Goal: Task Accomplishment & Management: Manage account settings

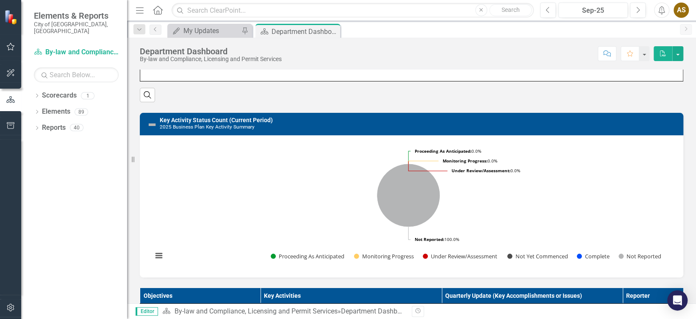
scroll to position [253, 0]
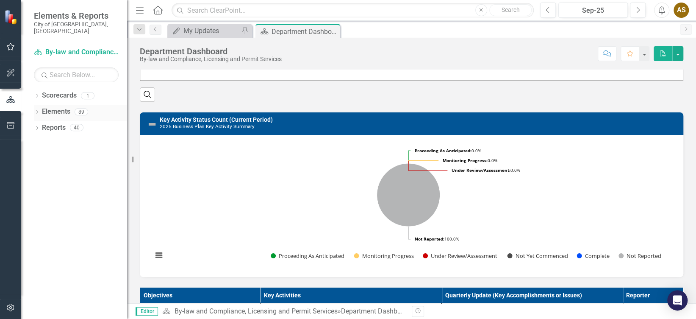
click at [65, 107] on link "Elements" at bounding box center [56, 112] width 28 height 10
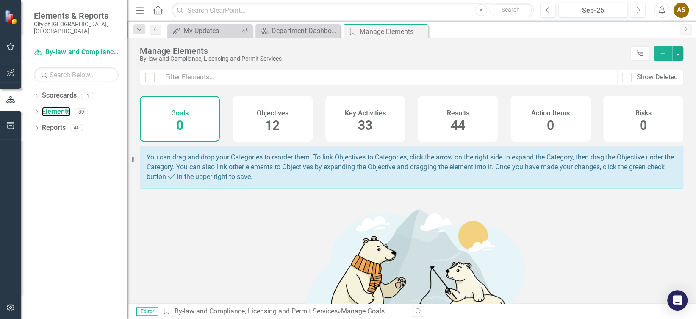
scroll to position [3, 0]
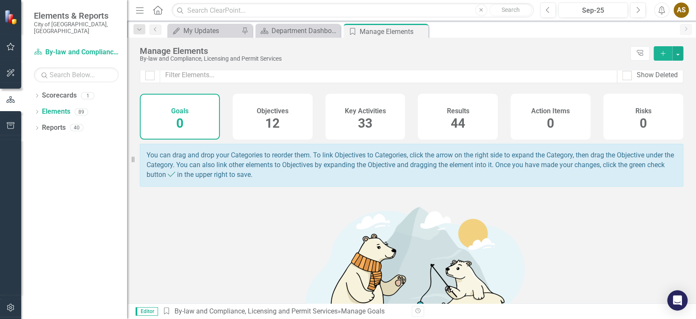
click at [273, 114] on div "12" at bounding box center [272, 123] width 14 height 18
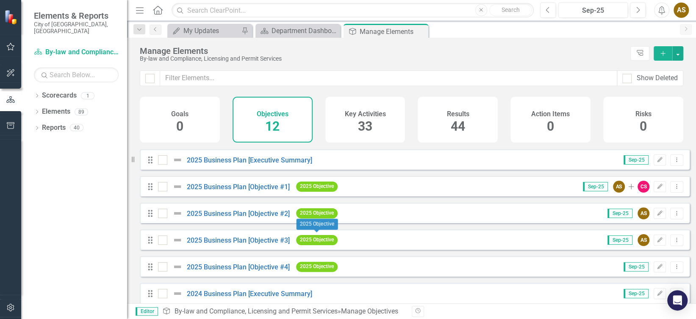
scroll to position [170, 0]
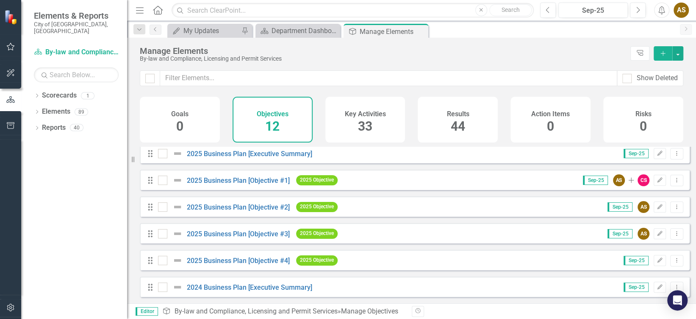
click at [268, 128] on span "12" at bounding box center [272, 126] width 14 height 15
drag, startPoint x: 268, startPoint y: 128, endPoint x: 254, endPoint y: 125, distance: 13.8
click at [254, 125] on div "Objectives 12" at bounding box center [273, 120] width 80 height 46
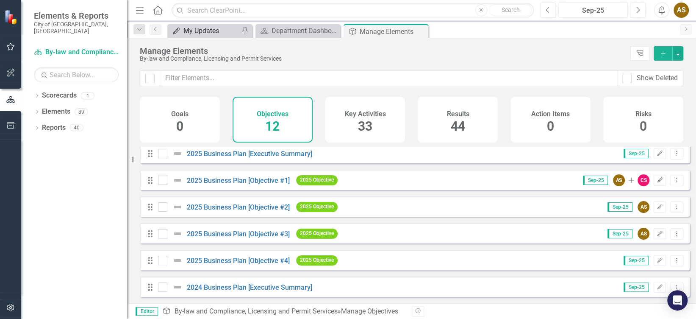
click at [206, 30] on div "My Updates" at bounding box center [212, 30] width 56 height 11
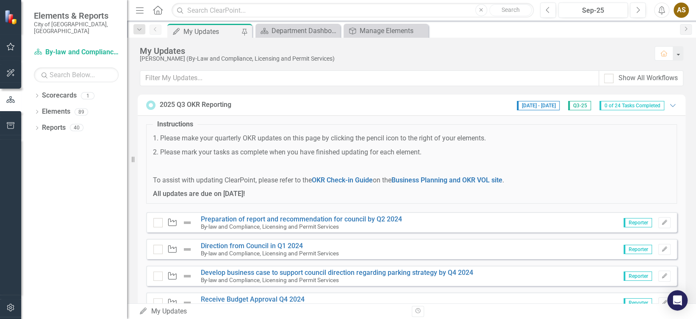
scroll to position [51, 0]
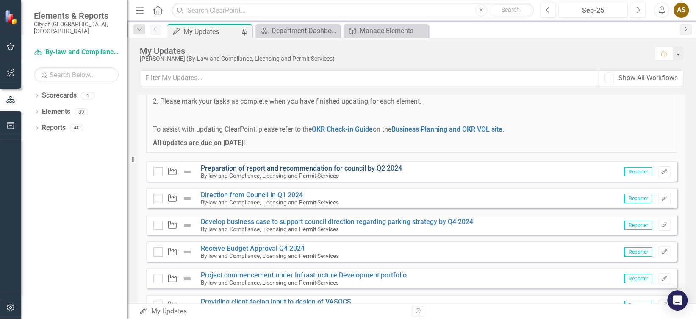
click at [214, 167] on link "Preparation of report and recommendation for council by Q2 2024" at bounding box center [301, 168] width 201 height 8
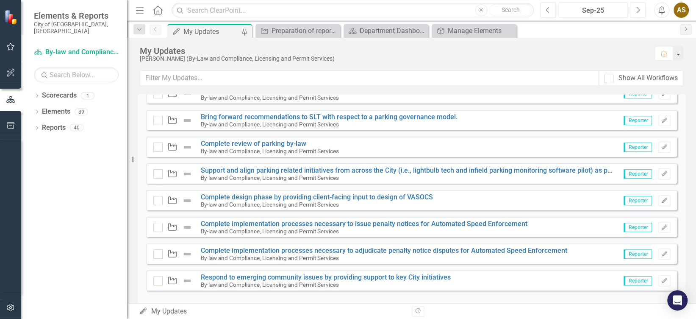
scroll to position [568, 0]
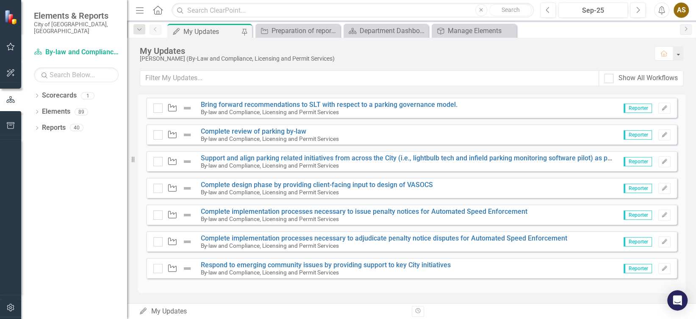
click at [184, 213] on img at bounding box center [187, 215] width 10 height 10
click at [190, 265] on img at bounding box center [187, 268] width 10 height 10
click at [188, 242] on img at bounding box center [187, 241] width 10 height 10
click at [662, 242] on icon "Edit" at bounding box center [665, 241] width 6 height 5
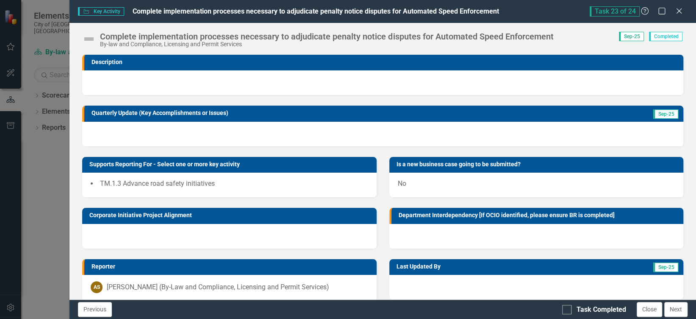
click at [288, 47] on div "By-law and Compliance, Licensing and Permit Services" at bounding box center [326, 44] width 453 height 6
click at [83, 39] on img at bounding box center [89, 39] width 14 height 14
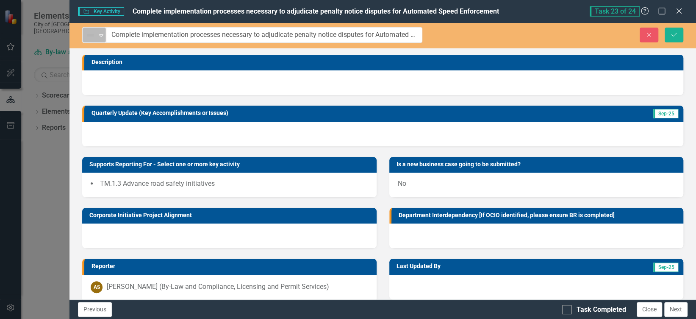
click at [101, 35] on icon "Expand" at bounding box center [101, 35] width 8 height 7
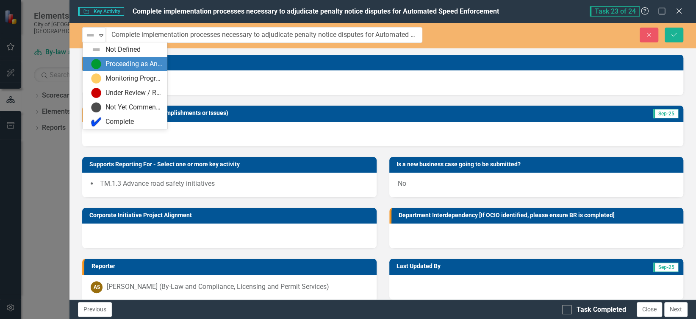
click at [102, 62] on div "Proceeding as Anticipated" at bounding box center [126, 64] width 71 height 10
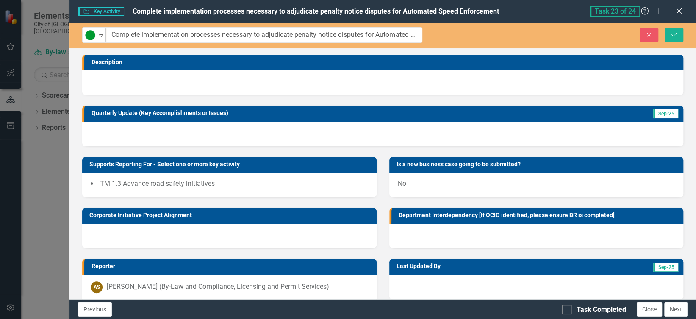
click at [97, 32] on icon "Expand" at bounding box center [101, 35] width 8 height 7
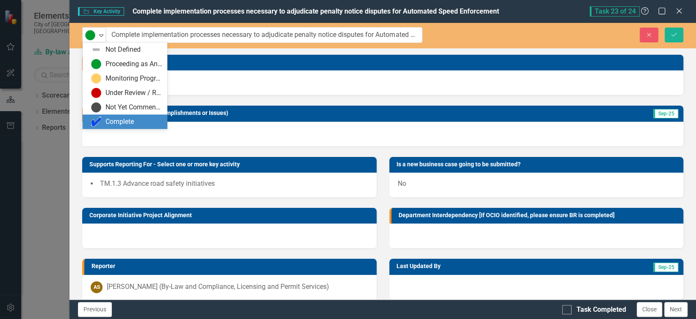
click at [101, 120] on img at bounding box center [96, 122] width 10 height 10
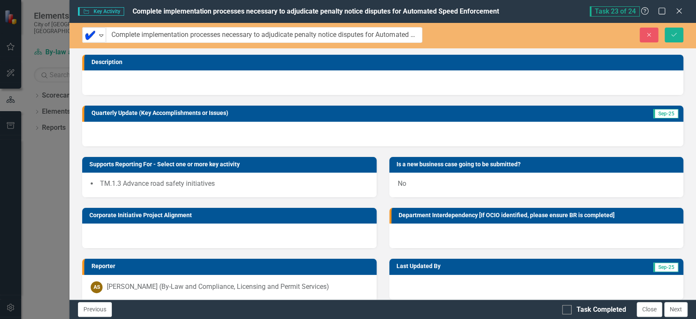
scroll to position [75, 0]
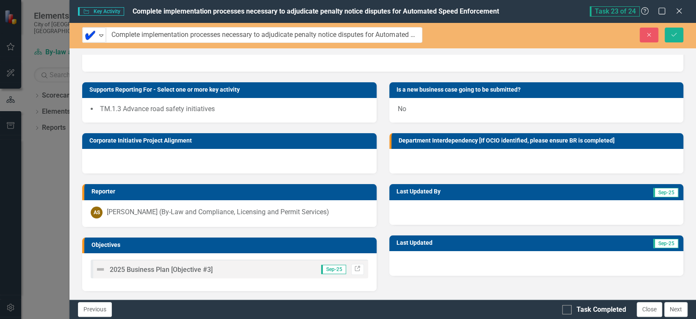
click at [102, 267] on img at bounding box center [100, 269] width 10 height 10
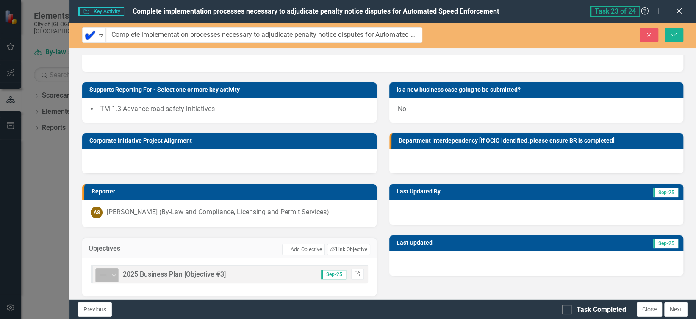
click at [108, 270] on div "Not Defined" at bounding box center [103, 275] width 11 height 10
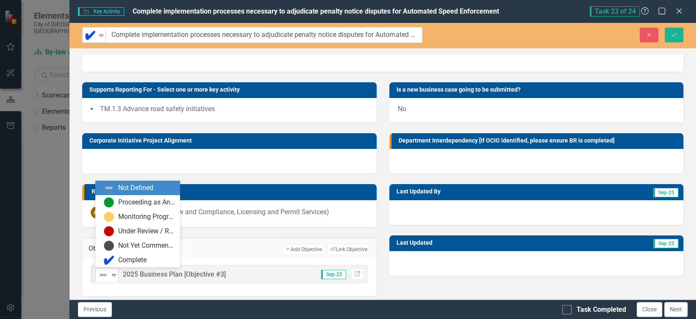
click at [108, 274] on div "Not Defined" at bounding box center [103, 275] width 11 height 10
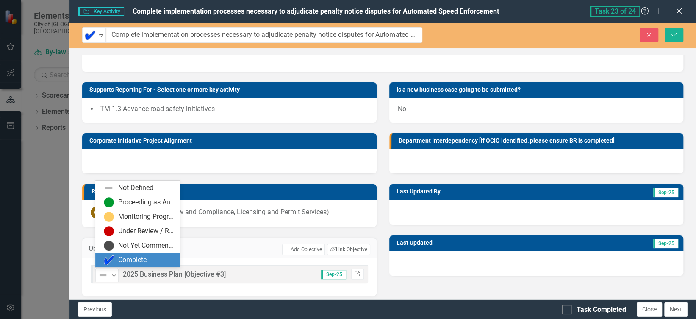
click at [119, 256] on div "Complete" at bounding box center [132, 260] width 28 height 10
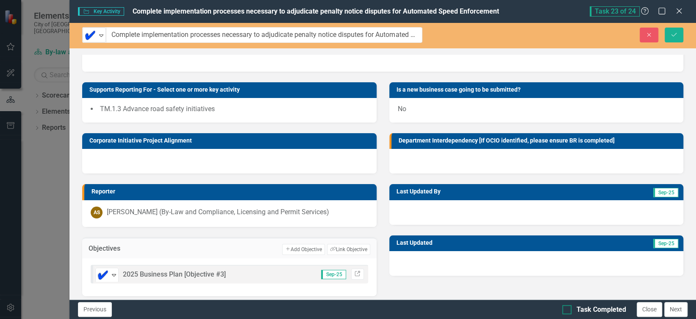
click at [570, 310] on div at bounding box center [566, 309] width 9 height 9
click at [568, 310] on input "Task Completed" at bounding box center [565, 308] width 6 height 6
checkbox input "true"
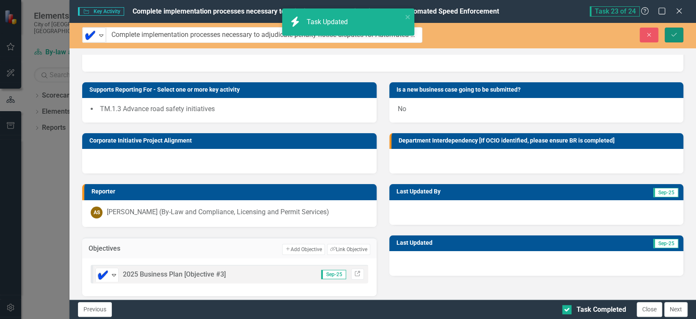
click at [672, 29] on button "Save" at bounding box center [674, 35] width 19 height 15
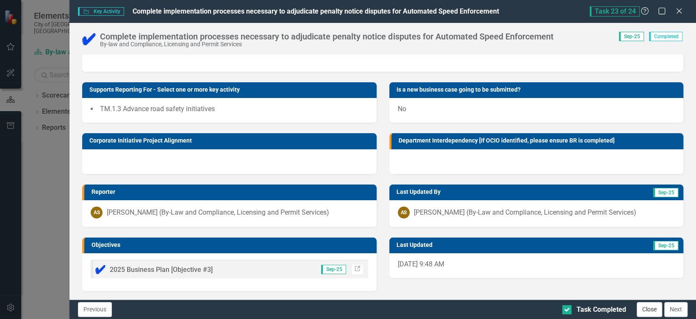
click at [651, 309] on button "Close" at bounding box center [649, 309] width 25 height 15
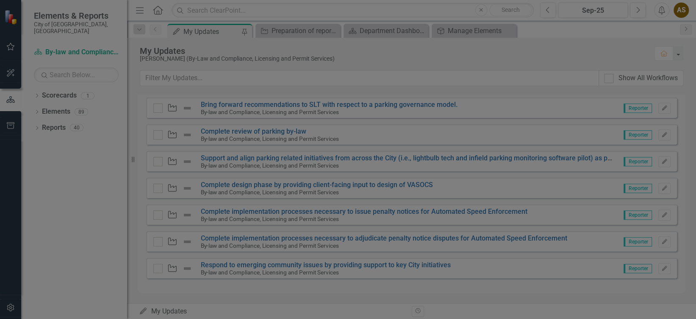
checkbox input "true"
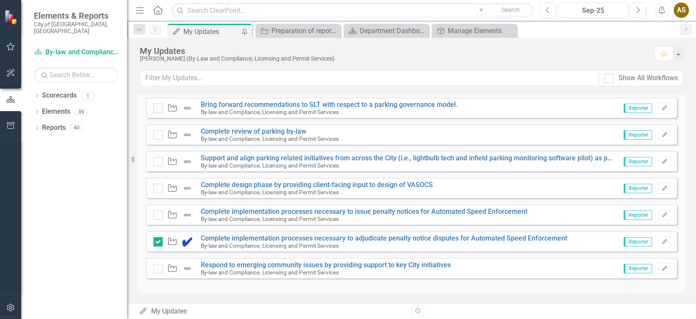
click at [185, 214] on img at bounding box center [187, 215] width 10 height 10
click at [662, 212] on icon "Edit" at bounding box center [665, 214] width 6 height 5
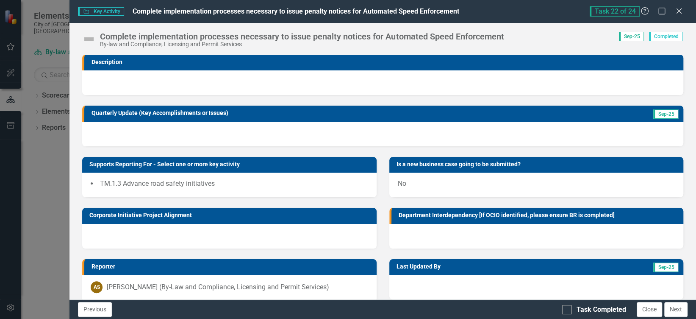
click at [97, 40] on div "Complete implementation processes necessary to issue penalty notices for Automa…" at bounding box center [295, 39] width 426 height 16
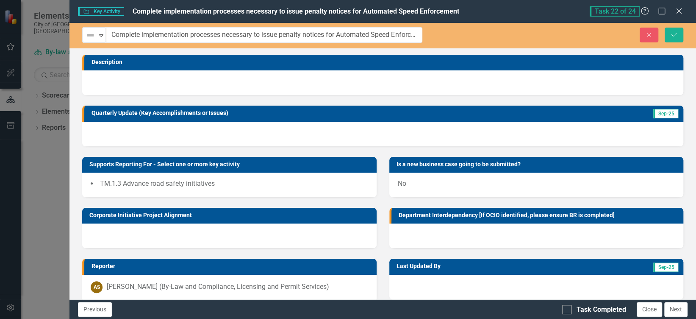
click at [97, 40] on div "Not Defined" at bounding box center [90, 35] width 13 height 12
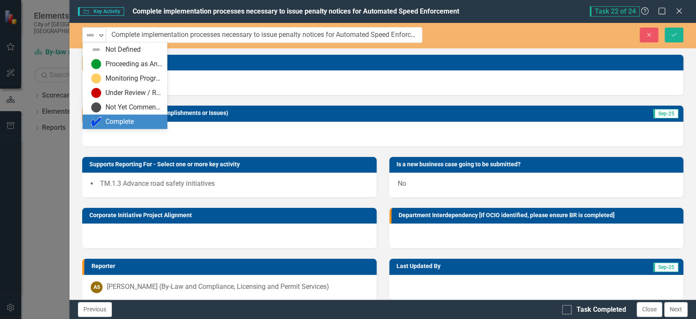
click at [108, 117] on div "Complete" at bounding box center [120, 122] width 28 height 10
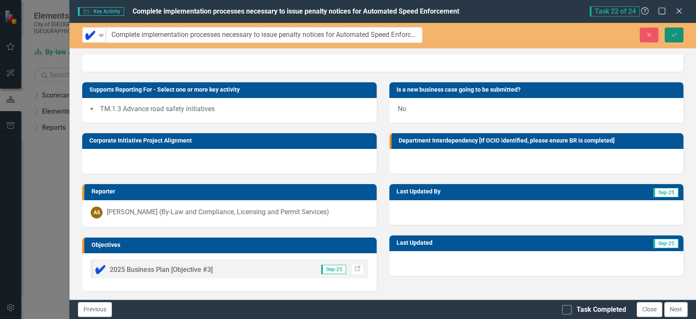
click at [680, 35] on button "Save" at bounding box center [674, 35] width 19 height 15
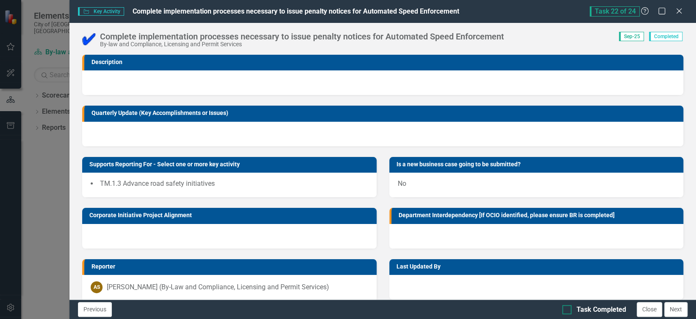
click at [569, 310] on div at bounding box center [566, 309] width 9 height 9
click at [568, 310] on input "Task Completed" at bounding box center [565, 308] width 6 height 6
checkbox input "true"
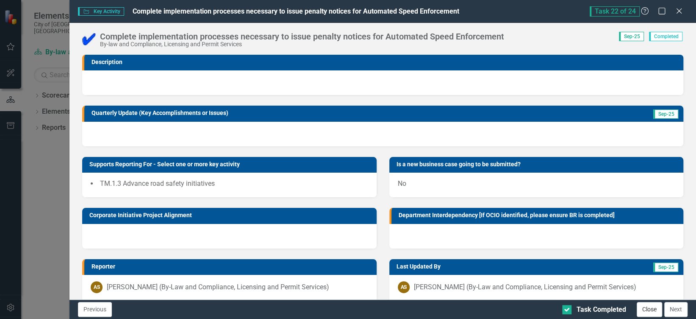
click at [654, 307] on button "Close" at bounding box center [649, 309] width 25 height 15
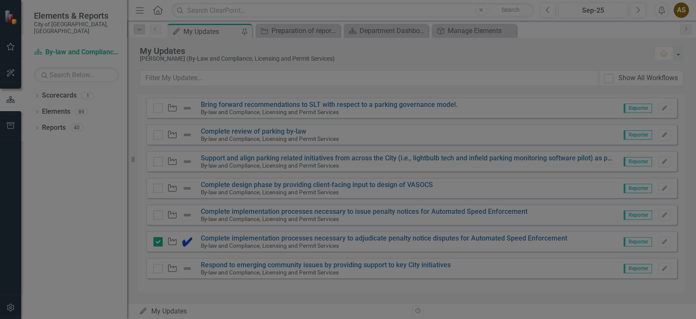
checkbox input "true"
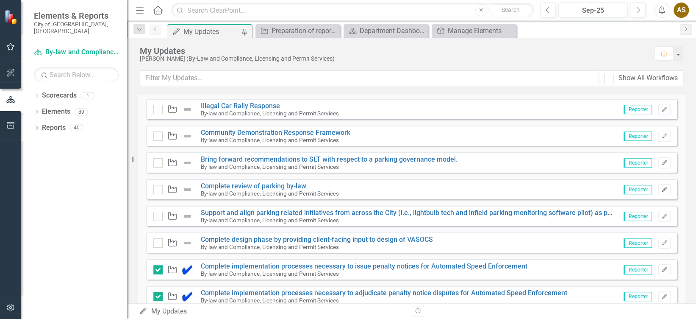
scroll to position [513, 0]
click at [186, 189] on img at bounding box center [187, 190] width 10 height 10
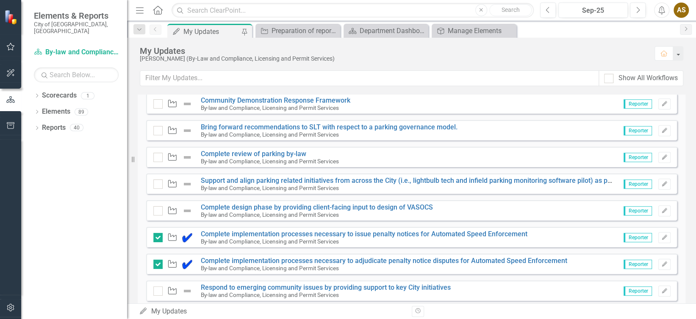
scroll to position [568, 0]
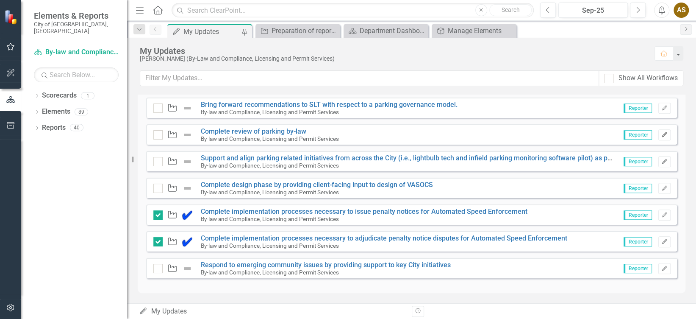
click at [659, 136] on button "Edit" at bounding box center [665, 134] width 12 height 11
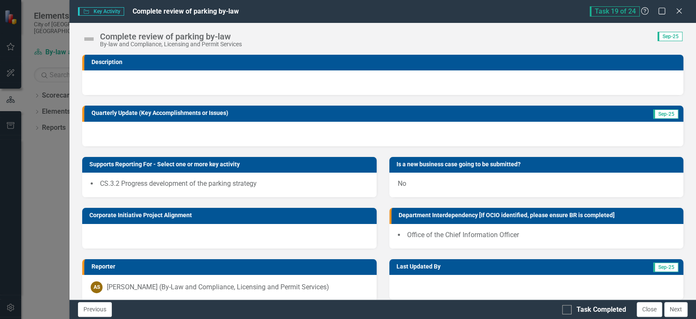
click at [94, 37] on img at bounding box center [89, 39] width 14 height 14
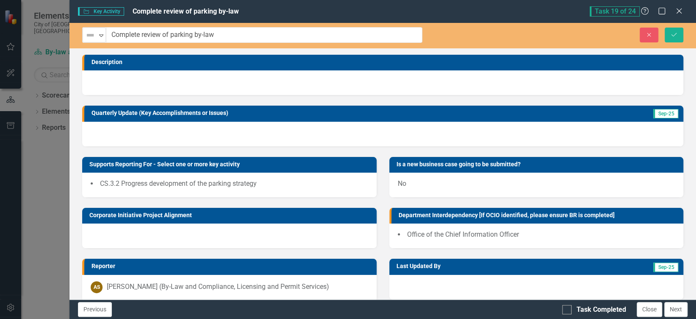
click at [94, 37] on img at bounding box center [90, 35] width 10 height 10
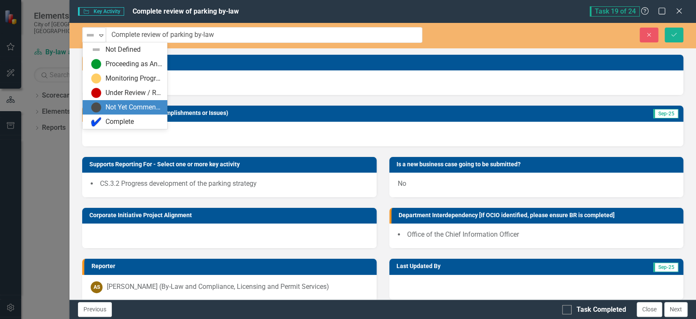
click at [108, 108] on div "Not Yet Commenced / On Hold" at bounding box center [134, 108] width 57 height 10
click at [103, 34] on icon at bounding box center [101, 35] width 4 height 3
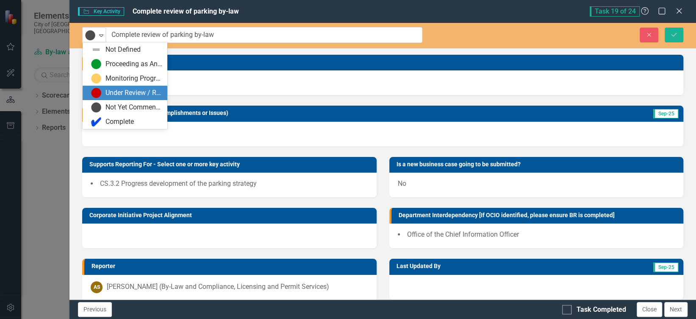
click at [115, 94] on div "Under Review / Reassessment" at bounding box center [134, 93] width 57 height 10
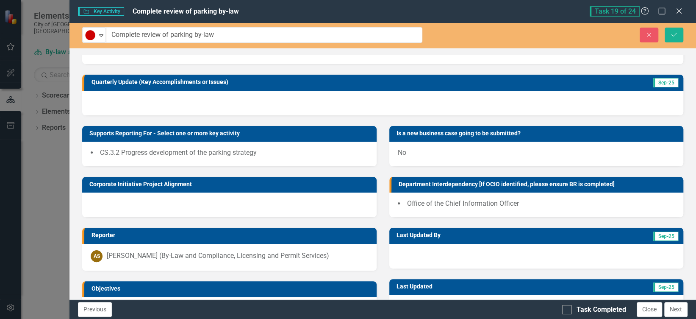
scroll to position [31, 0]
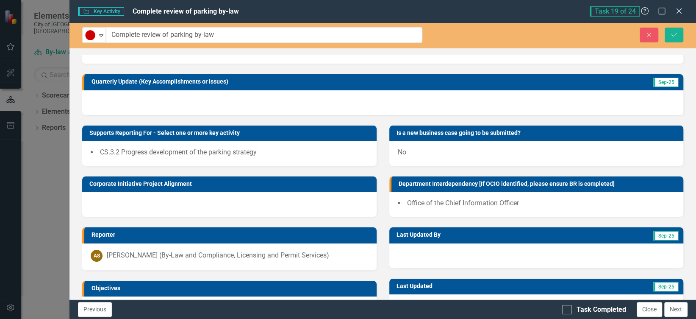
click at [173, 103] on div at bounding box center [382, 102] width 601 height 25
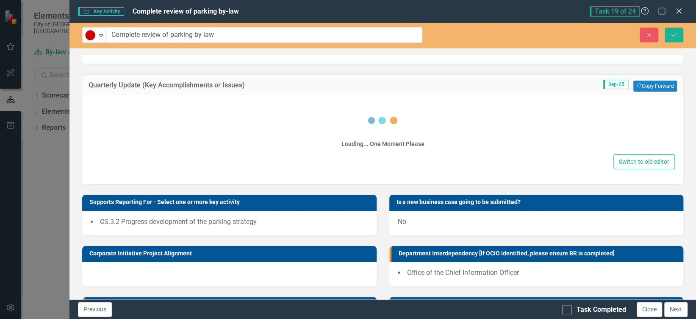
click at [129, 103] on div "Loading... One Moment Please" at bounding box center [383, 126] width 584 height 51
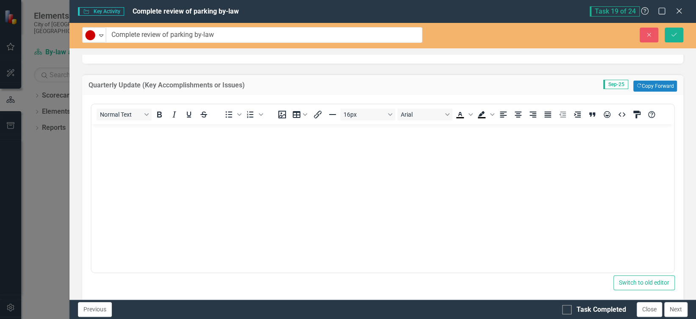
scroll to position [0, 0]
click at [132, 149] on body "Rich Text Area. Press ALT-0 for help." at bounding box center [383, 187] width 583 height 127
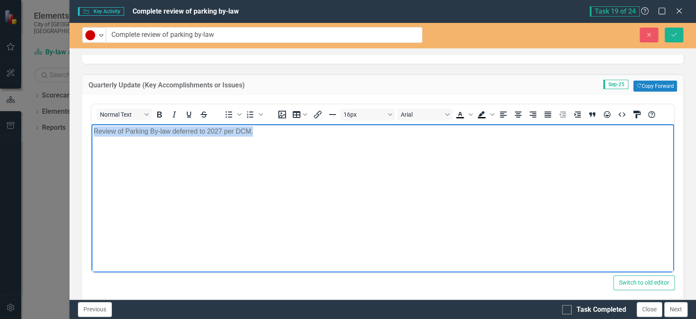
drag, startPoint x: 264, startPoint y: 132, endPoint x: 181, endPoint y: 264, distance: 155.6
click at [92, 140] on html "Review of Parking By-law deferred to 2027 per DCM." at bounding box center [383, 187] width 583 height 127
copy p "Review of Parking By-law deferred to 2027 per DCM."
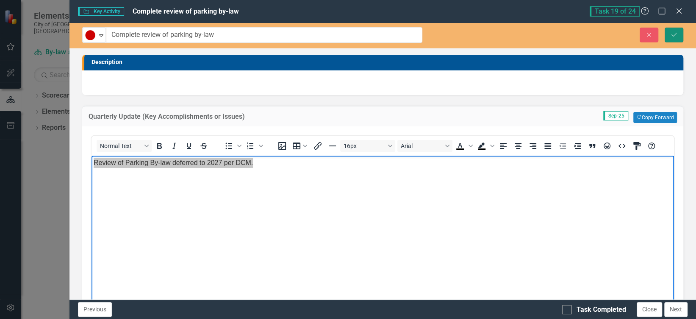
click at [672, 37] on button "Save" at bounding box center [674, 35] width 19 height 15
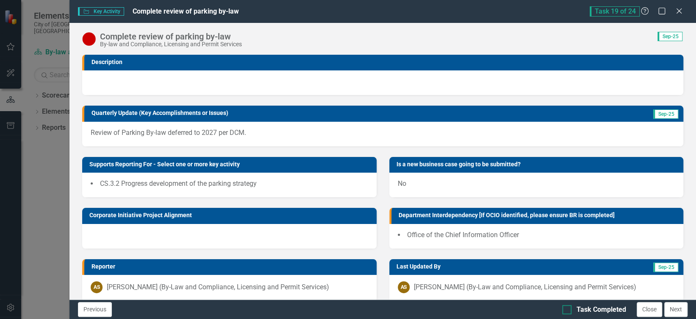
click at [570, 309] on div at bounding box center [566, 309] width 9 height 9
click at [568, 309] on input "Task Completed" at bounding box center [565, 308] width 6 height 6
checkbox input "true"
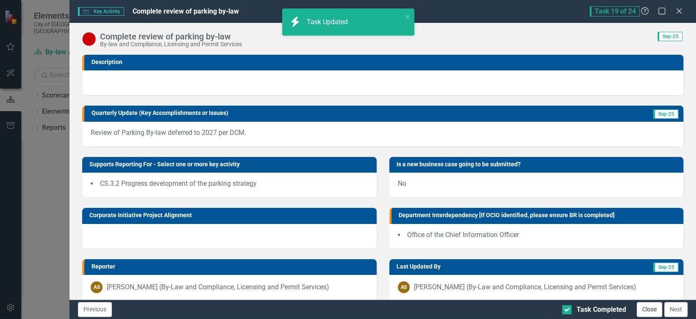
click at [653, 309] on button "Close" at bounding box center [649, 309] width 25 height 15
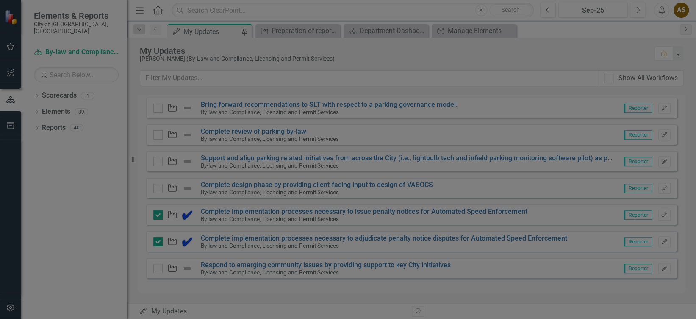
checkbox input "true"
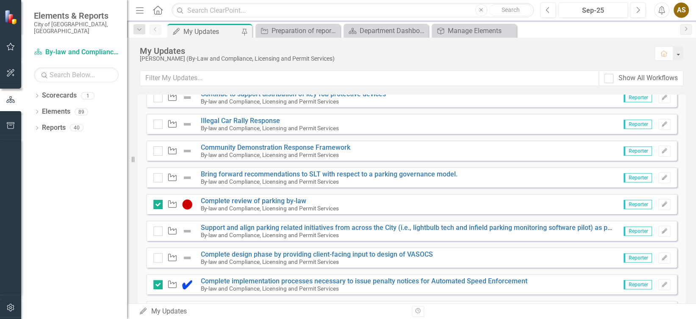
scroll to position [498, 0]
click at [186, 174] on img at bounding box center [187, 178] width 10 height 10
click at [185, 176] on img at bounding box center [187, 178] width 10 height 10
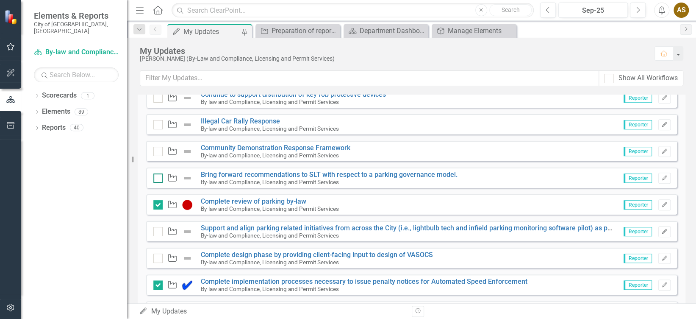
click at [155, 177] on input "checkbox" at bounding box center [156, 176] width 6 height 6
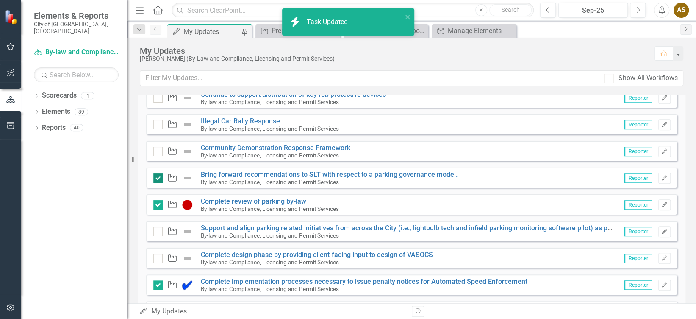
click at [156, 176] on input "checkbox" at bounding box center [156, 176] width 6 height 6
checkbox input "false"
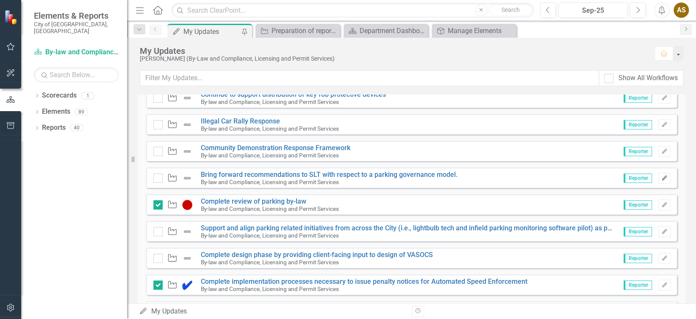
click at [662, 180] on icon "Edit" at bounding box center [665, 177] width 6 height 5
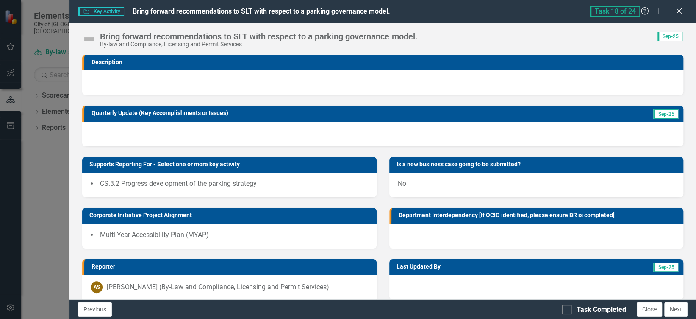
click at [170, 75] on div at bounding box center [382, 82] width 601 height 25
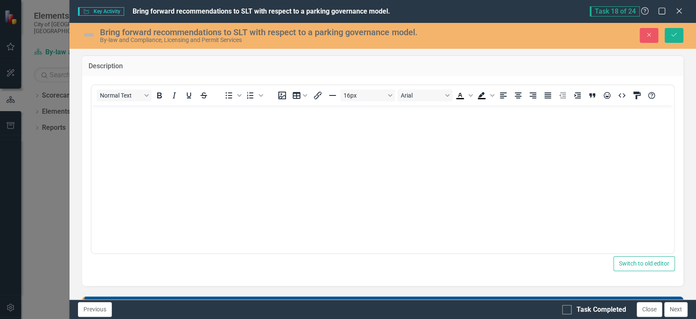
scroll to position [0, 0]
click at [92, 39] on img at bounding box center [89, 35] width 14 height 14
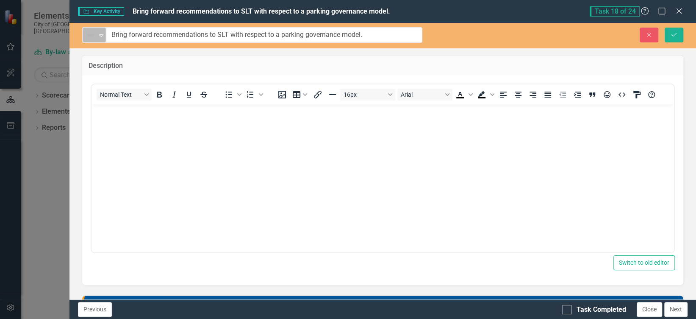
click at [97, 37] on icon "Expand" at bounding box center [101, 35] width 8 height 7
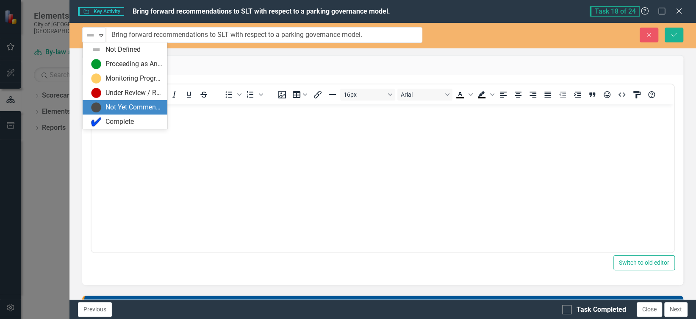
click at [114, 108] on div "Not Yet Commenced / On Hold" at bounding box center [134, 108] width 57 height 10
click at [99, 34] on icon "Expand" at bounding box center [101, 35] width 8 height 7
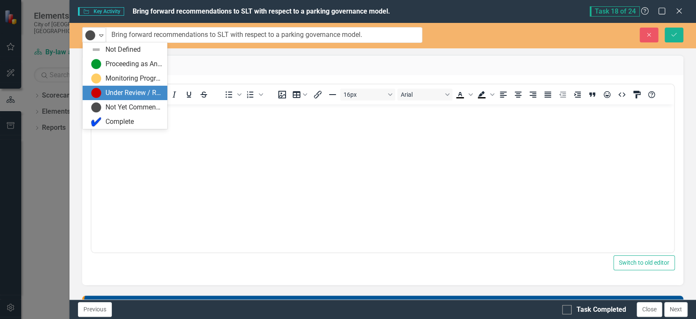
click at [126, 94] on div "Under Review / Reassessment" at bounding box center [134, 93] width 57 height 10
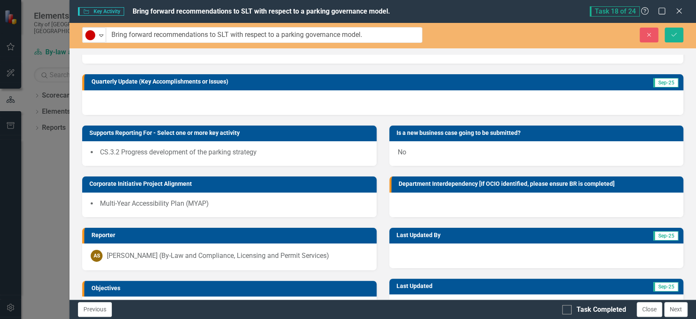
scroll to position [222, 0]
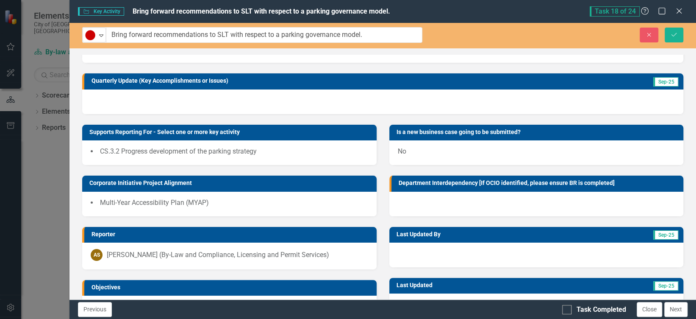
click at [239, 91] on div at bounding box center [382, 101] width 601 height 25
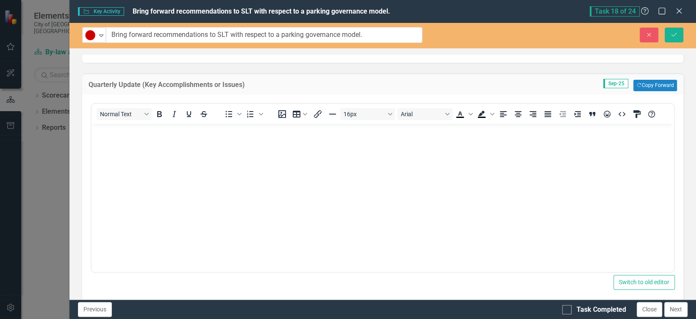
scroll to position [0, 0]
click at [181, 152] on body "Rich Text Area. Press ALT-0 for help." at bounding box center [383, 186] width 583 height 127
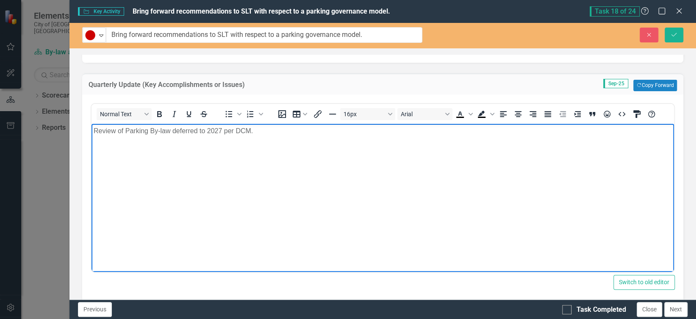
click at [171, 131] on p "Review of Parking By-law deferred to 2027 per DCM." at bounding box center [383, 130] width 578 height 10
click at [671, 35] on icon "Save" at bounding box center [674, 35] width 8 height 6
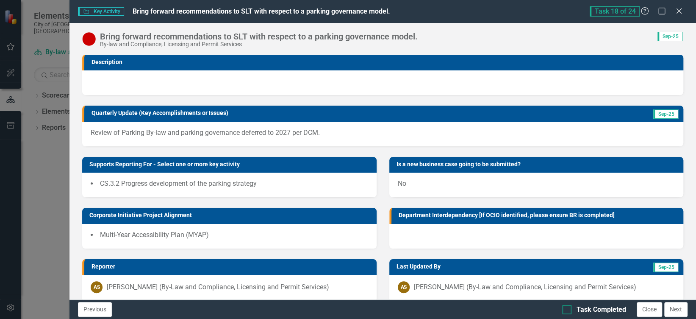
click at [576, 306] on div "Task Completed" at bounding box center [594, 310] width 64 height 10
click at [568, 306] on input "Task Completed" at bounding box center [565, 308] width 6 height 6
checkbox input "true"
click at [652, 309] on button "Close" at bounding box center [649, 309] width 25 height 15
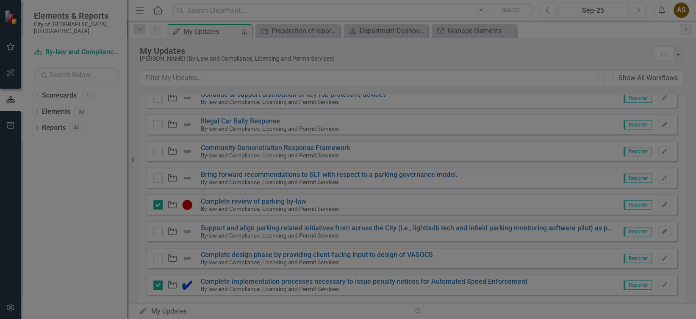
checkbox input "true"
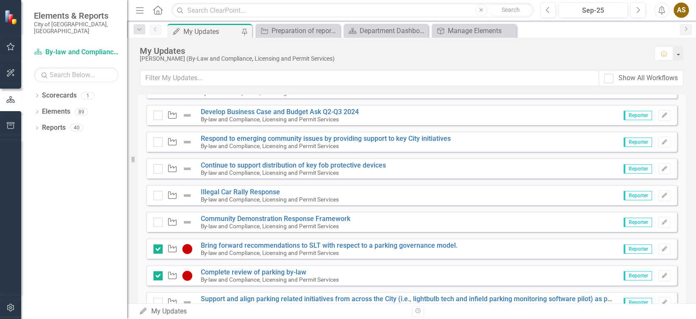
scroll to position [411, 0]
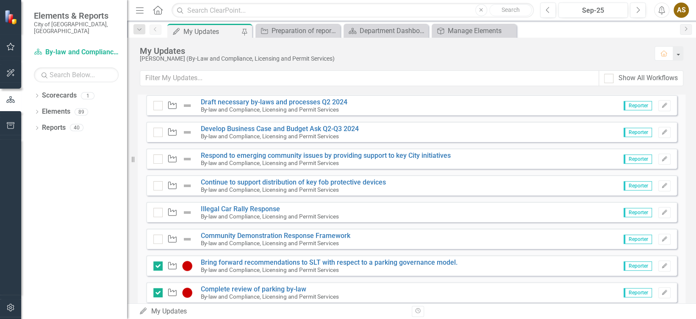
click at [212, 186] on small "By-law and Compliance, Licensing and Permit Services" at bounding box center [270, 189] width 138 height 7
click at [158, 185] on input "checkbox" at bounding box center [156, 184] width 6 height 6
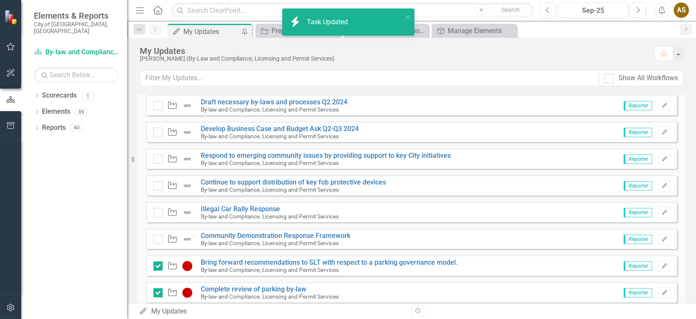
checkbox input "true"
click at [659, 188] on button "Edit" at bounding box center [665, 185] width 12 height 11
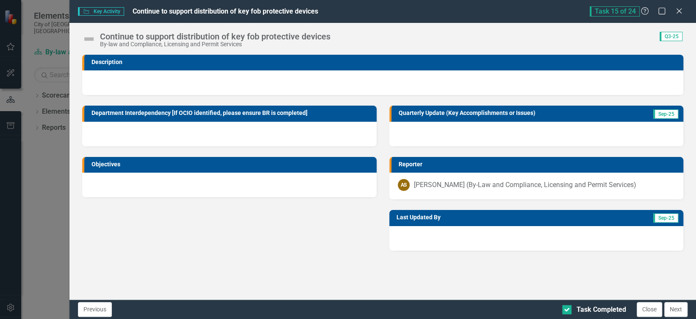
click at [81, 38] on div "Continue to support distribution of key fob protective devices By-law and Compl…" at bounding box center [383, 35] width 627 height 25
drag, startPoint x: 81, startPoint y: 38, endPoint x: 233, endPoint y: 39, distance: 151.7
click at [233, 39] on div "Continue to support distribution of key fob protective devices" at bounding box center [215, 36] width 231 height 9
click at [89, 40] on img at bounding box center [89, 39] width 14 height 14
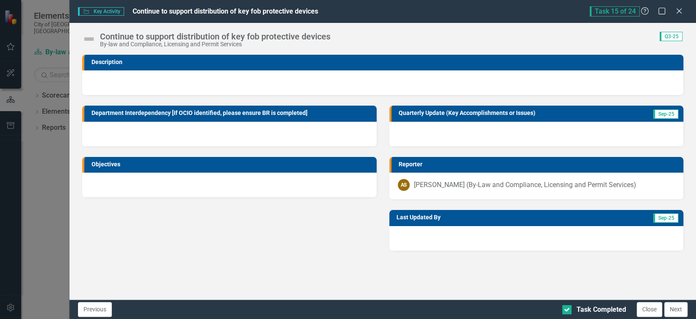
click at [89, 40] on img at bounding box center [89, 39] width 14 height 14
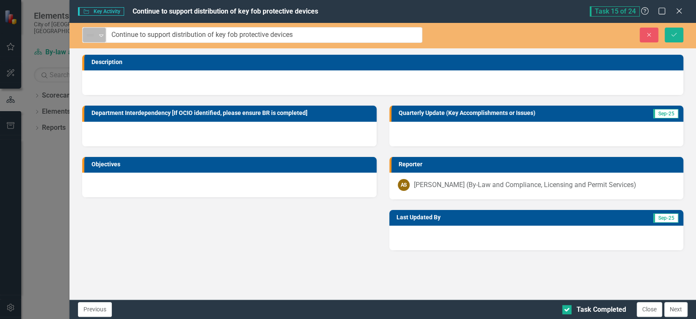
click at [99, 38] on div "Expand" at bounding box center [101, 35] width 8 height 14
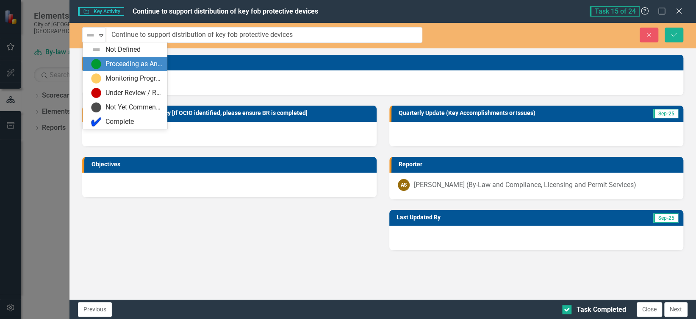
click at [103, 59] on div "Proceeding as Anticipated" at bounding box center [126, 64] width 71 height 10
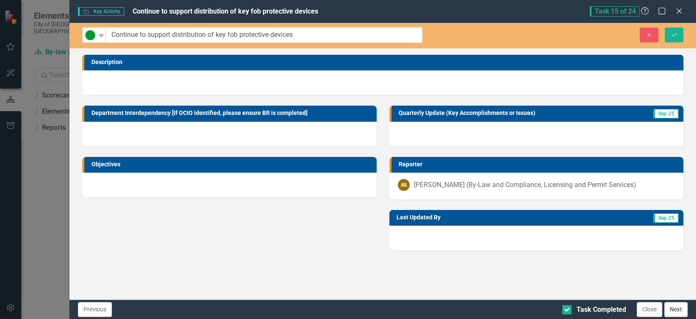
click at [673, 310] on button "Next" at bounding box center [676, 309] width 23 height 15
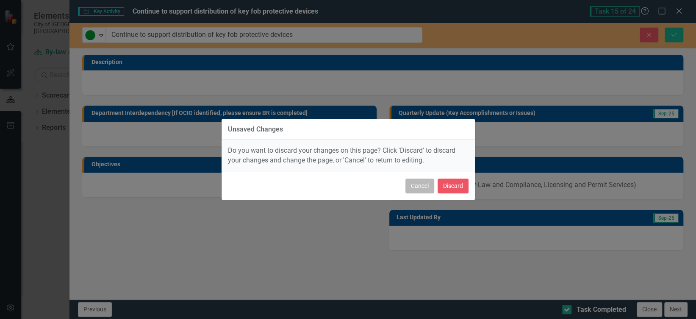
click at [428, 187] on button "Cancel" at bounding box center [420, 185] width 29 height 15
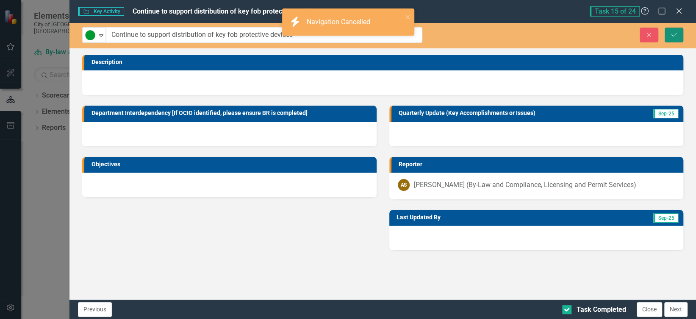
click at [669, 36] on button "Save" at bounding box center [674, 35] width 19 height 15
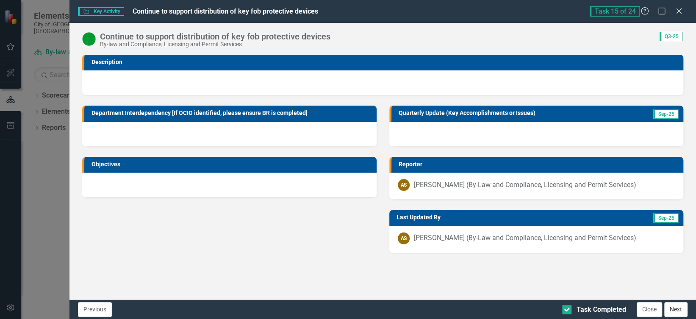
click at [675, 308] on button "Next" at bounding box center [676, 309] width 23 height 15
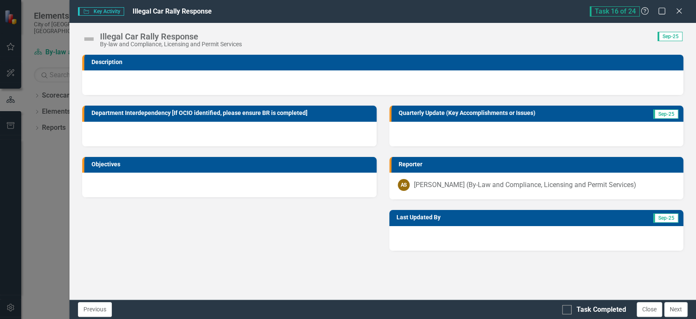
click at [91, 41] on img at bounding box center [89, 39] width 14 height 14
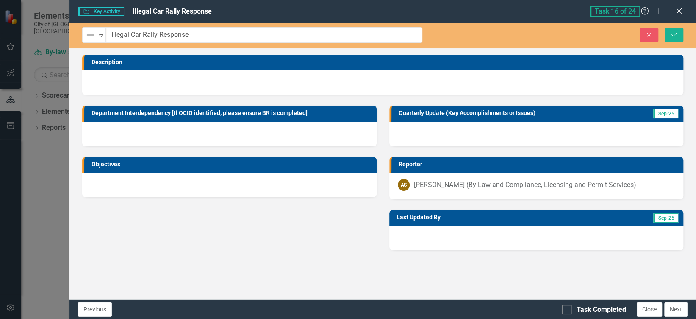
click at [91, 41] on div "Not Defined Expand" at bounding box center [94, 35] width 23 height 15
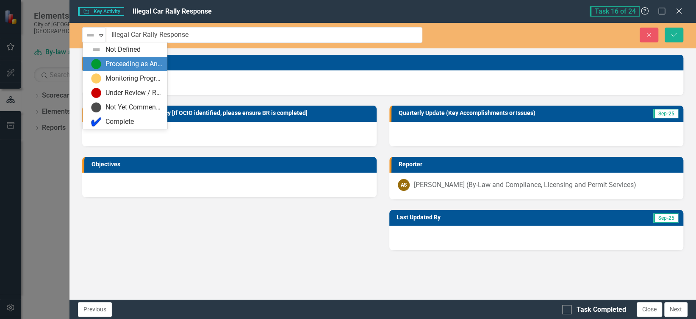
click at [100, 62] on img at bounding box center [96, 64] width 10 height 10
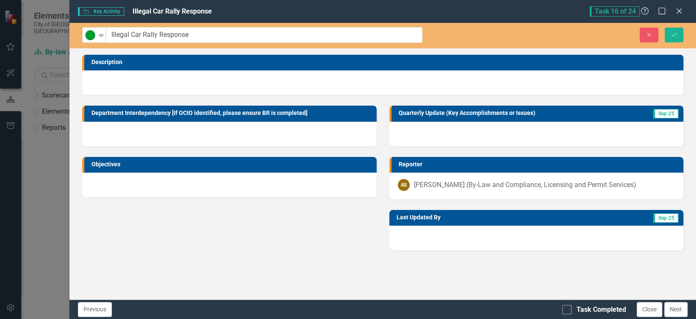
click at [122, 80] on div at bounding box center [382, 82] width 601 height 25
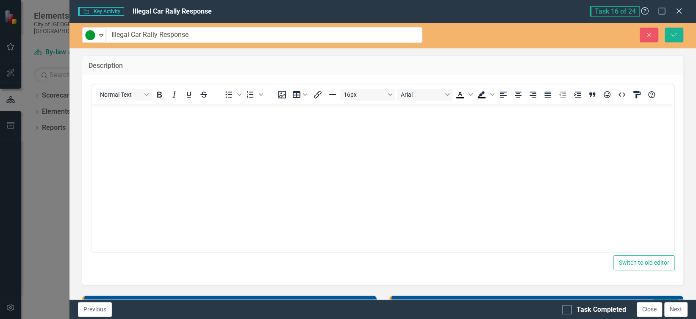
scroll to position [0, 0]
click at [122, 112] on p "Rich Text Area. Press ALT-0 for help." at bounding box center [383, 111] width 578 height 10
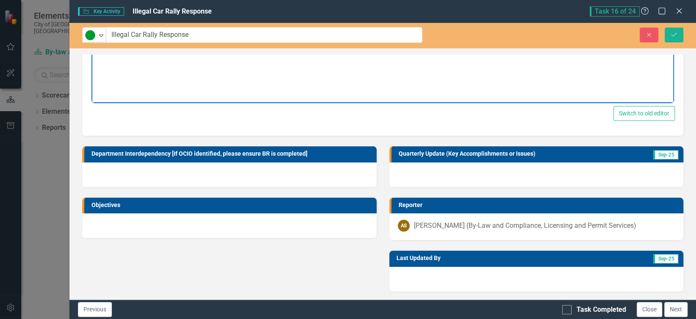
scroll to position [149, 0]
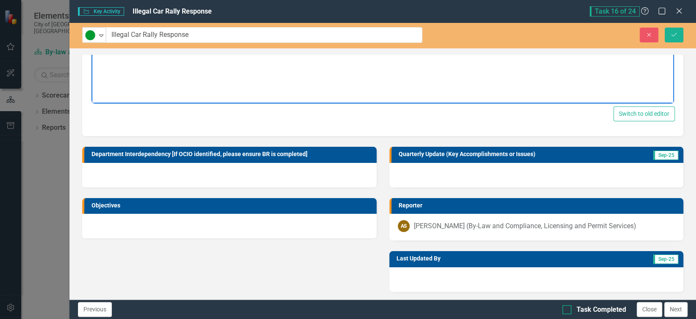
click at [571, 309] on div at bounding box center [566, 309] width 9 height 9
click at [568, 309] on input "Task Completed" at bounding box center [565, 308] width 6 height 6
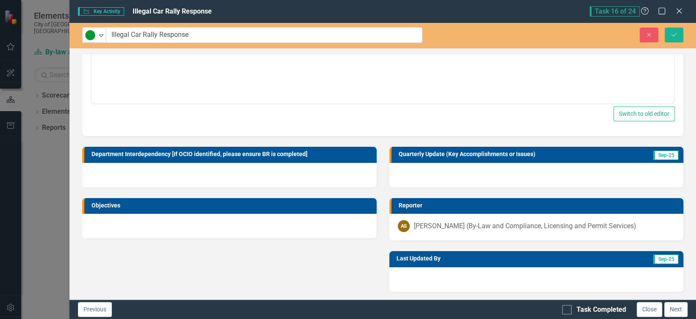
checkbox input "true"
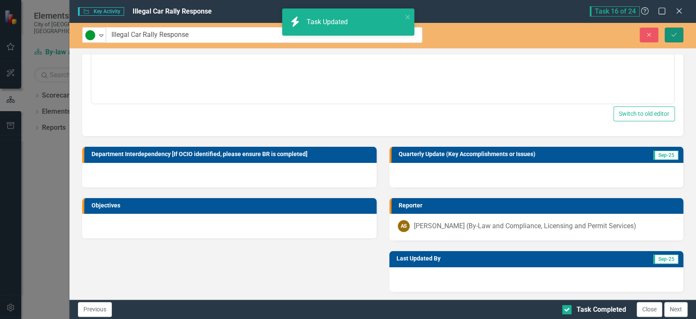
click at [677, 33] on icon "Save" at bounding box center [674, 35] width 8 height 6
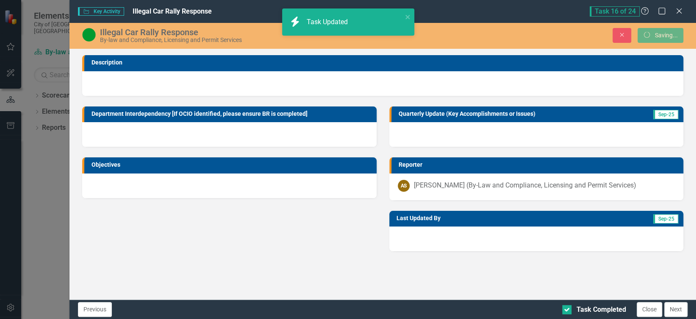
scroll to position [0, 0]
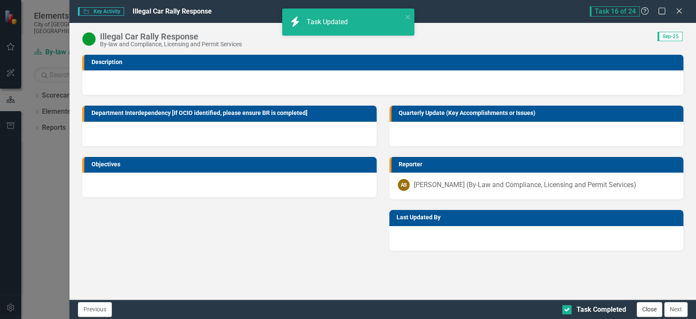
click at [653, 309] on button "Close" at bounding box center [649, 309] width 25 height 15
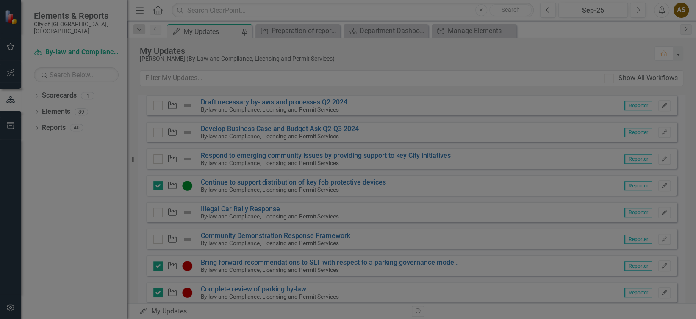
checkbox input "true"
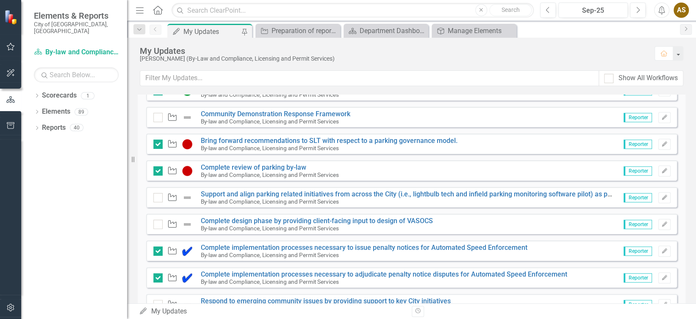
scroll to position [534, 0]
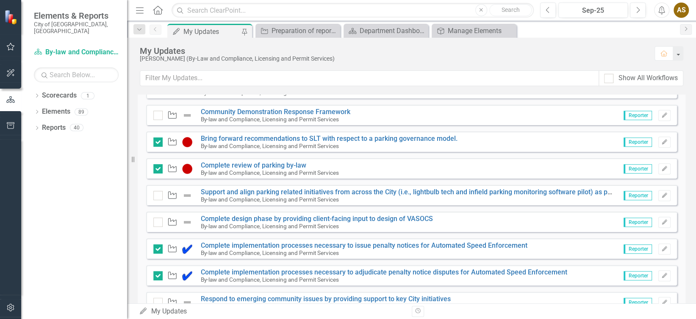
click at [189, 196] on img at bounding box center [187, 195] width 10 height 10
click at [159, 194] on div at bounding box center [157, 195] width 9 height 9
click at [159, 194] on input "checkbox" at bounding box center [156, 194] width 6 height 6
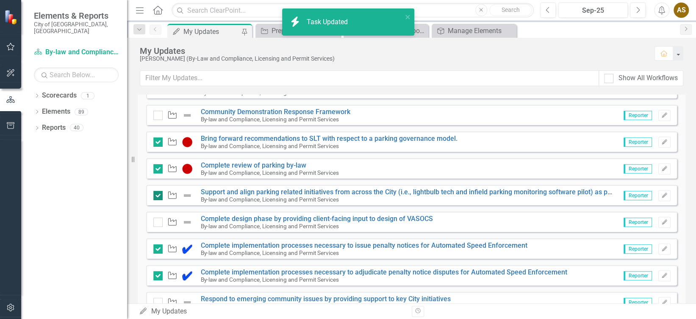
click at [155, 195] on input "checkbox" at bounding box center [156, 194] width 6 height 6
checkbox input "false"
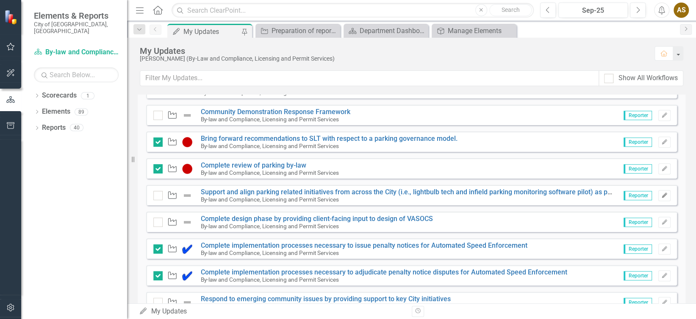
click at [662, 196] on icon "button" at bounding box center [664, 194] width 5 height 5
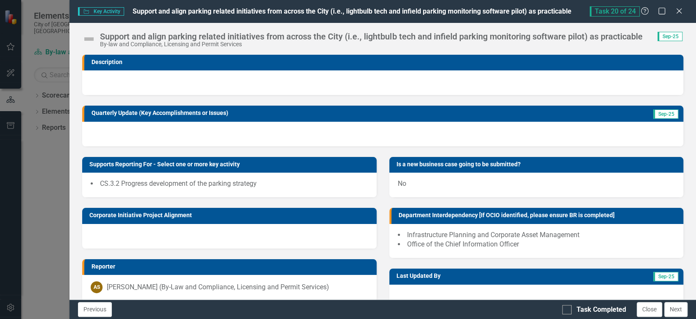
click at [92, 36] on img at bounding box center [89, 39] width 14 height 14
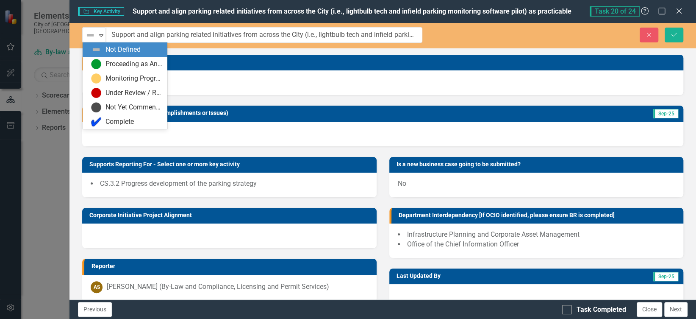
click at [92, 36] on img at bounding box center [90, 35] width 10 height 10
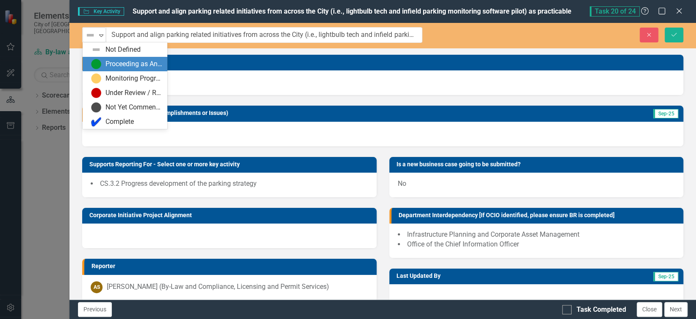
click at [107, 67] on div "Proceeding as Anticipated" at bounding box center [134, 64] width 57 height 10
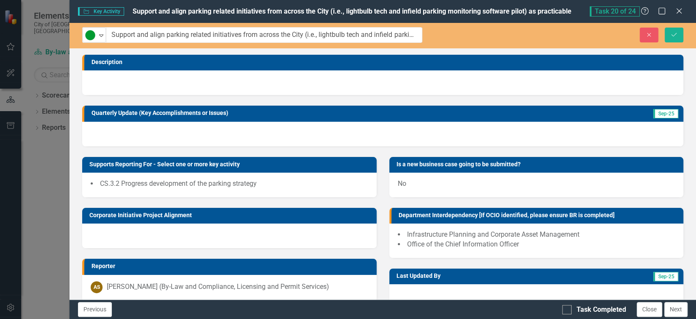
click at [134, 128] on div at bounding box center [382, 134] width 601 height 25
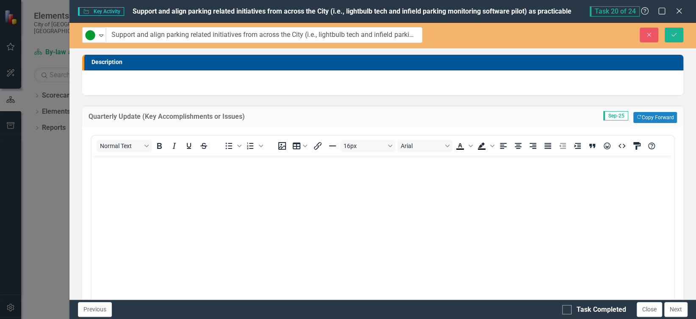
scroll to position [0, 0]
click at [119, 185] on body "Rich Text Area. Press ALT-0 for help." at bounding box center [383, 219] width 583 height 127
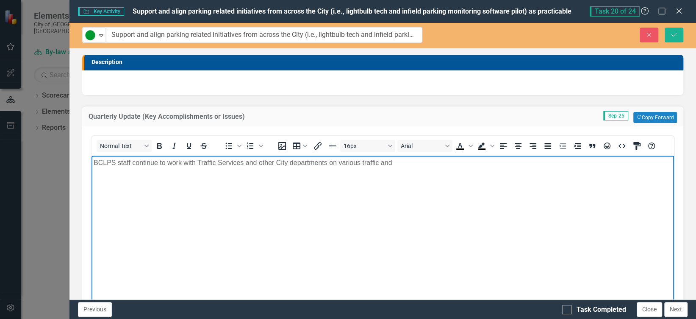
click at [404, 165] on p "BCLPS staff continue to work with Traffic Services and other City departments o…" at bounding box center [383, 163] width 578 height 10
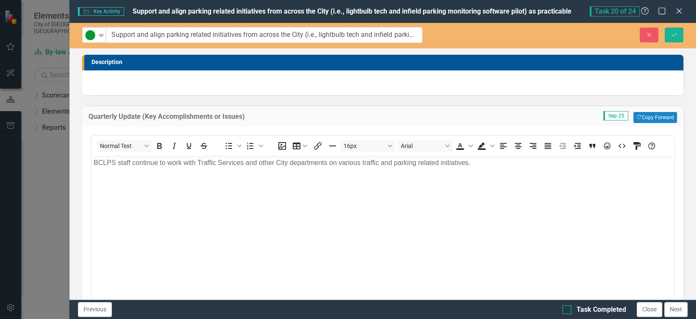
click at [567, 309] on input "Task Completed" at bounding box center [565, 308] width 6 height 6
checkbox input "true"
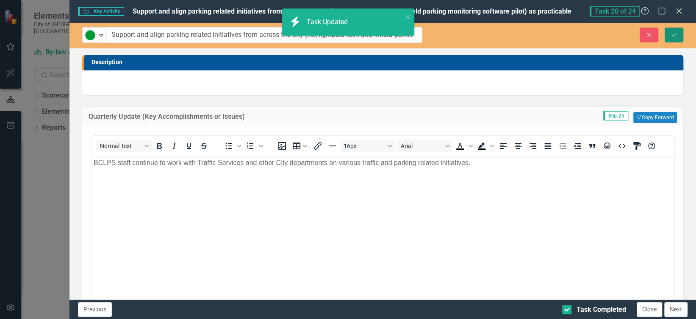
click at [675, 33] on icon "Save" at bounding box center [674, 35] width 8 height 6
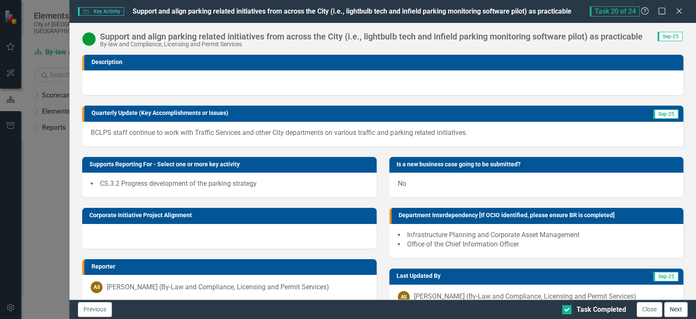
click at [673, 309] on button "Next" at bounding box center [676, 309] width 23 height 15
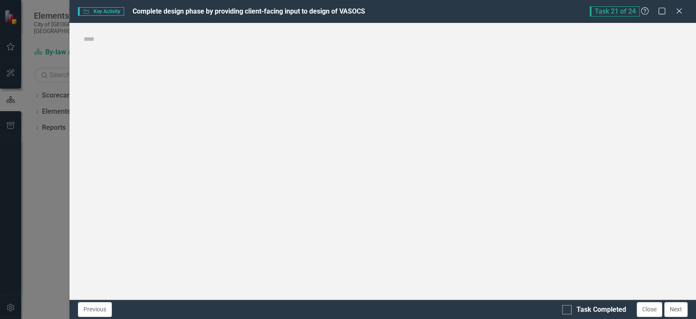
checkbox input "true"
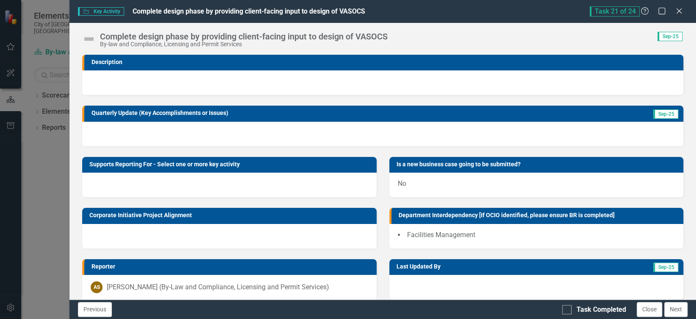
click at [88, 39] on img at bounding box center [89, 39] width 14 height 14
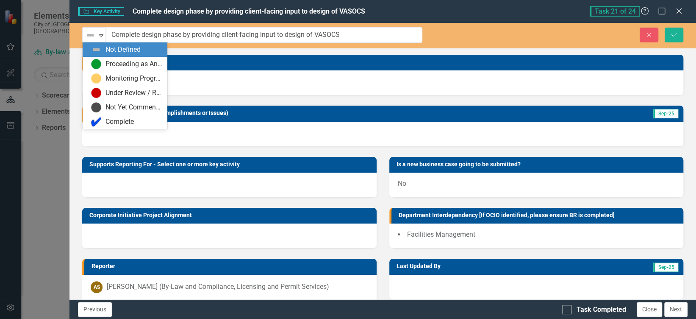
click at [88, 39] on img at bounding box center [90, 35] width 10 height 10
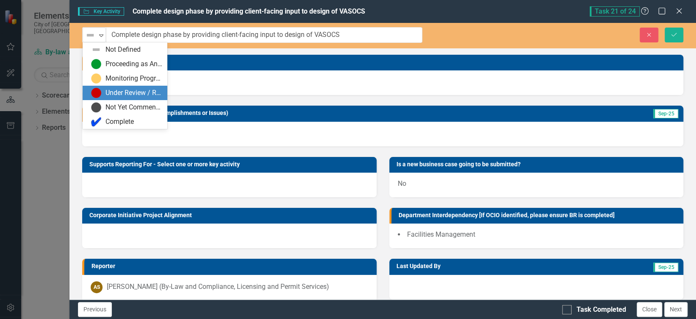
click at [114, 88] on div "Under Review / Reassessment" at bounding box center [134, 93] width 57 height 10
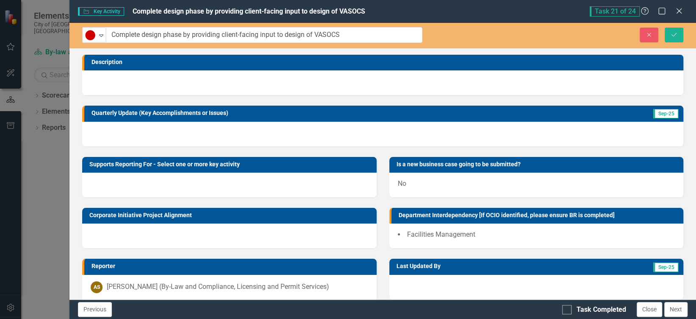
click at [120, 132] on div at bounding box center [382, 134] width 601 height 25
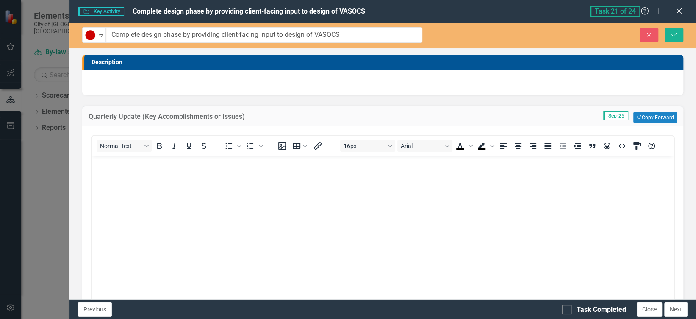
click at [125, 181] on body "Rich Text Area. Press ALT-0 for help." at bounding box center [383, 219] width 583 height 127
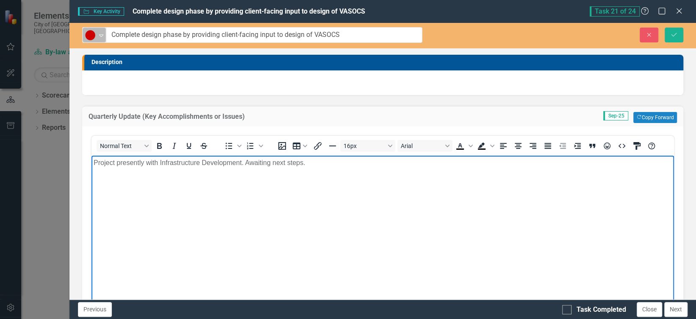
click at [102, 33] on icon "Expand" at bounding box center [101, 35] width 8 height 7
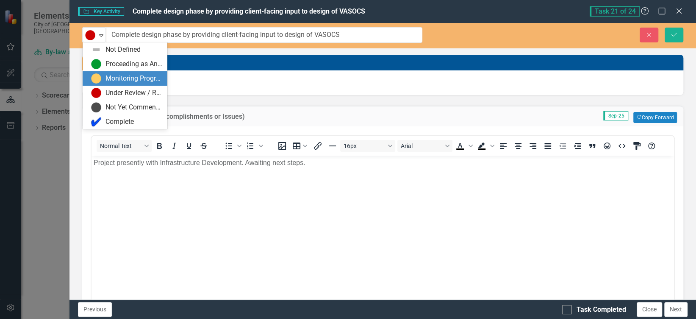
click at [105, 78] on div "Monitoring Progress" at bounding box center [126, 78] width 71 height 10
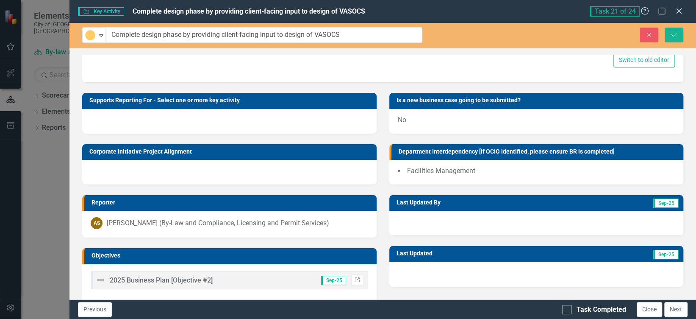
scroll to position [254, 0]
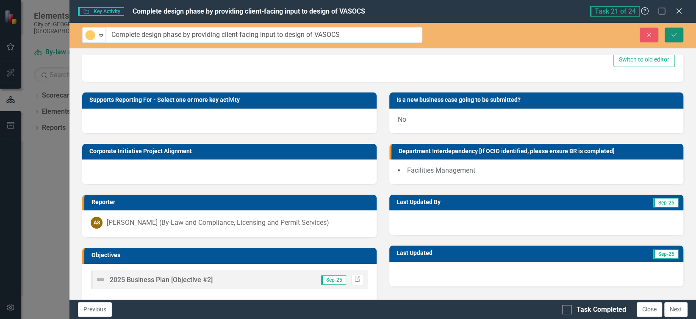
click at [674, 34] on icon "Save" at bounding box center [674, 35] width 8 height 6
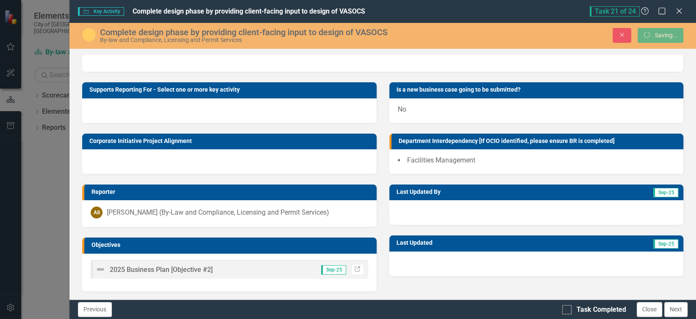
scroll to position [75, 0]
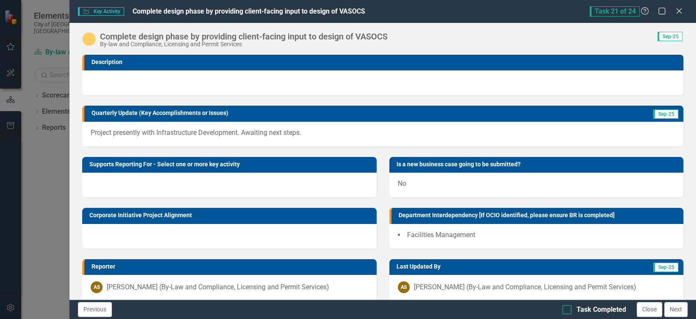
click at [572, 310] on div "Task Completed" at bounding box center [594, 310] width 64 height 10
click at [568, 310] on input "Task Completed" at bounding box center [565, 308] width 6 height 6
checkbox input "true"
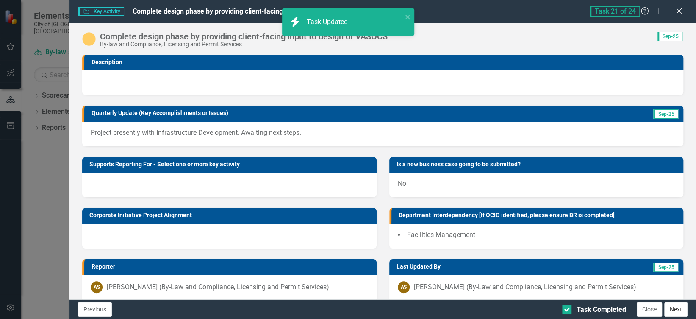
click at [679, 309] on button "Next" at bounding box center [676, 309] width 23 height 15
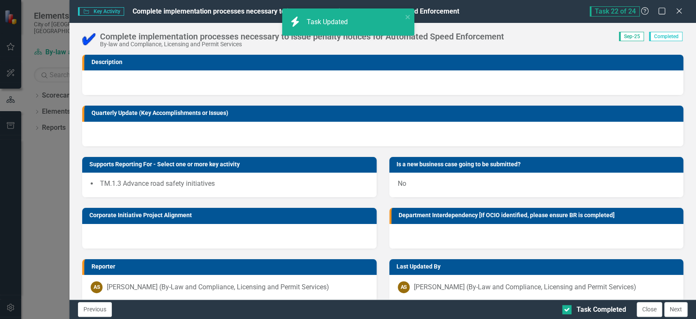
checkbox input "true"
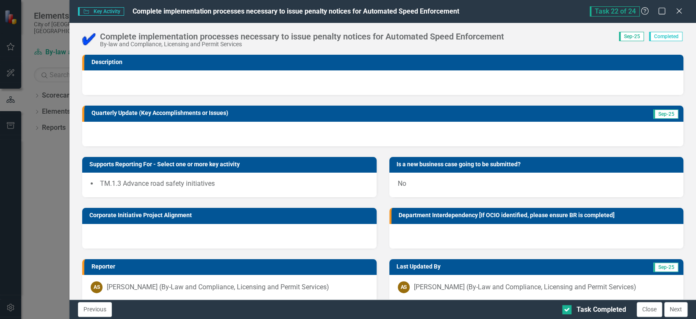
click at [211, 130] on div at bounding box center [382, 134] width 601 height 25
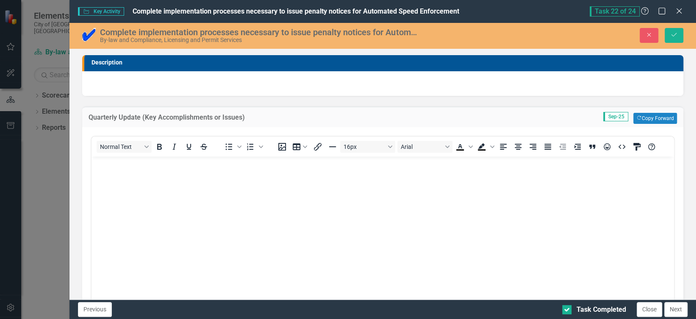
scroll to position [0, 0]
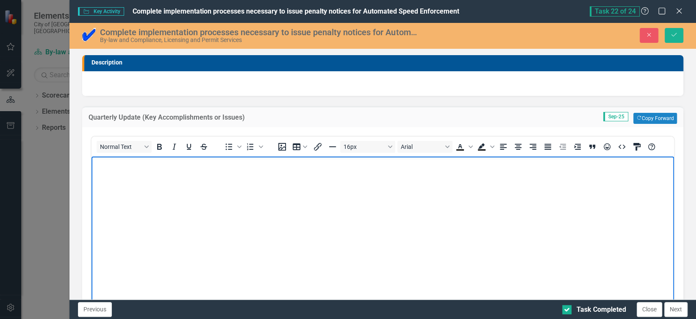
click at [170, 163] on p "Rich Text Area. Press ALT-0 for help." at bounding box center [383, 163] width 578 height 10
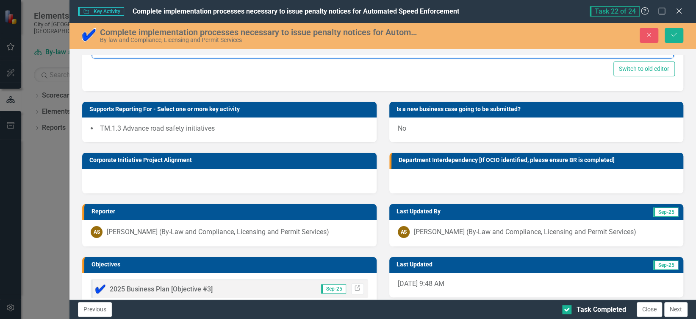
scroll to position [265, 0]
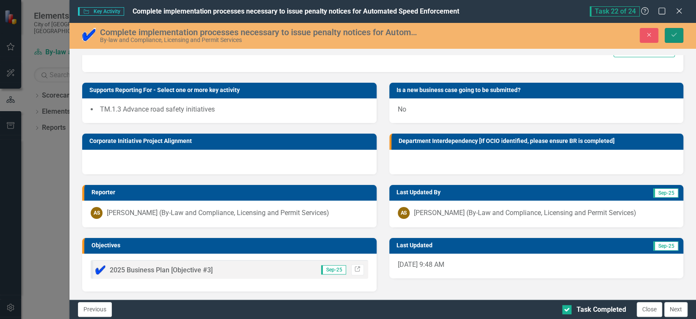
click at [672, 37] on icon "Save" at bounding box center [674, 35] width 8 height 6
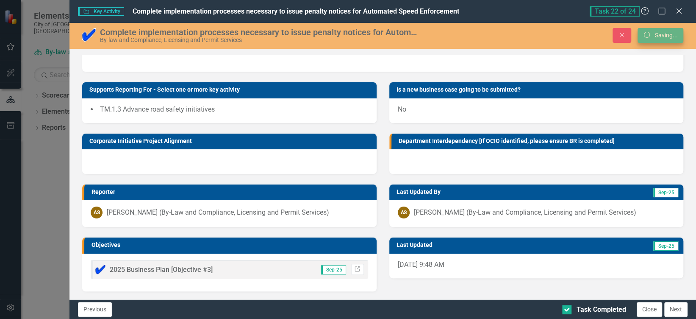
scroll to position [75, 0]
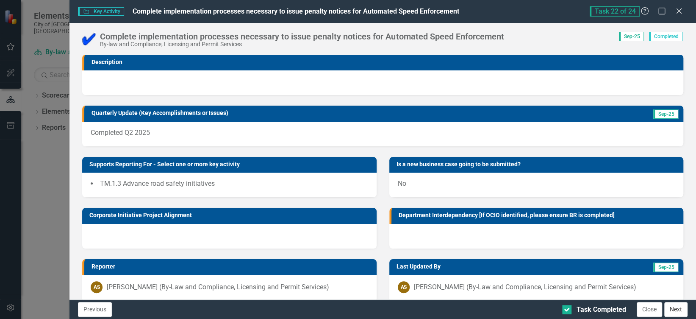
click at [677, 313] on button "Next" at bounding box center [676, 309] width 23 height 15
click at [125, 128] on div at bounding box center [382, 134] width 601 height 25
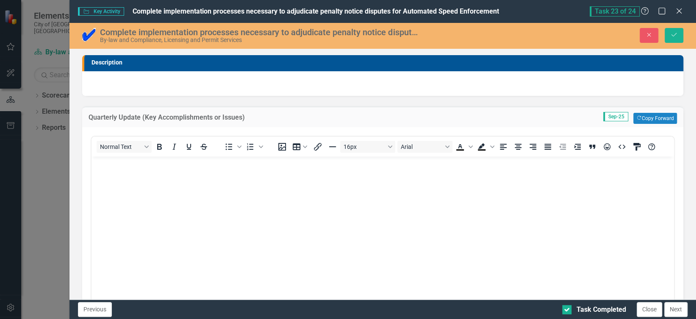
scroll to position [0, 0]
click at [122, 175] on body "Rich Text Area. Press ALT-0 for help." at bounding box center [383, 219] width 583 height 127
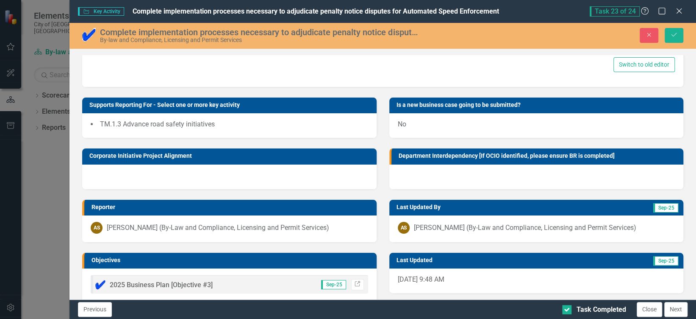
scroll to position [249, 0]
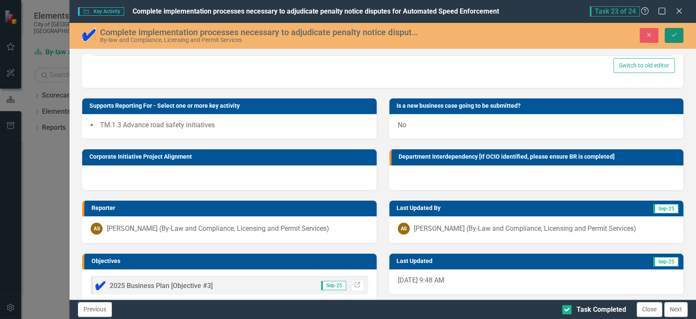
click at [672, 33] on icon "Save" at bounding box center [674, 35] width 8 height 6
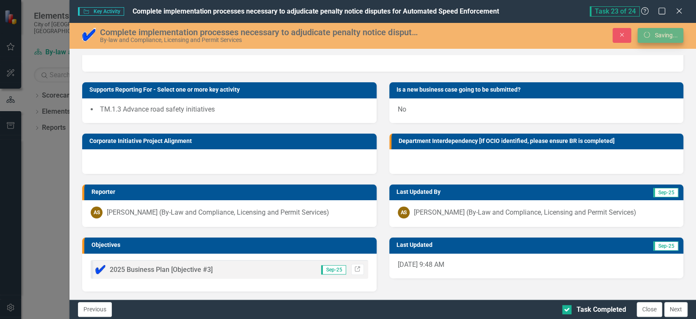
scroll to position [75, 0]
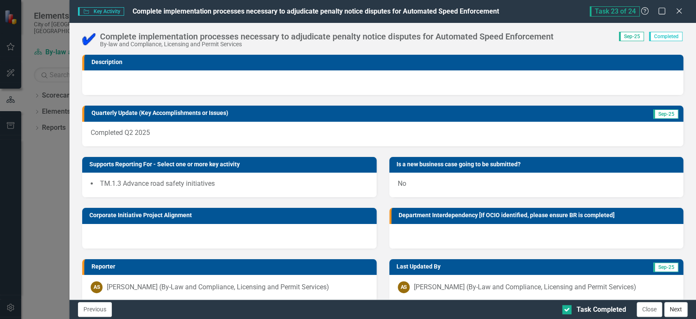
click at [673, 310] on button "Next" at bounding box center [676, 309] width 23 height 15
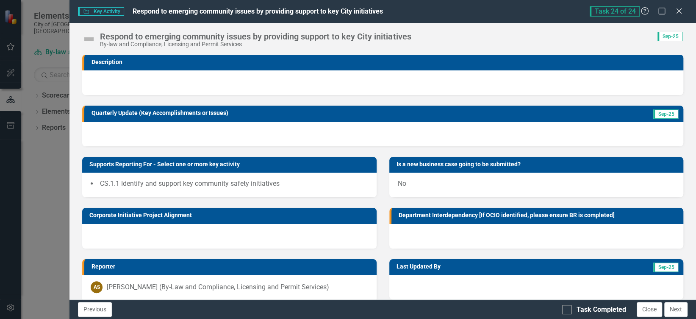
click at [149, 42] on div "By-law and Compliance, Licensing and Permit Services" at bounding box center [255, 44] width 311 height 6
click at [95, 40] on img at bounding box center [89, 39] width 14 height 14
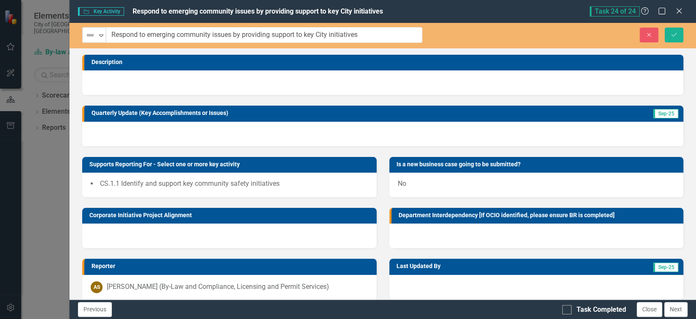
click at [95, 40] on img at bounding box center [90, 35] width 10 height 10
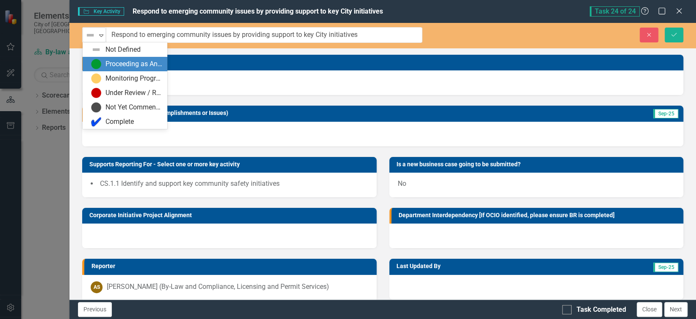
click at [104, 65] on div "Proceeding as Anticipated" at bounding box center [126, 64] width 71 height 10
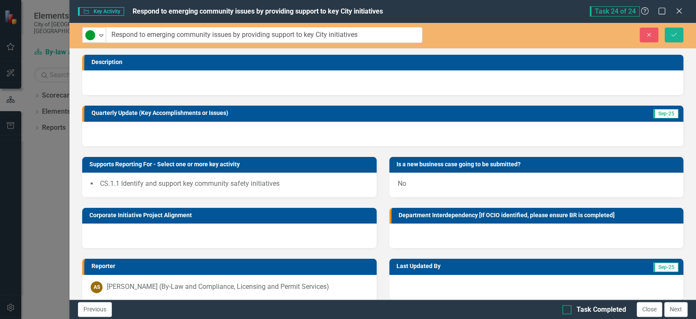
click at [586, 312] on div "Task Completed" at bounding box center [602, 310] width 50 height 10
click at [568, 310] on input "Task Completed" at bounding box center [565, 308] width 6 height 6
checkbox input "true"
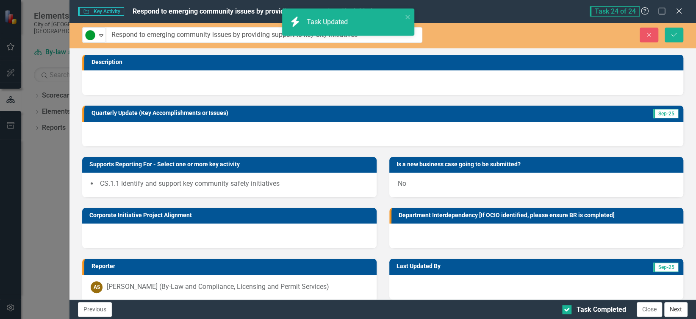
click at [678, 312] on button "Next" at bounding box center [676, 309] width 23 height 15
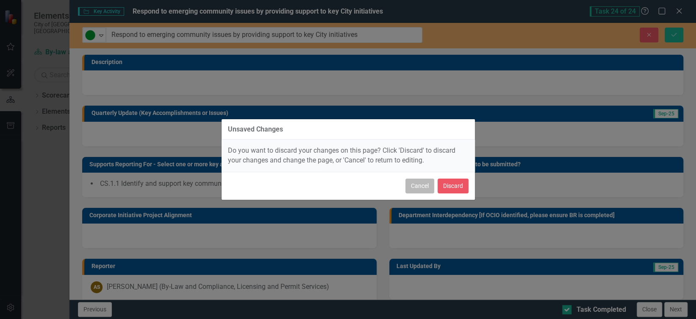
click at [420, 183] on button "Cancel" at bounding box center [420, 185] width 29 height 15
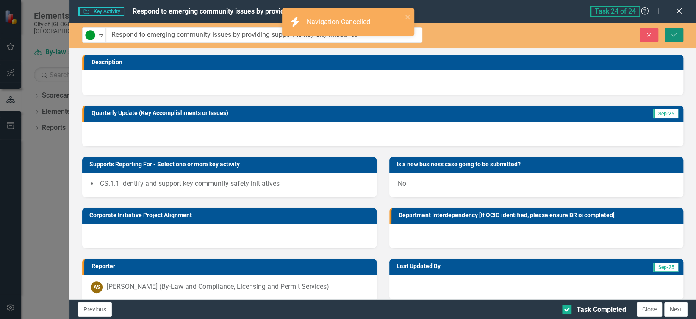
click at [677, 34] on icon "Save" at bounding box center [674, 35] width 8 height 6
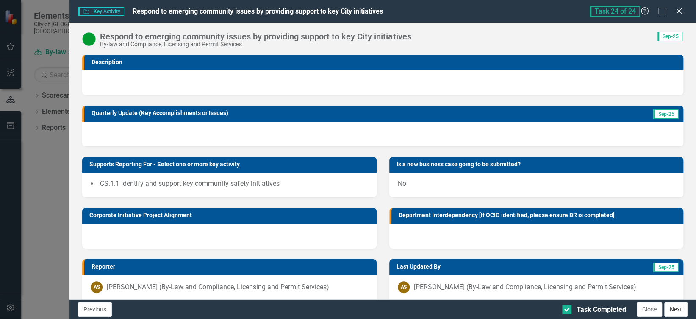
click at [678, 304] on button "Next" at bounding box center [676, 309] width 23 height 15
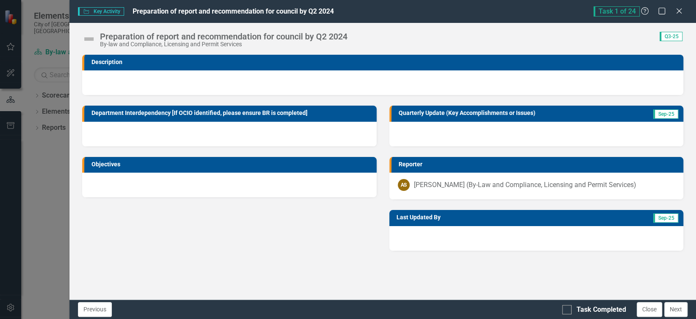
checkbox input "true"
click at [92, 35] on img at bounding box center [89, 39] width 14 height 14
click at [90, 40] on img at bounding box center [89, 39] width 14 height 14
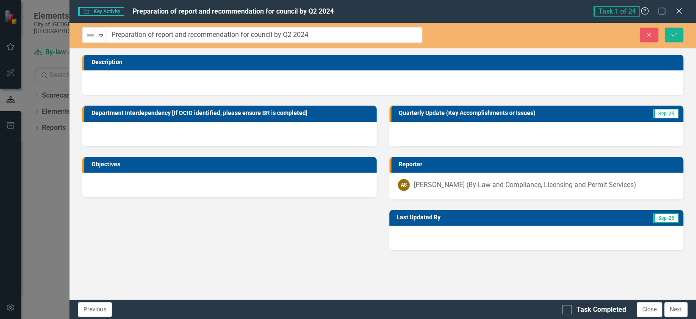
click at [90, 40] on div "Not Defined" at bounding box center [90, 35] width 13 height 12
click at [155, 246] on div "Department Interdependency [If OCIO identified, please ensure BR is completed] …" at bounding box center [383, 172] width 614 height 155
click at [220, 36] on input "Preparation of report and recommendation for council by Q2 2024" at bounding box center [264, 35] width 316 height 16
click at [678, 8] on icon "Close" at bounding box center [679, 11] width 11 height 8
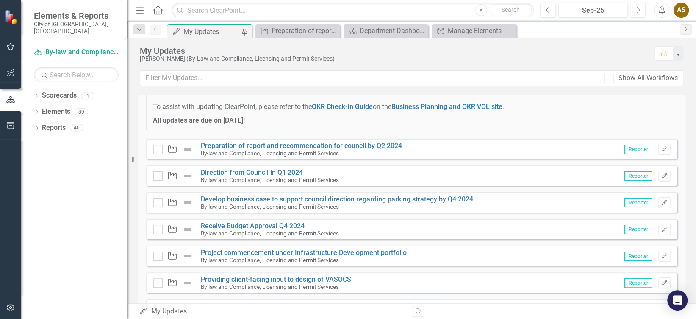
scroll to position [75, 0]
click at [186, 202] on img at bounding box center [187, 201] width 10 height 10
click at [198, 196] on div "Key Activity Develop business case to support council direction regarding parki…" at bounding box center [315, 201] width 324 height 15
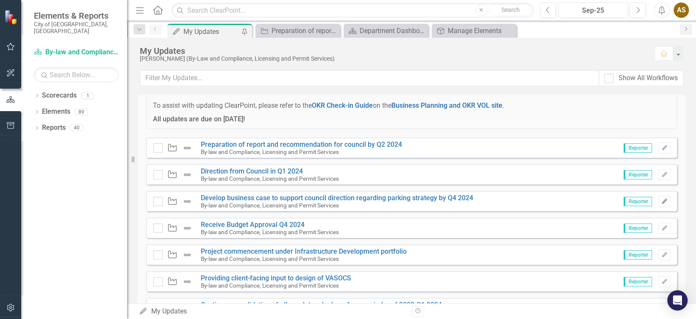
click at [662, 199] on icon "Edit" at bounding box center [665, 201] width 6 height 5
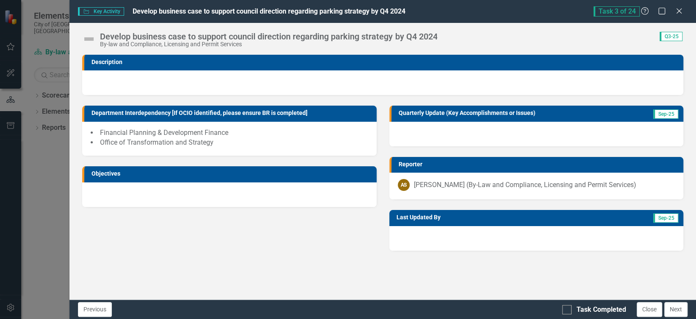
click at [93, 46] on div "Develop business case to support council direction regarding parking strategy b…" at bounding box center [261, 39] width 359 height 16
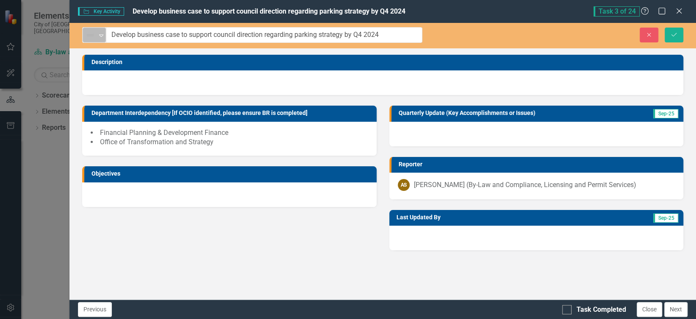
click at [98, 37] on icon "Expand" at bounding box center [101, 35] width 8 height 7
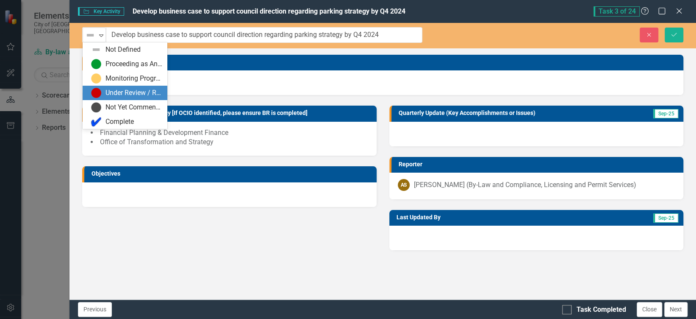
click at [112, 96] on div "Under Review / Reassessment" at bounding box center [134, 93] width 57 height 10
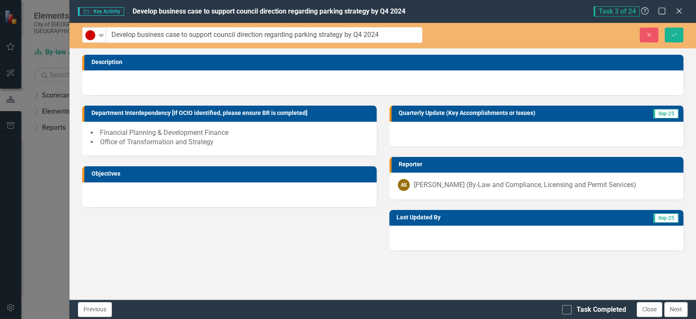
click at [446, 129] on div at bounding box center [536, 134] width 294 height 25
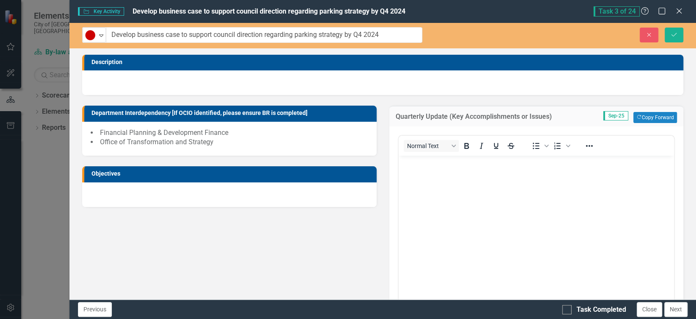
scroll to position [0, 0]
click at [431, 178] on body "Rich Text Area. Press ALT-0 for help." at bounding box center [535, 219] width 275 height 127
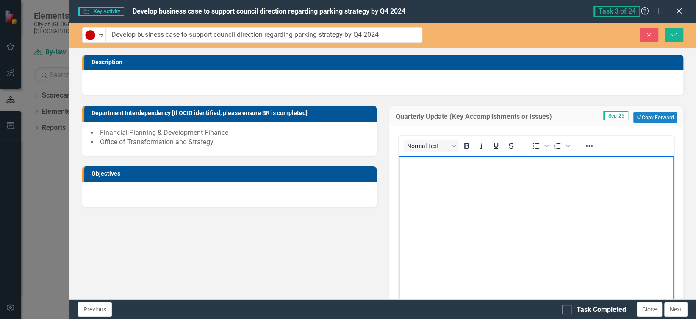
paste body "Rich Text Area. Press ALT-0 for help."
click at [478, 164] on p "Review of Parking By-law deferred to 2027 per DCM." at bounding box center [535, 163] width 271 height 10
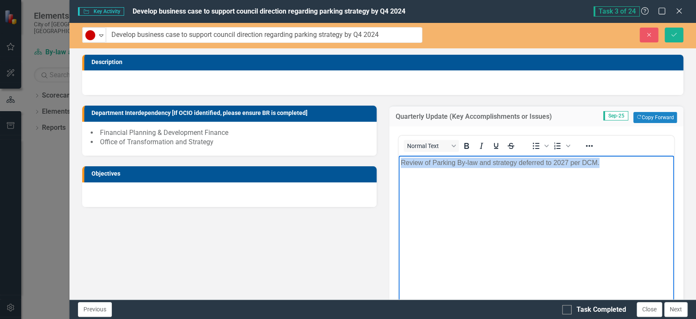
drag, startPoint x: 606, startPoint y: 161, endPoint x: 397, endPoint y: 162, distance: 209.4
click at [398, 162] on html "Review of Parking By-law and strategy deferred to 2027 per DCM." at bounding box center [535, 219] width 275 height 127
copy p "Review of Parking By-law and strategy deferred to 2027 per DCM."
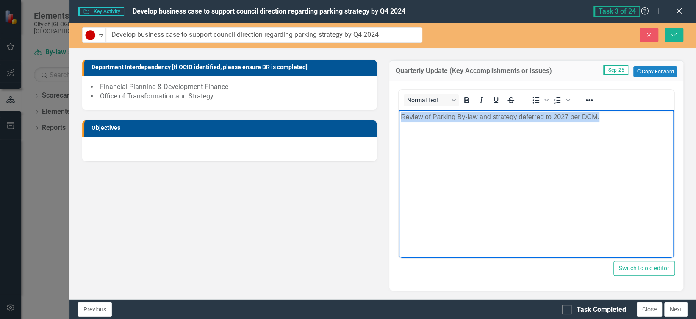
scroll to position [45, 0]
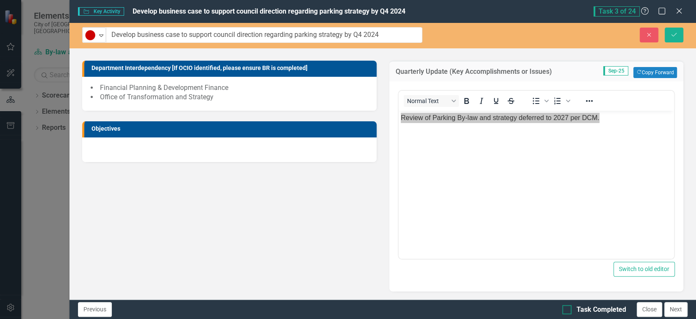
click at [573, 308] on div "Task Completed" at bounding box center [594, 310] width 64 height 10
click at [568, 308] on input "Task Completed" at bounding box center [565, 308] width 6 height 6
checkbox input "true"
click at [680, 309] on button "Next" at bounding box center [676, 309] width 23 height 15
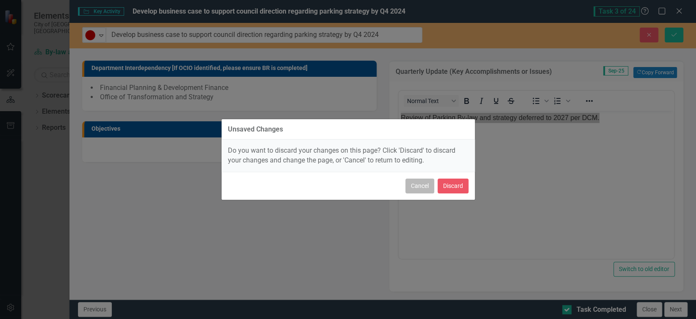
click at [425, 187] on button "Cancel" at bounding box center [420, 185] width 29 height 15
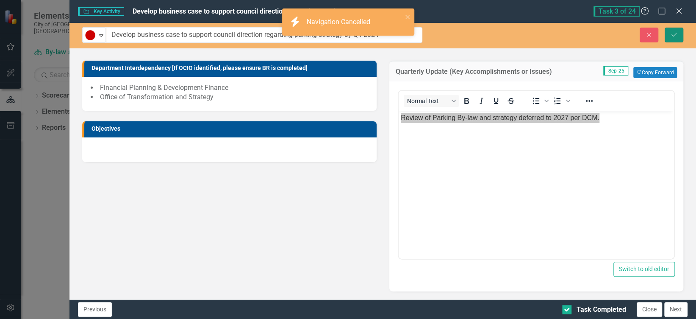
click at [674, 30] on button "Save" at bounding box center [674, 35] width 19 height 15
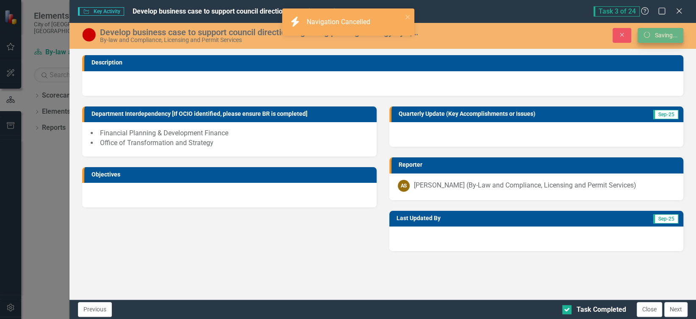
scroll to position [0, 0]
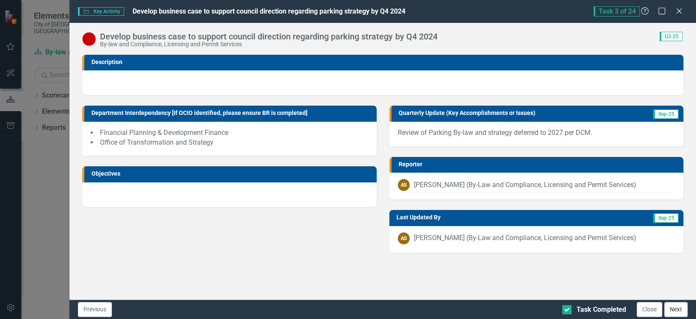
click at [672, 309] on button "Next" at bounding box center [676, 309] width 23 height 15
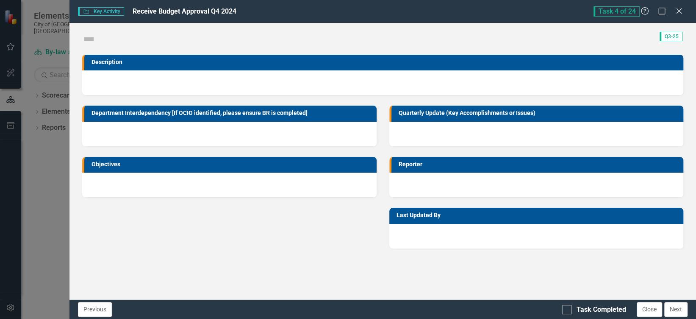
checkbox input "true"
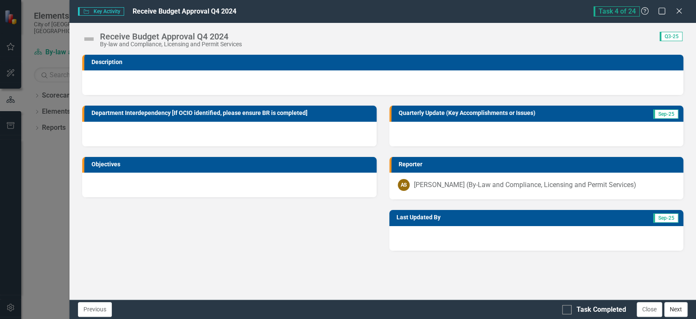
click at [677, 310] on button "Next" at bounding box center [676, 309] width 23 height 15
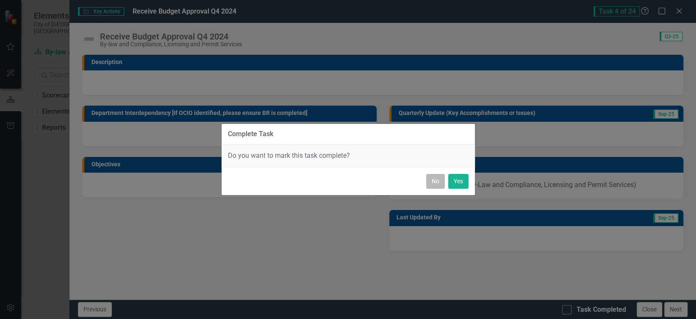
click at [436, 181] on button "No" at bounding box center [435, 181] width 19 height 15
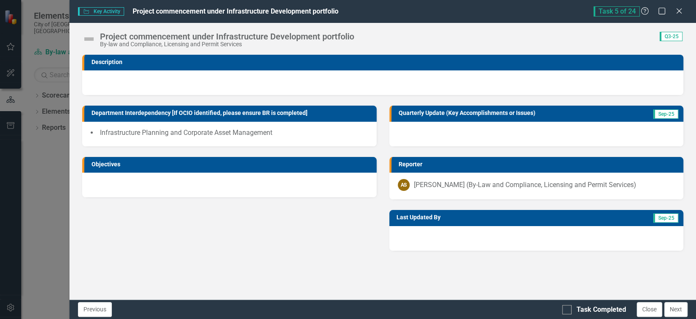
click at [92, 41] on img at bounding box center [89, 39] width 14 height 14
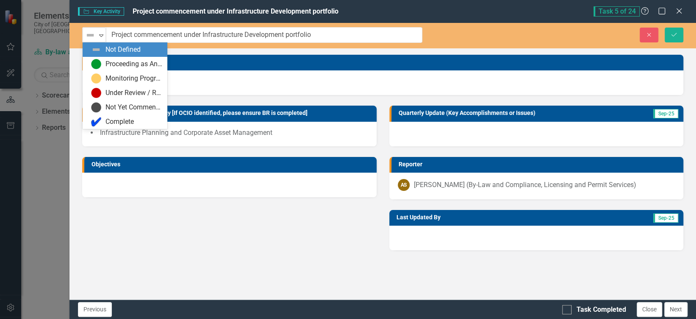
click at [92, 41] on div "Not Defined Expand" at bounding box center [94, 35] width 23 height 15
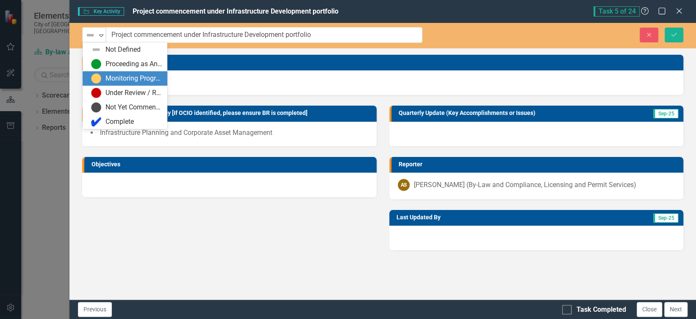
click at [112, 78] on div "Monitoring Progress" at bounding box center [134, 79] width 57 height 10
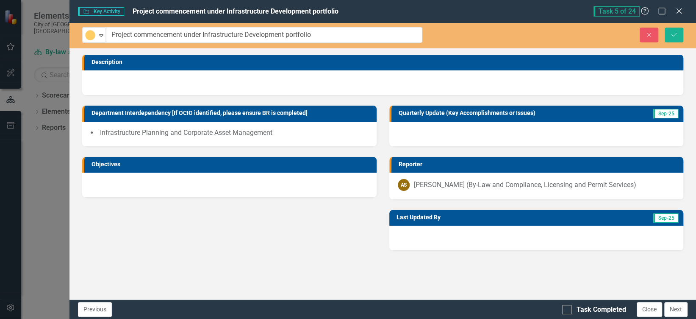
click at [408, 137] on div at bounding box center [536, 134] width 294 height 25
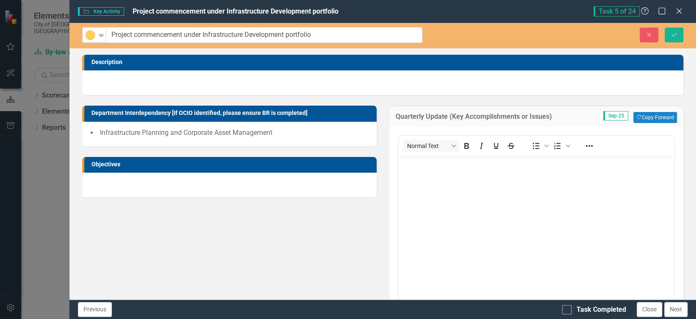
click at [423, 179] on body "Rich Text Area. Press ALT-0 for help." at bounding box center [535, 219] width 275 height 127
click at [566, 311] on div at bounding box center [566, 309] width 9 height 9
click at [566, 310] on input "Task Completed" at bounding box center [565, 308] width 6 height 6
checkbox input "true"
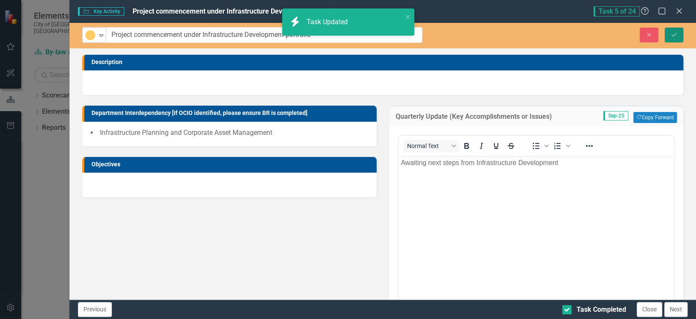
click at [672, 32] on icon "Save" at bounding box center [674, 35] width 8 height 6
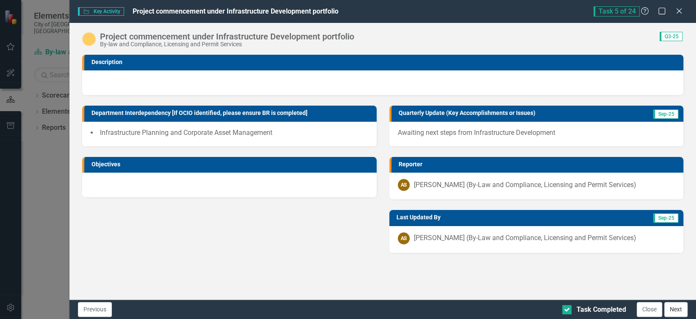
click at [678, 309] on button "Next" at bounding box center [676, 309] width 23 height 15
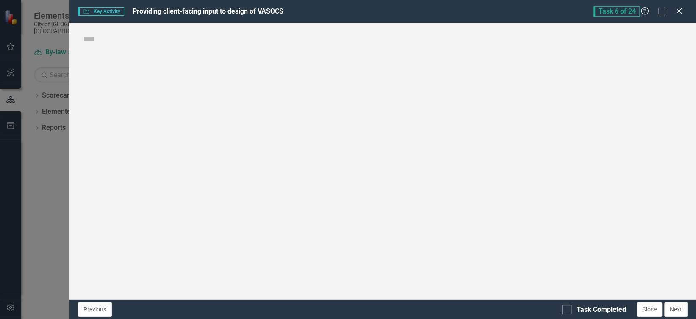
checkbox input "true"
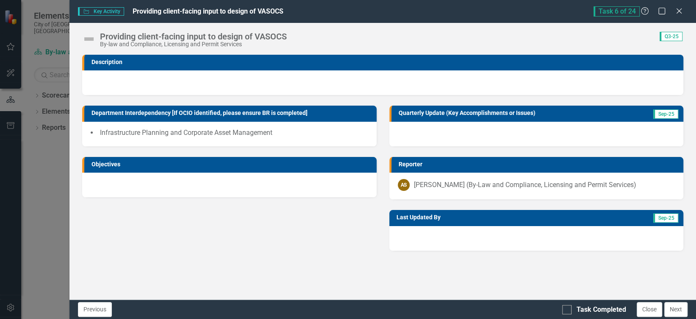
click at [88, 41] on img at bounding box center [89, 39] width 14 height 14
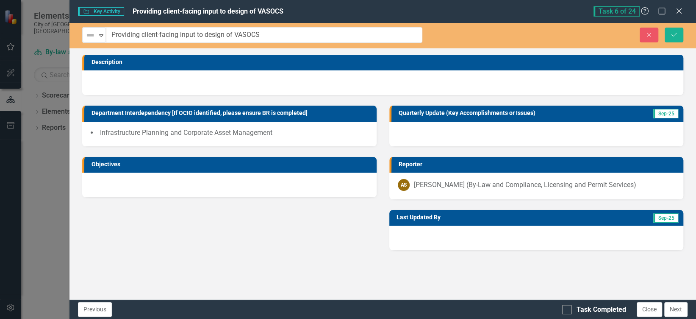
click at [88, 41] on div "Not Defined Expand" at bounding box center [94, 35] width 23 height 15
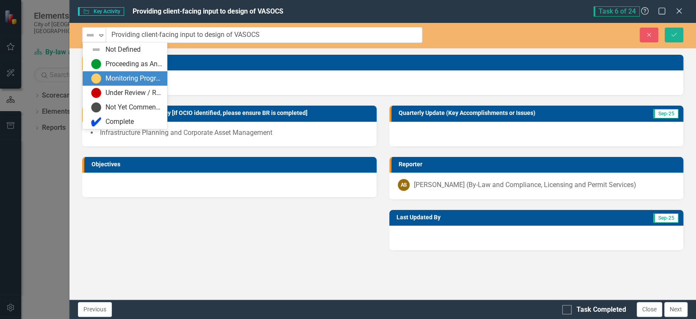
click at [100, 78] on img at bounding box center [96, 78] width 10 height 10
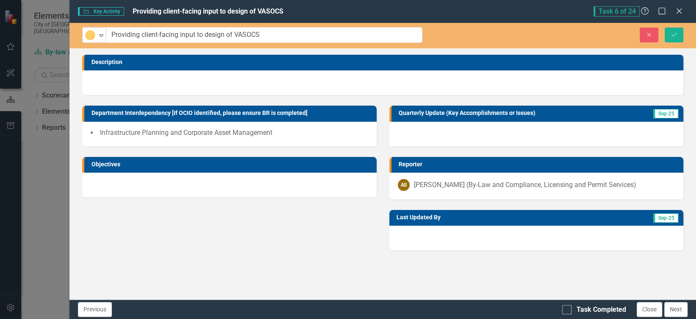
click at [431, 133] on div at bounding box center [536, 134] width 294 height 25
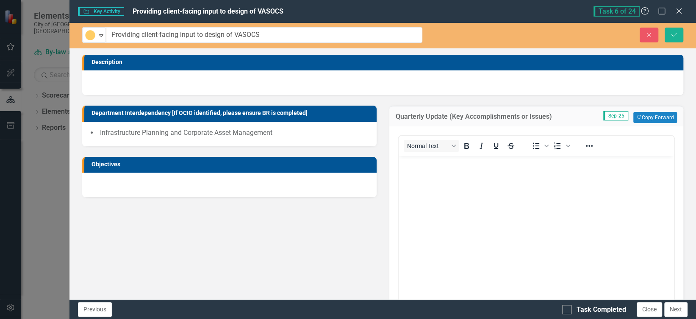
click at [438, 176] on body "Rich Text Area. Press ALT-0 for help." at bounding box center [535, 219] width 275 height 127
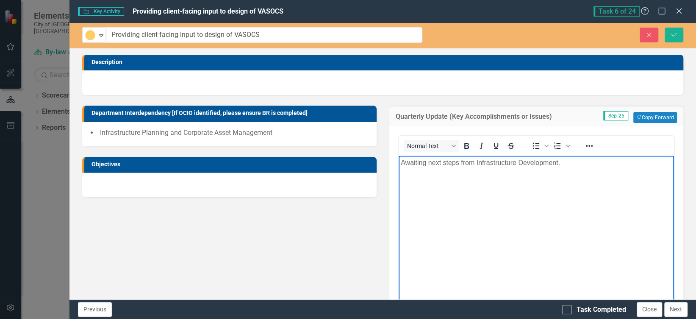
scroll to position [47, 0]
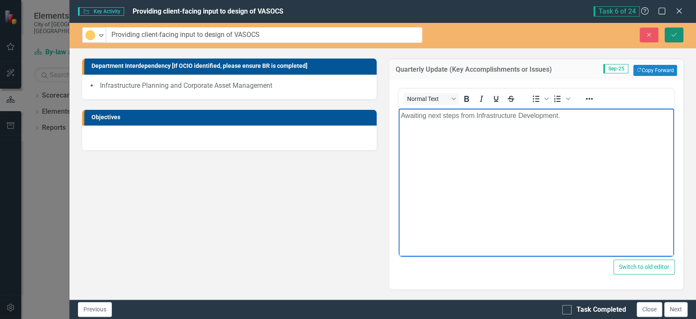
click at [673, 33] on icon "Save" at bounding box center [674, 35] width 8 height 6
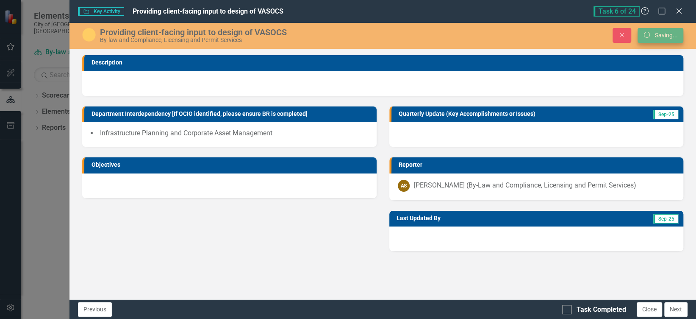
scroll to position [0, 0]
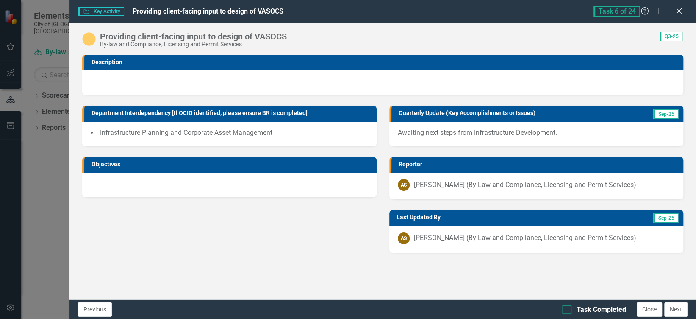
click at [567, 309] on input "Task Completed" at bounding box center [565, 308] width 6 height 6
checkbox input "true"
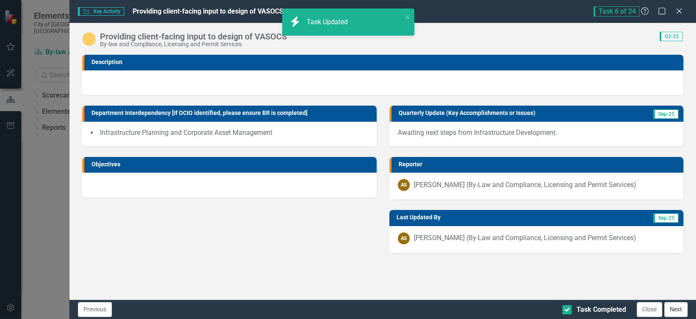
click at [677, 311] on button "Next" at bounding box center [676, 309] width 23 height 15
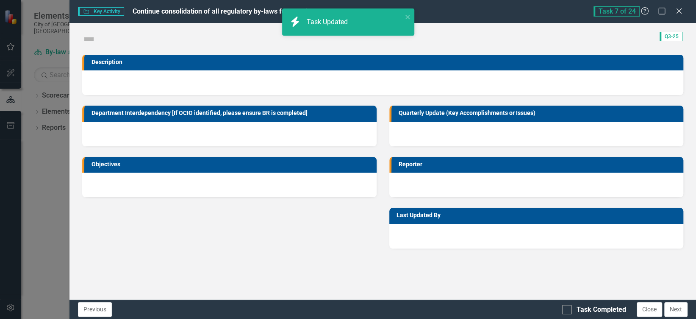
checkbox input "true"
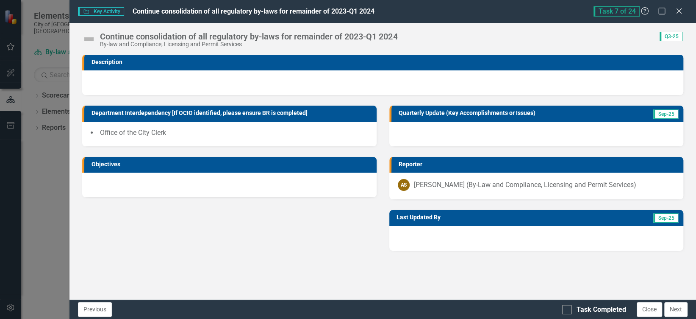
click at [91, 40] on img at bounding box center [89, 39] width 14 height 14
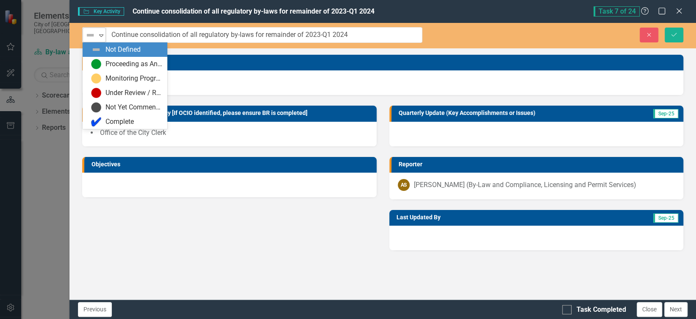
click at [97, 35] on icon "Expand" at bounding box center [101, 35] width 8 height 7
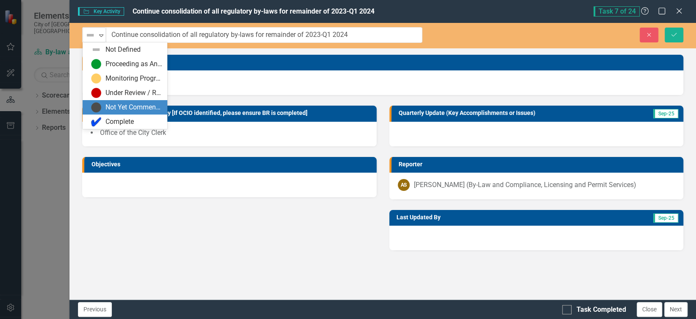
click at [171, 248] on div "Department Interdependency [If OCIO identified, please ensure BR is completed] …" at bounding box center [383, 172] width 614 height 155
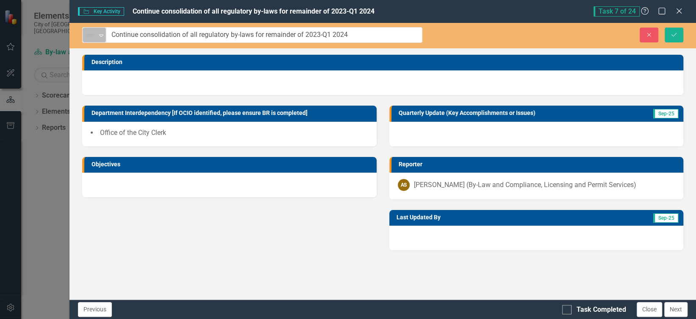
click at [97, 38] on div "Not Defined" at bounding box center [90, 35] width 13 height 12
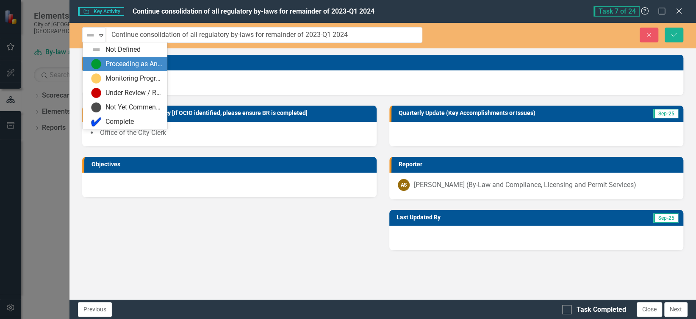
click at [119, 61] on div "Proceeding as Anticipated" at bounding box center [134, 64] width 57 height 10
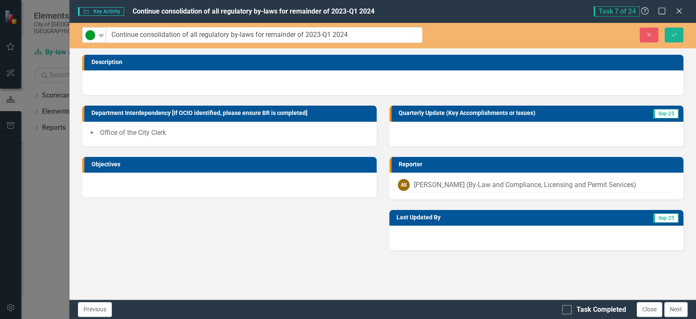
click at [455, 130] on div at bounding box center [536, 134] width 294 height 25
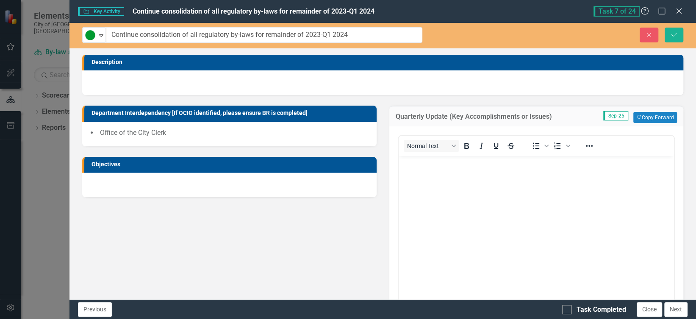
click at [433, 164] on p "Rich Text Area. Press ALT-0 for help." at bounding box center [535, 163] width 271 height 10
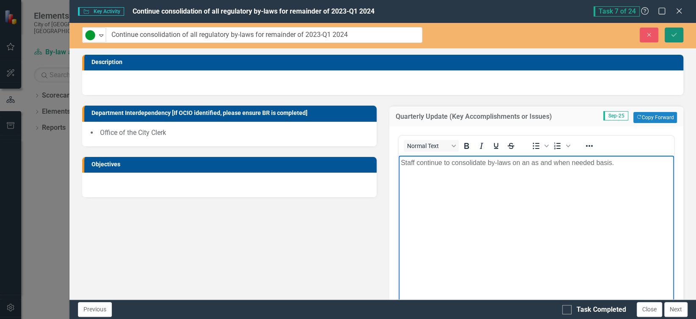
click at [669, 38] on button "Save" at bounding box center [674, 35] width 19 height 15
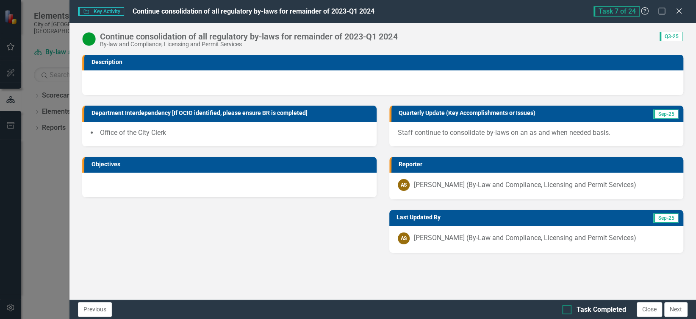
click at [565, 309] on input "Task Completed" at bounding box center [565, 308] width 6 height 6
checkbox input "true"
click at [679, 310] on button "Next" at bounding box center [676, 309] width 23 height 15
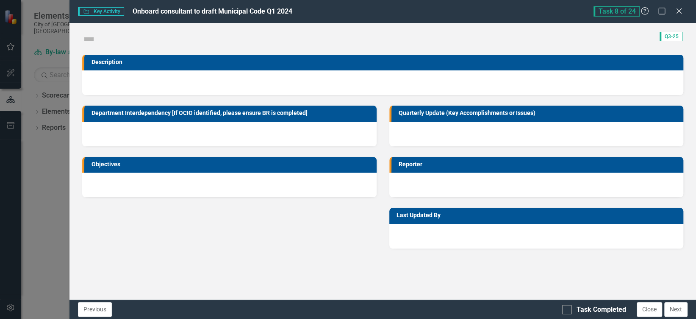
checkbox input "true"
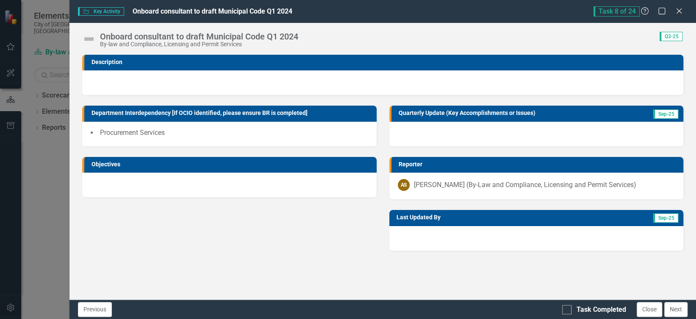
click at [86, 39] on img at bounding box center [89, 39] width 14 height 14
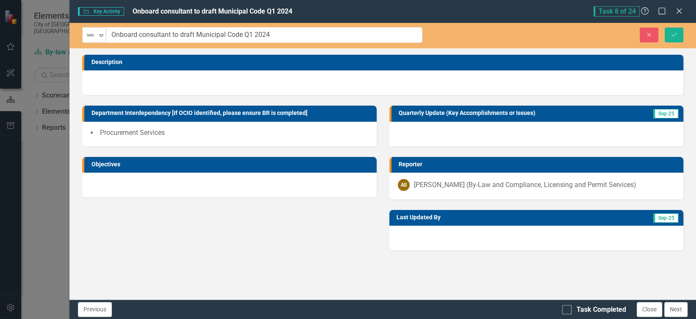
click at [86, 39] on img at bounding box center [90, 35] width 10 height 10
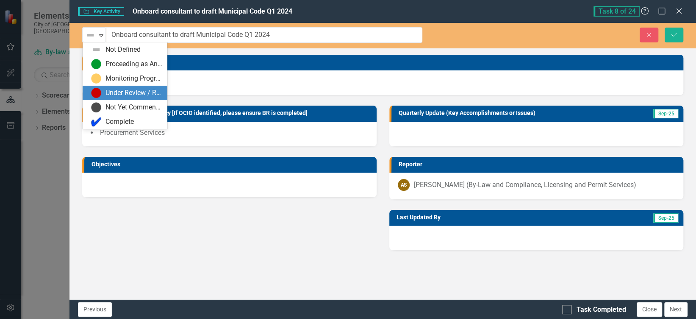
click at [115, 95] on div "Under Review / Reassessment" at bounding box center [134, 93] width 57 height 10
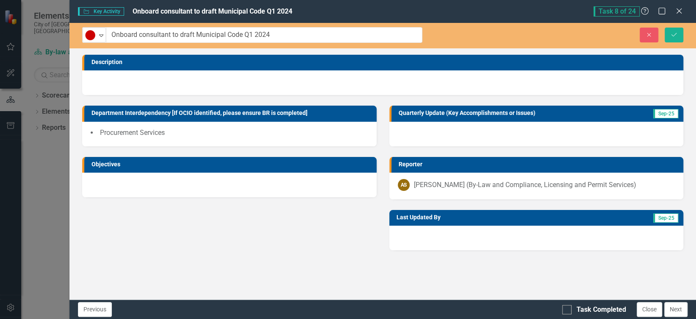
click at [445, 126] on div at bounding box center [536, 134] width 294 height 25
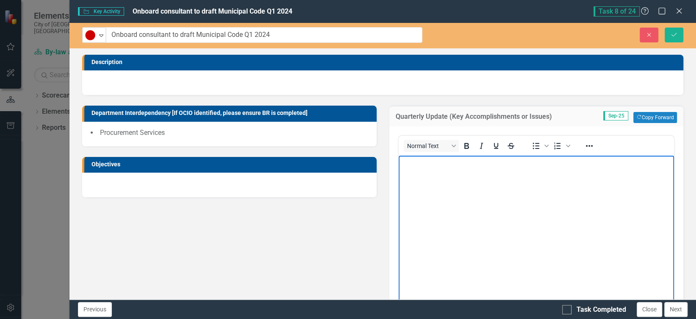
click at [423, 187] on body "Rich Text Area. Press ALT-0 for help." at bounding box center [535, 219] width 275 height 127
click at [673, 32] on icon "Save" at bounding box center [674, 35] width 8 height 6
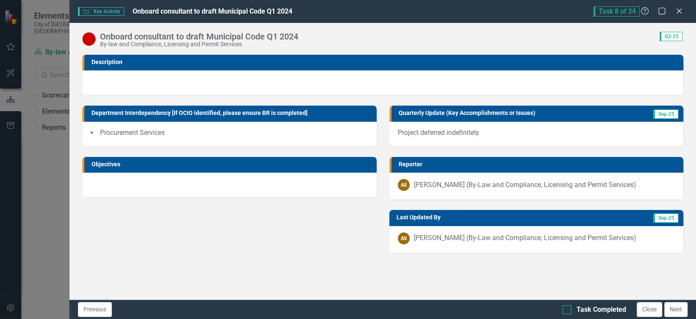
click at [567, 308] on input "Task Completed" at bounding box center [565, 308] width 6 height 6
checkbox input "true"
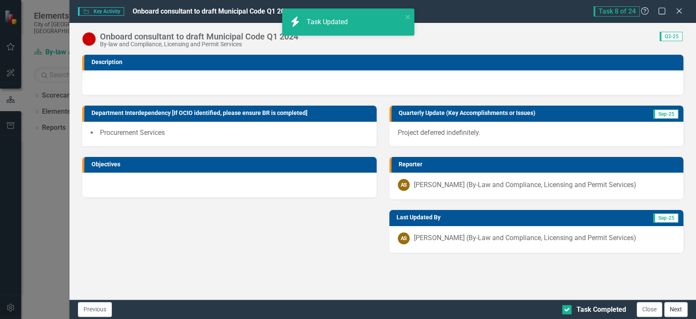
click at [673, 309] on button "Next" at bounding box center [676, 309] width 23 height 15
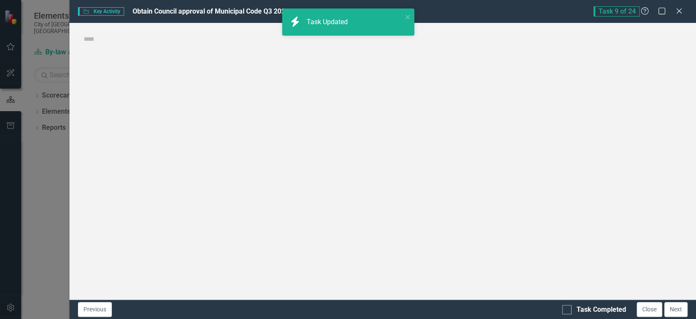
checkbox input "true"
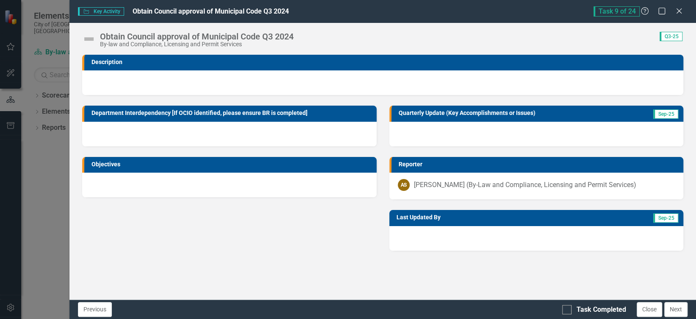
click at [224, 70] on td "Description" at bounding box center [386, 63] width 588 height 13
click at [84, 44] on img at bounding box center [89, 39] width 14 height 14
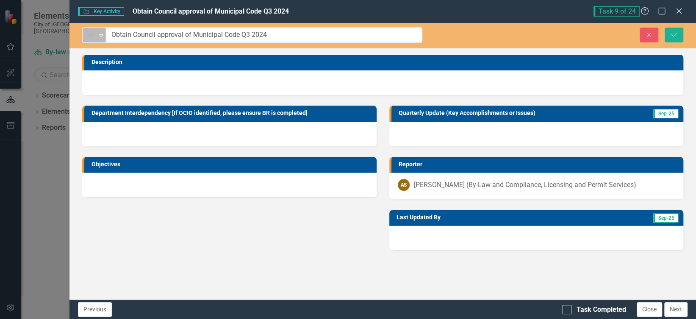
click at [104, 38] on div "Expand" at bounding box center [101, 35] width 8 height 14
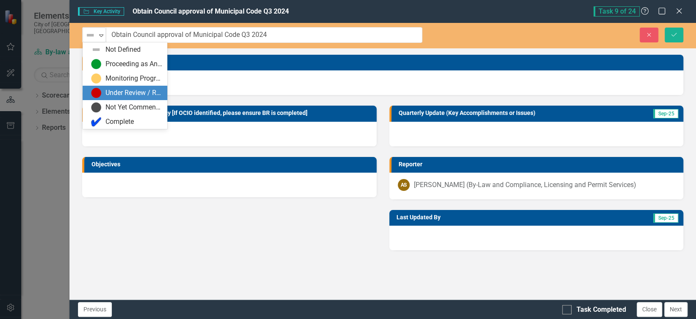
click at [103, 97] on div "Under Review / Reassessment" at bounding box center [126, 93] width 71 height 10
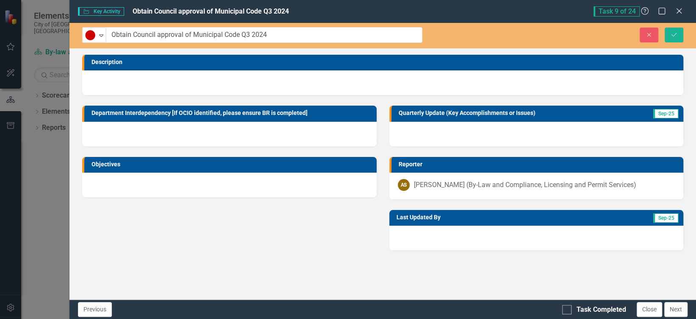
click at [112, 85] on div at bounding box center [382, 82] width 601 height 25
click at [428, 142] on div at bounding box center [536, 134] width 294 height 25
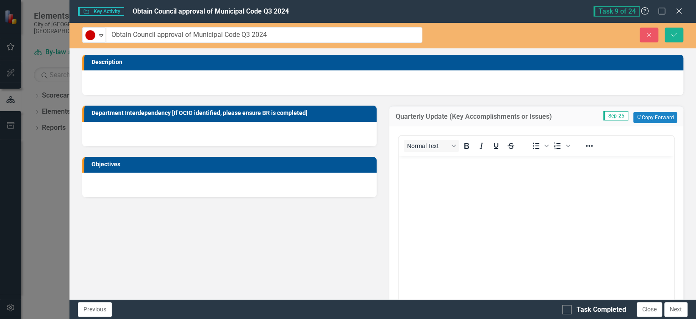
click at [420, 179] on body "Rich Text Area. Press ALT-0 for help." at bounding box center [535, 219] width 275 height 127
click at [671, 36] on icon "Save" at bounding box center [674, 35] width 8 height 6
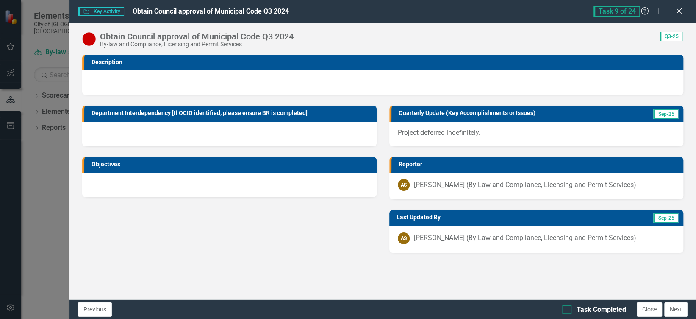
click at [569, 312] on div at bounding box center [566, 309] width 9 height 9
click at [568, 310] on input "Task Completed" at bounding box center [565, 308] width 6 height 6
checkbox input "true"
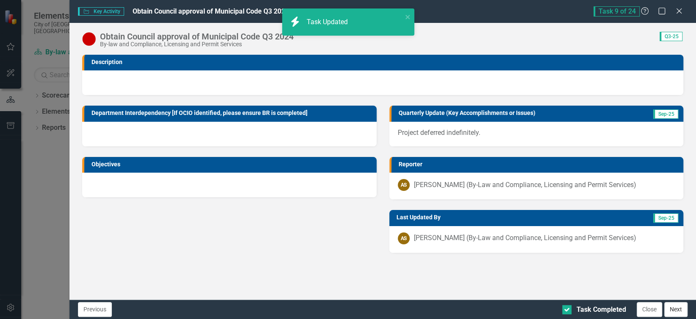
click at [681, 311] on button "Next" at bounding box center [676, 309] width 23 height 15
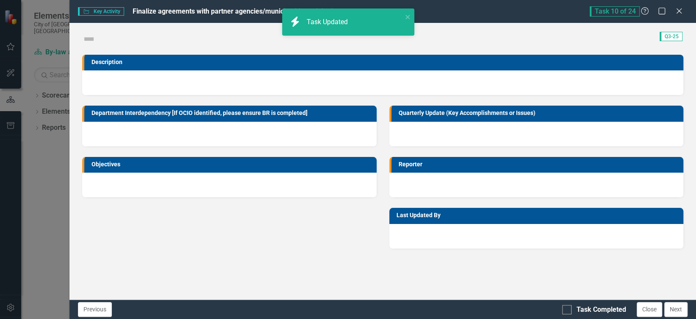
checkbox input "true"
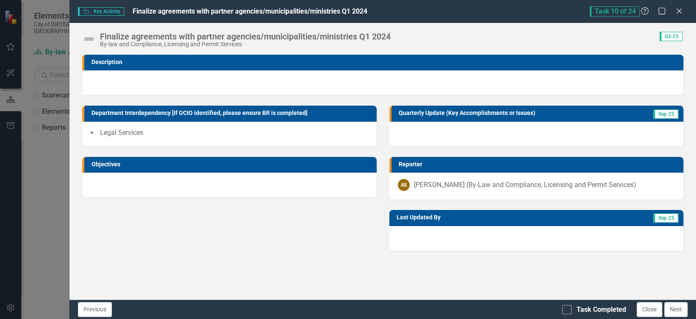
click at [171, 86] on div at bounding box center [382, 82] width 601 height 25
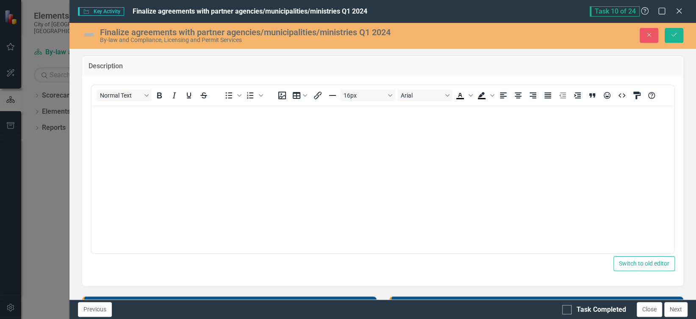
click at [92, 31] on img at bounding box center [89, 35] width 14 height 14
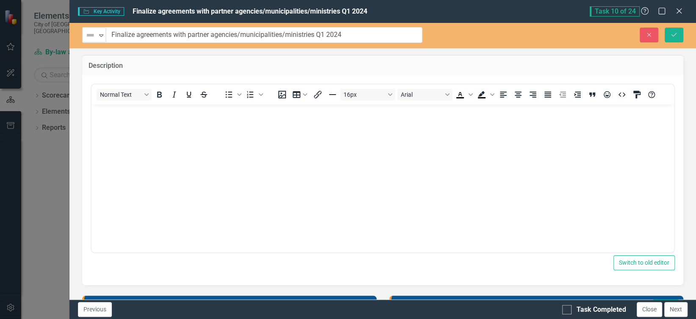
click at [92, 31] on img at bounding box center [90, 35] width 10 height 10
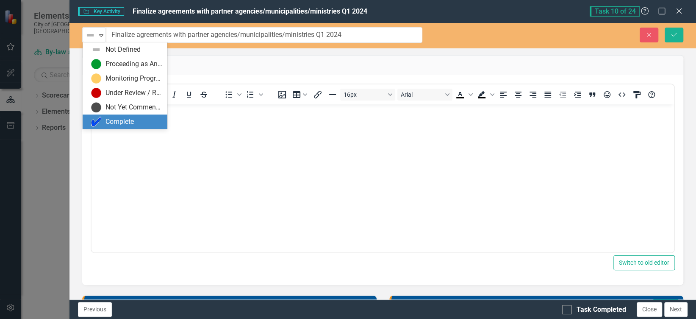
click at [111, 123] on div "Complete" at bounding box center [120, 122] width 28 height 10
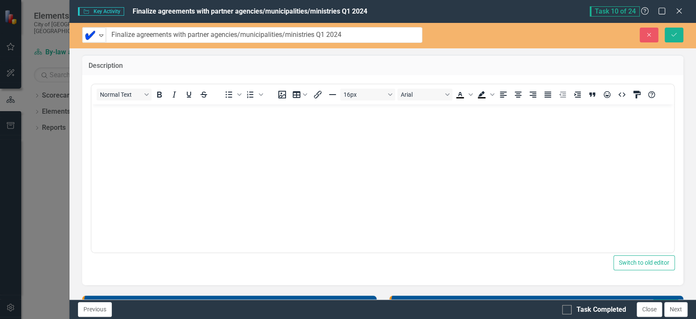
click at [129, 135] on body "Rich Text Area. Press ALT-0 for help." at bounding box center [383, 167] width 583 height 127
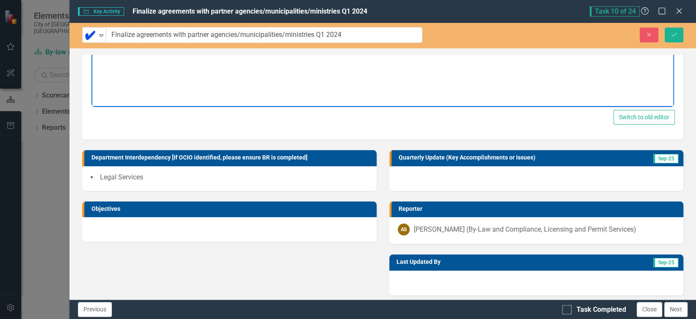
scroll to position [149, 0]
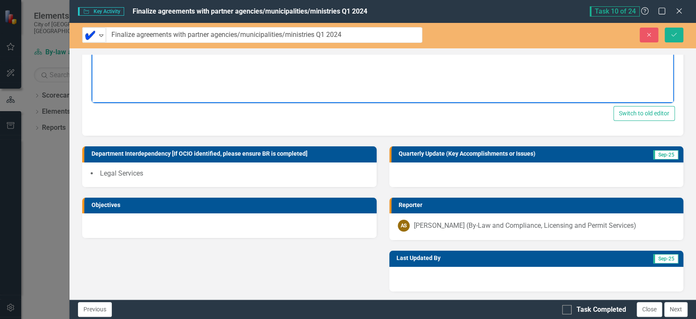
click at [410, 178] on div at bounding box center [536, 174] width 294 height 25
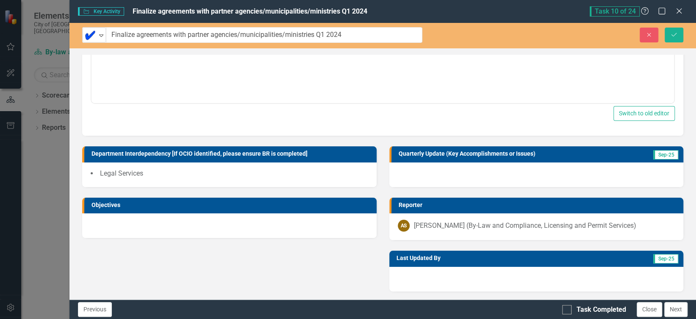
click at [410, 178] on div at bounding box center [536, 174] width 294 height 25
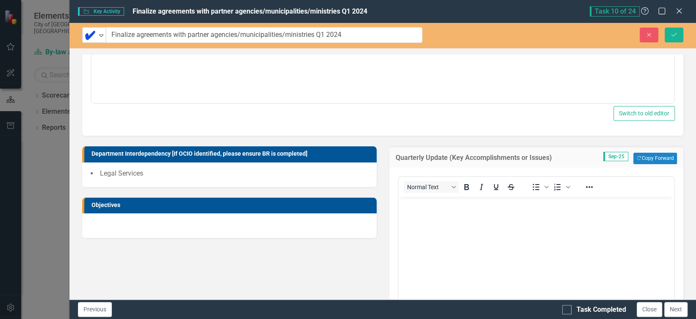
scroll to position [0, 0]
click at [422, 235] on body "Rich Text Area. Press ALT-0 for help." at bounding box center [535, 259] width 275 height 127
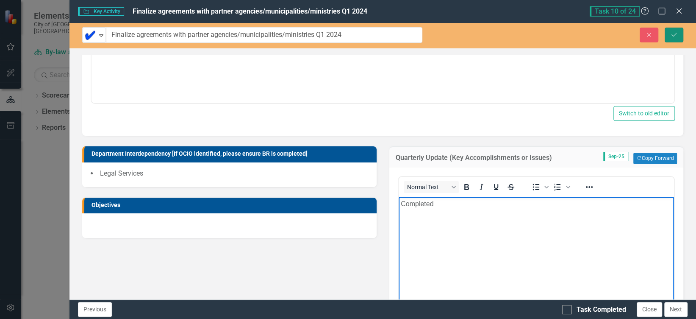
click at [678, 29] on button "Save" at bounding box center [674, 35] width 19 height 15
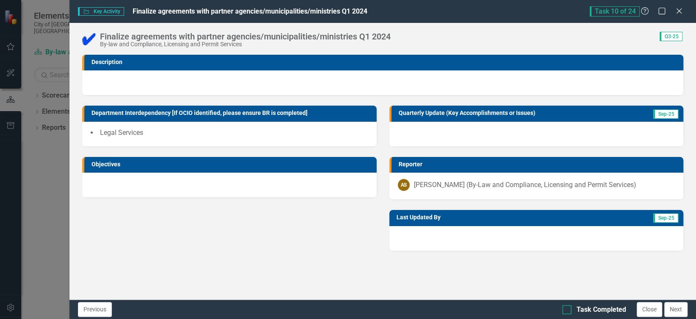
click at [570, 307] on div at bounding box center [566, 309] width 9 height 9
click at [568, 307] on input "Task Completed" at bounding box center [565, 308] width 6 height 6
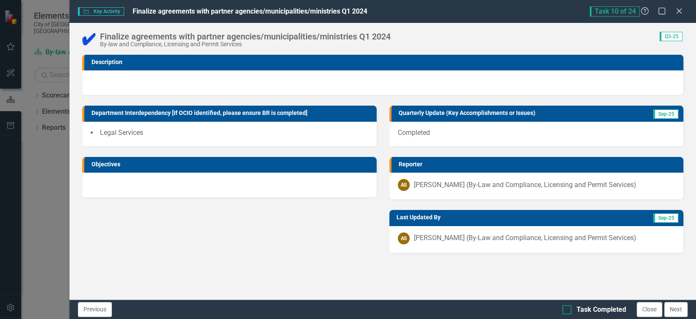
checkbox input "true"
click at [677, 310] on button "Next" at bounding box center [676, 309] width 23 height 15
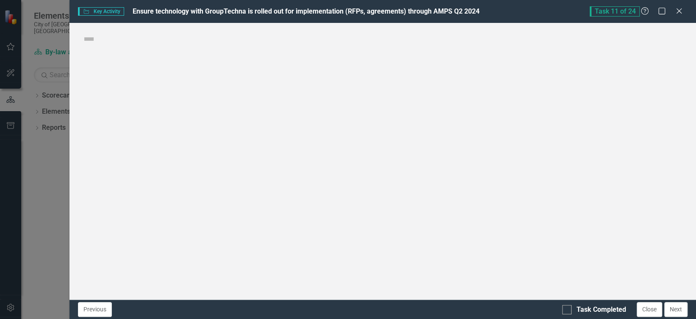
checkbox input "true"
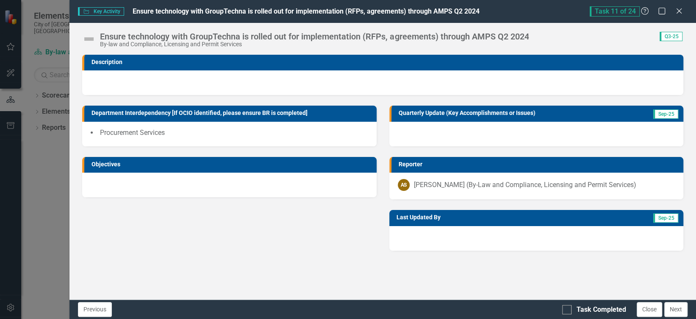
click at [308, 78] on div at bounding box center [382, 82] width 601 height 25
click at [92, 36] on img at bounding box center [89, 39] width 14 height 14
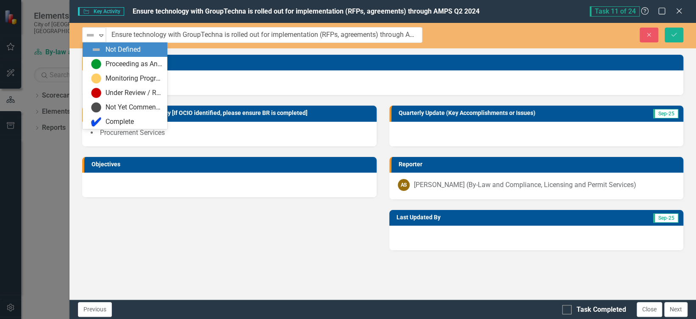
click at [92, 36] on img at bounding box center [90, 35] width 10 height 10
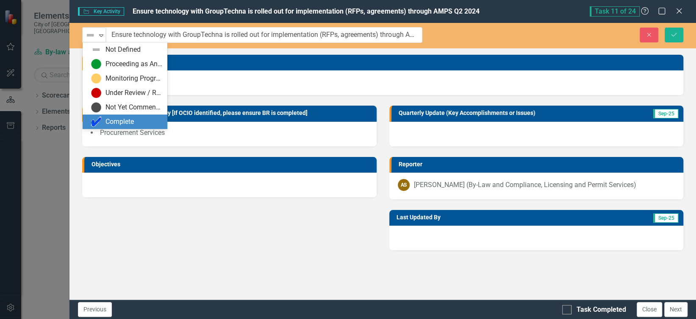
click at [107, 119] on div "Complete" at bounding box center [120, 122] width 28 height 10
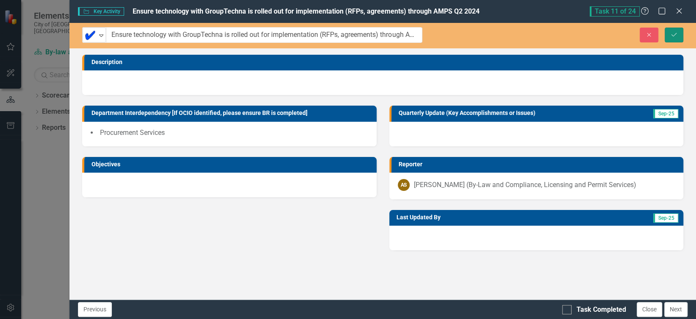
click at [671, 38] on button "Save" at bounding box center [674, 35] width 19 height 15
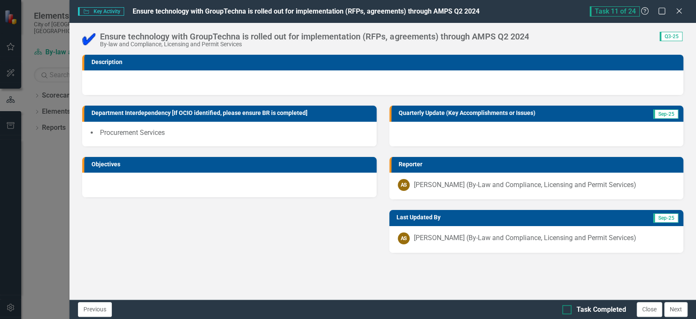
click at [567, 308] on input "Task Completed" at bounding box center [565, 308] width 6 height 6
checkbox input "true"
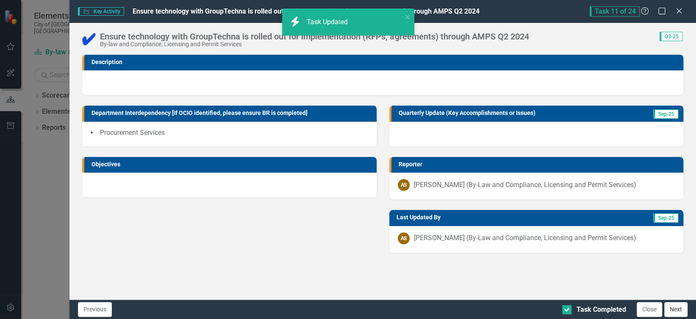
click at [676, 307] on button "Next" at bounding box center [676, 309] width 23 height 15
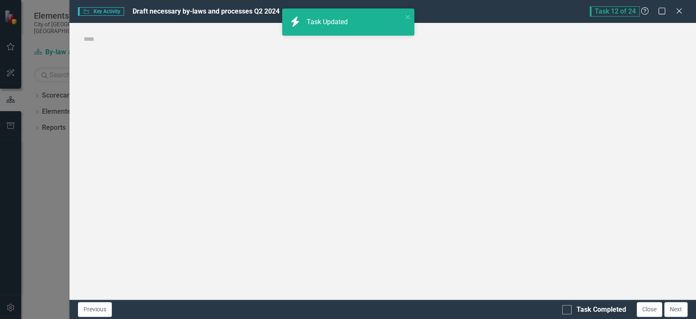
checkbox input "true"
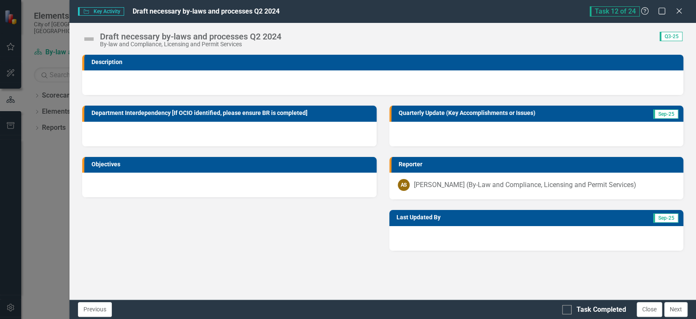
click at [186, 84] on div at bounding box center [382, 82] width 601 height 25
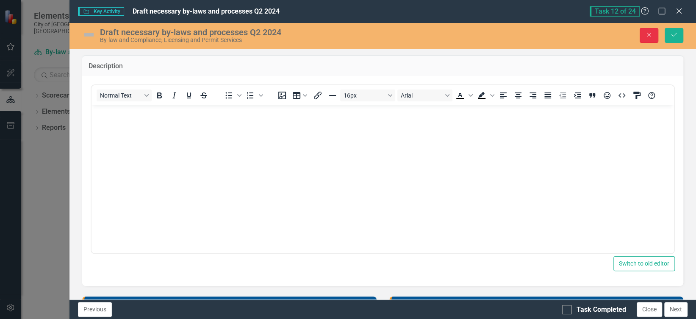
click at [653, 36] on icon "Close" at bounding box center [649, 35] width 8 height 6
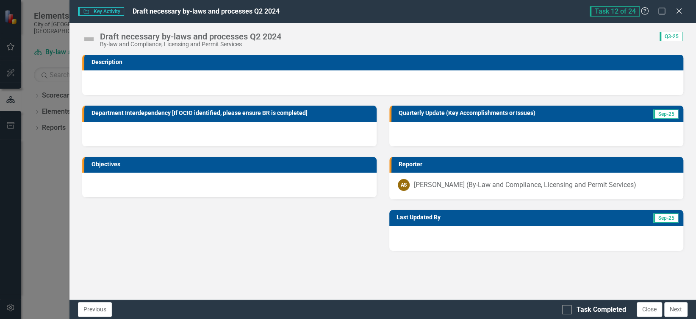
click at [86, 33] on img at bounding box center [89, 39] width 14 height 14
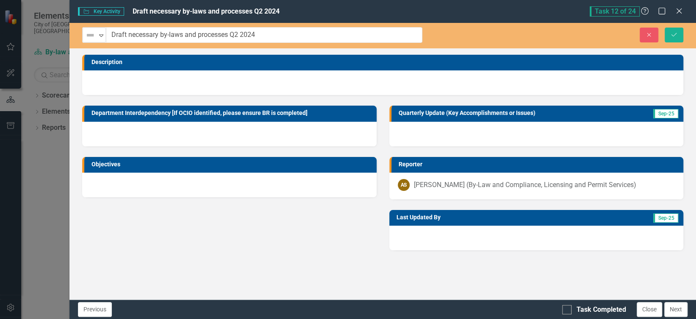
click at [86, 33] on img at bounding box center [90, 35] width 10 height 10
click at [99, 33] on icon "Expand" at bounding box center [101, 35] width 8 height 7
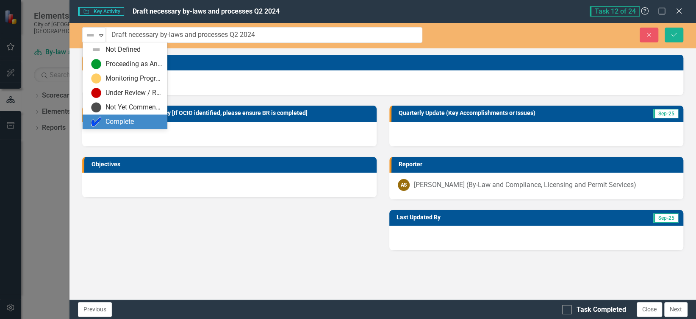
click at [107, 118] on div "Complete" at bounding box center [120, 122] width 28 height 10
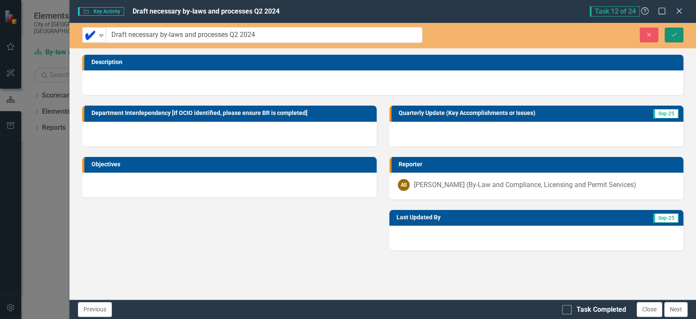
click at [671, 32] on icon "Save" at bounding box center [674, 35] width 8 height 6
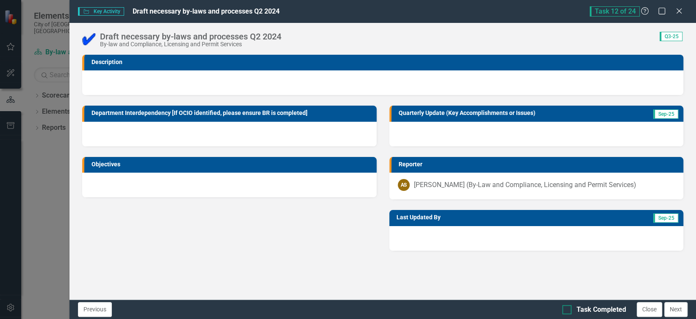
click at [569, 307] on div at bounding box center [566, 309] width 9 height 9
click at [568, 307] on input "Task Completed" at bounding box center [565, 308] width 6 height 6
checkbox input "true"
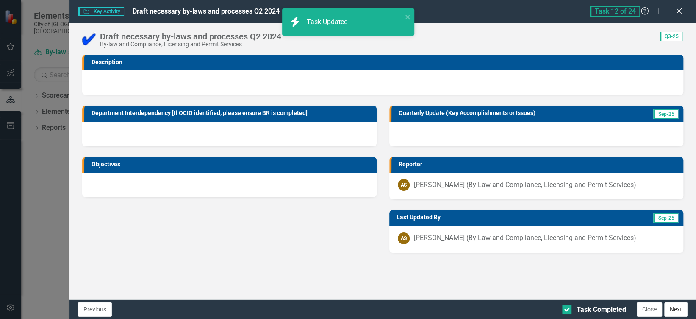
click at [680, 309] on button "Next" at bounding box center [676, 309] width 23 height 15
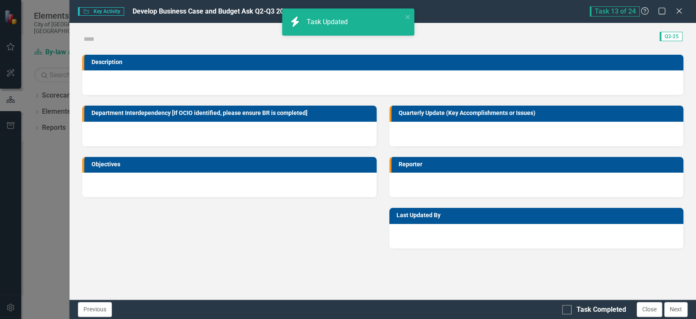
checkbox input "true"
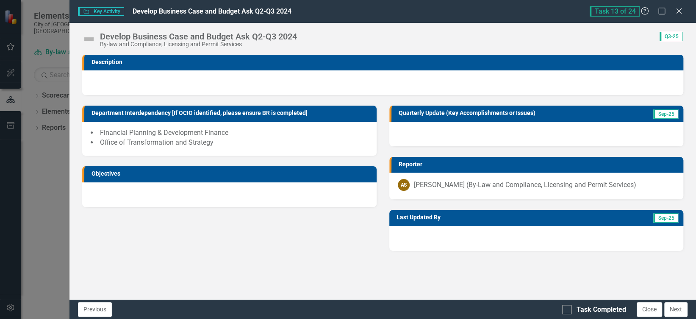
click at [171, 76] on div at bounding box center [382, 82] width 601 height 25
click at [680, 12] on icon at bounding box center [679, 11] width 6 height 6
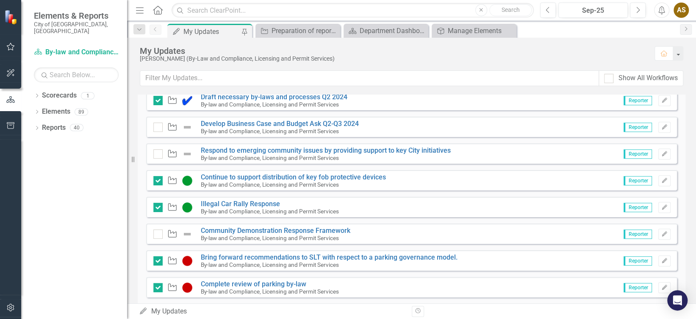
scroll to position [417, 0]
click at [186, 151] on img at bounding box center [187, 153] width 10 height 10
click at [662, 150] on icon "Edit" at bounding box center [665, 152] width 6 height 5
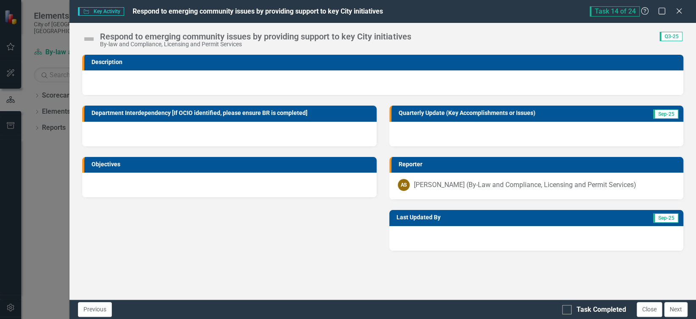
click at [114, 100] on div "Department Interdependency [If OCIO identified, please ensure BR is completed]" at bounding box center [229, 120] width 307 height 51
drag, startPoint x: 114, startPoint y: 100, endPoint x: 91, endPoint y: 37, distance: 67.7
click at [91, 37] on img at bounding box center [89, 39] width 14 height 14
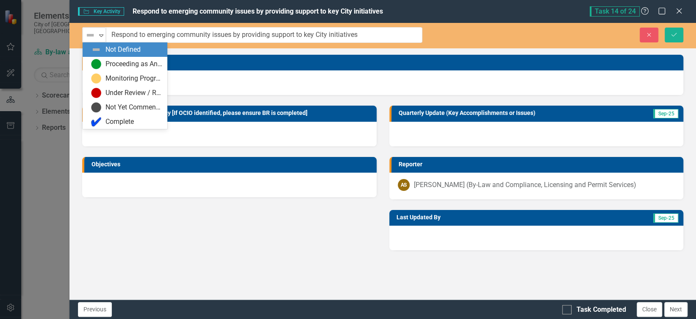
click at [91, 37] on img at bounding box center [90, 35] width 10 height 10
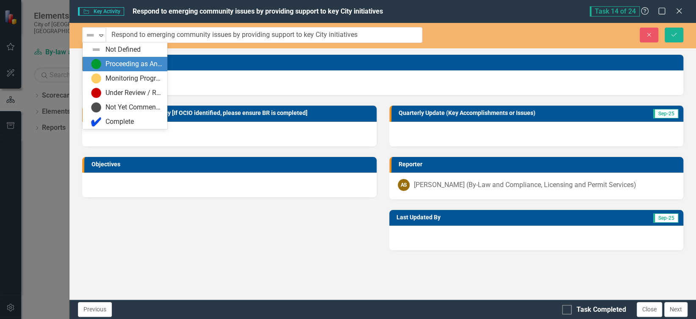
click at [102, 68] on div "Proceeding as Anticipated" at bounding box center [126, 64] width 71 height 10
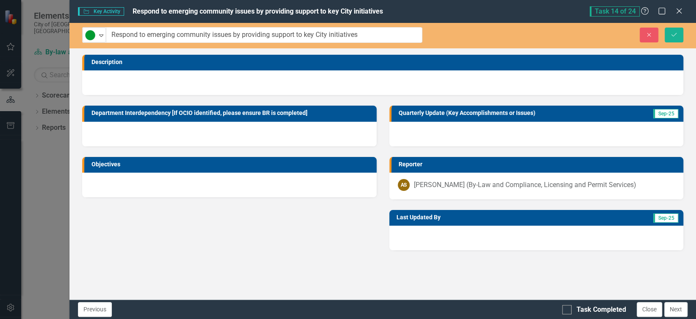
click at [429, 136] on div at bounding box center [536, 134] width 294 height 25
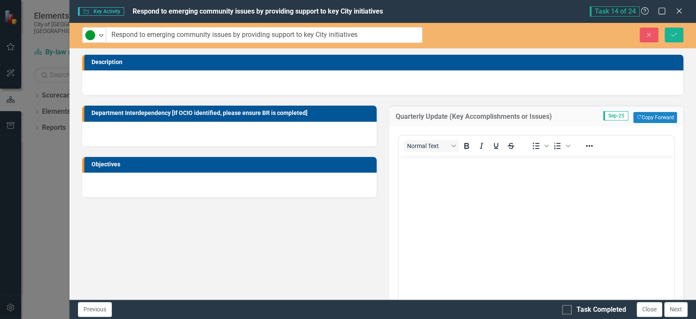
scroll to position [0, 0]
click at [421, 198] on body "Rich Text Area. Press ALT-0 for help." at bounding box center [535, 219] width 275 height 127
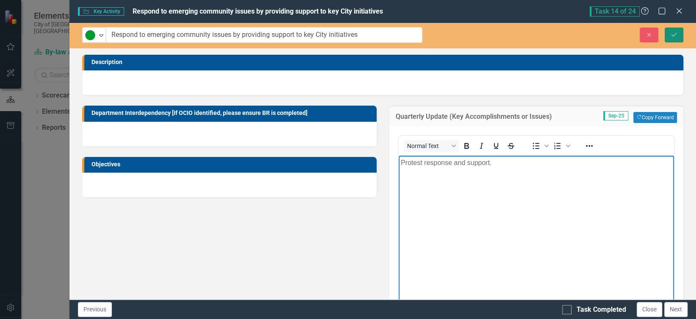
click at [675, 30] on button "Save" at bounding box center [674, 35] width 19 height 15
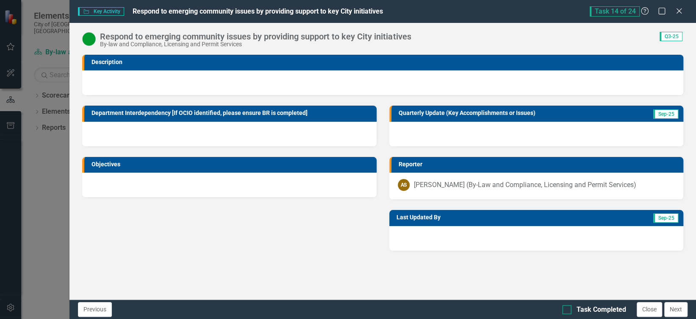
click at [573, 311] on div "Task Completed" at bounding box center [594, 310] width 64 height 10
click at [568, 310] on input "Task Completed" at bounding box center [565, 308] width 6 height 6
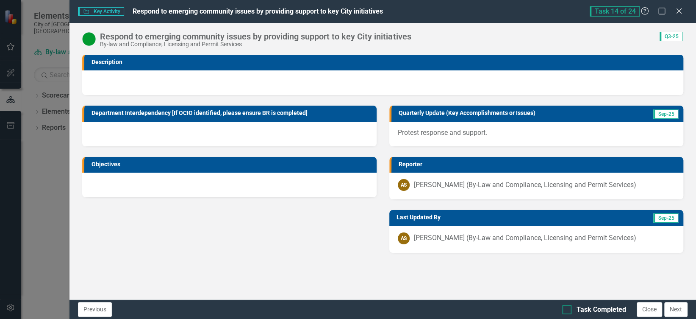
checkbox input "true"
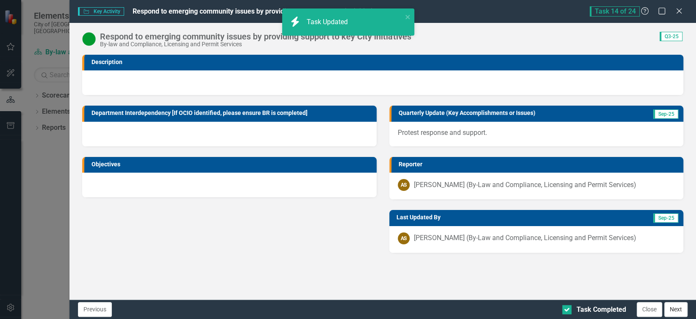
click at [674, 308] on button "Next" at bounding box center [676, 309] width 23 height 15
checkbox input "true"
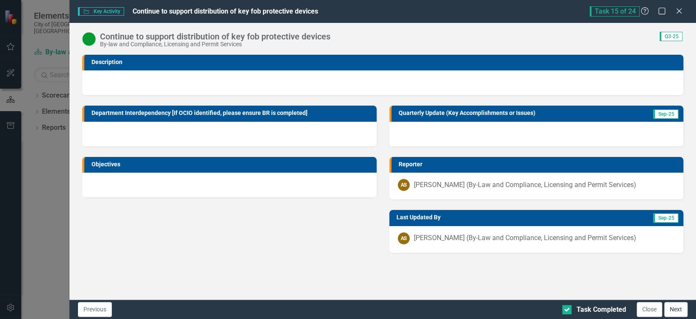
click at [671, 311] on button "Next" at bounding box center [676, 309] width 23 height 15
click at [680, 14] on icon "Close" at bounding box center [679, 11] width 11 height 8
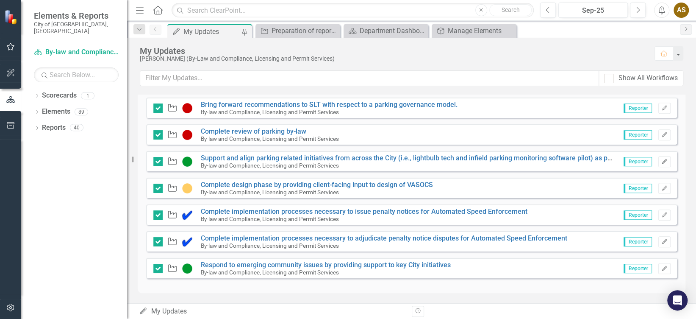
scroll to position [455, 0]
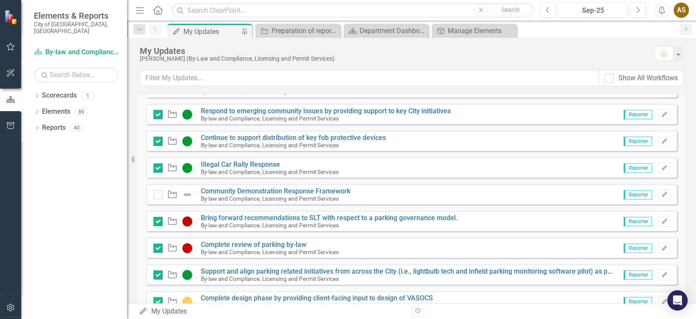
click at [326, 195] on small "By-law and Compliance, Licensing and Permit Services" at bounding box center [270, 198] width 138 height 7
click at [376, 191] on div "Key Activity Community Demonstration Response Framework By-law and Compliance, …" at bounding box center [411, 194] width 531 height 20
click at [270, 195] on small "By-law and Compliance, Licensing and Permit Services" at bounding box center [270, 198] width 138 height 7
click at [270, 188] on link "Community Demonstration Response Framework" at bounding box center [276, 191] width 150 height 8
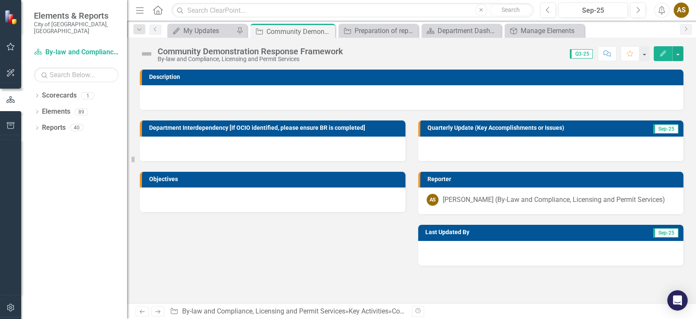
click at [142, 53] on img at bounding box center [147, 54] width 14 height 14
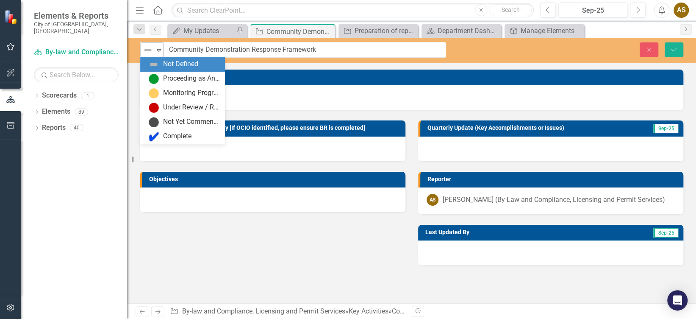
click at [145, 53] on img at bounding box center [148, 50] width 10 height 10
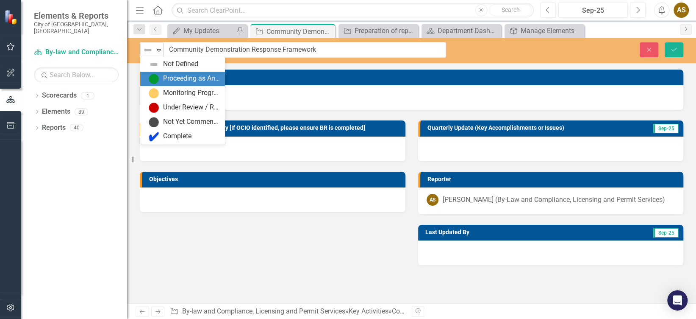
click at [166, 80] on div "Proceeding as Anticipated" at bounding box center [191, 79] width 57 height 10
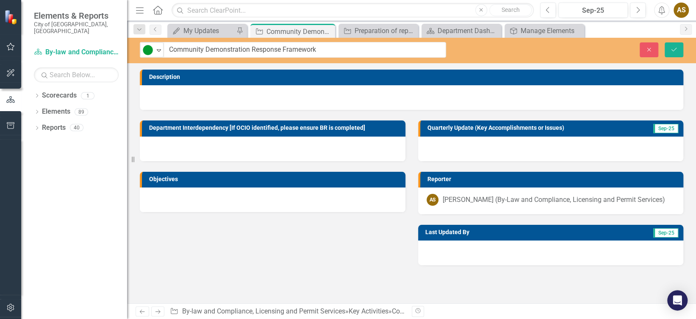
click at [444, 152] on div at bounding box center [551, 148] width 266 height 25
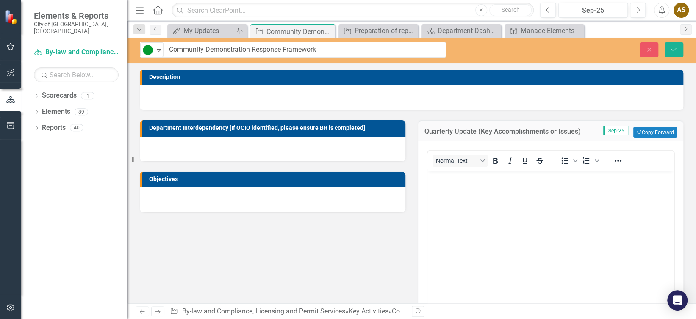
click at [512, 210] on body "Rich Text Area. Press ALT-0 for help." at bounding box center [550, 233] width 247 height 127
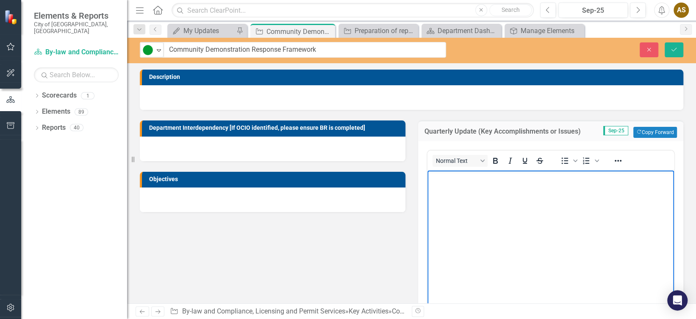
click at [459, 197] on body "Rich Text Area. Press ALT-0 for help." at bounding box center [550, 233] width 247 height 127
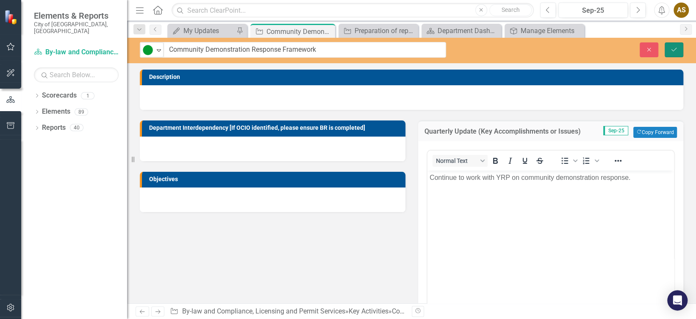
click at [675, 52] on icon "Save" at bounding box center [674, 50] width 8 height 6
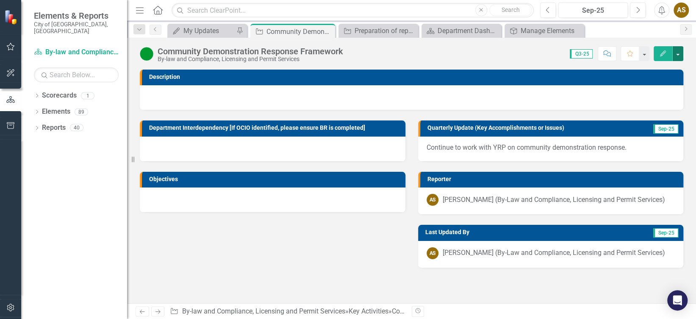
click at [676, 48] on button "button" at bounding box center [678, 53] width 11 height 15
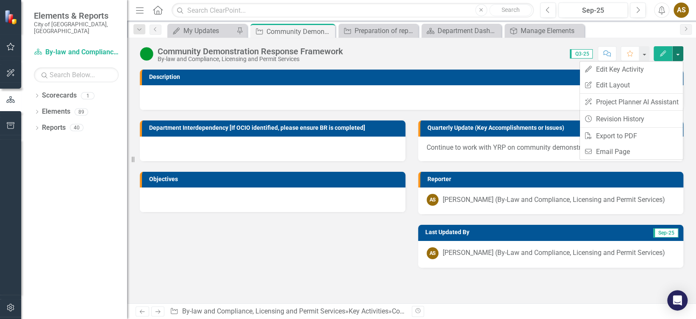
click at [676, 48] on button "button" at bounding box center [678, 53] width 11 height 15
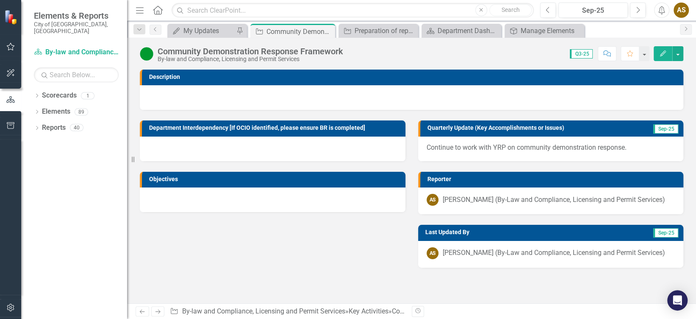
click at [202, 39] on div "Community Demonstration Response Framework By-law and Compliance, Licensing and…" at bounding box center [411, 50] width 569 height 25
click at [202, 34] on div "My Updates" at bounding box center [209, 30] width 51 height 11
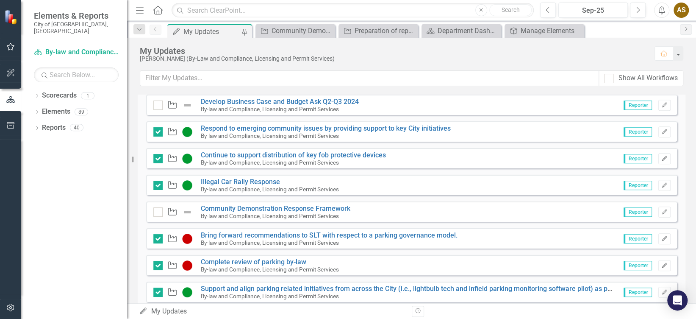
scroll to position [456, 0]
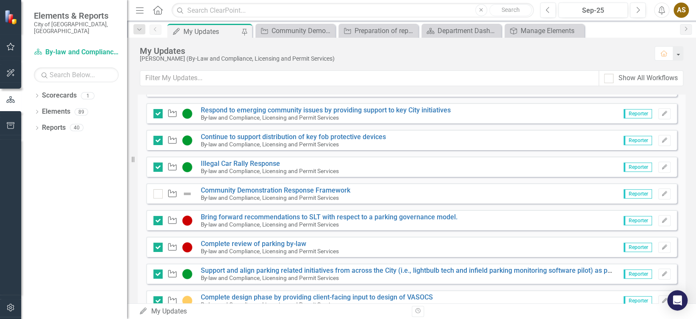
click at [181, 190] on div "Key Activity" at bounding box center [174, 194] width 43 height 10
click at [662, 192] on icon "Edit" at bounding box center [665, 193] width 6 height 5
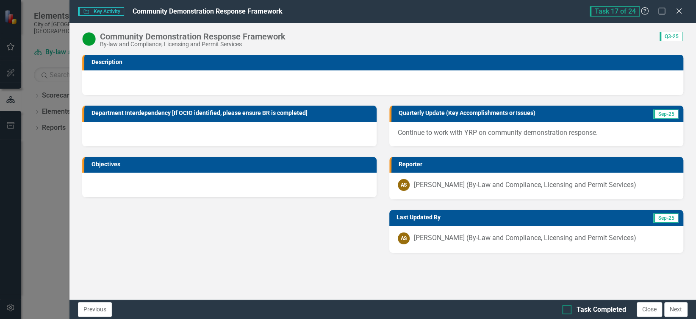
click at [569, 310] on div at bounding box center [566, 309] width 9 height 9
click at [568, 310] on input "Task Completed" at bounding box center [565, 308] width 6 height 6
checkbox input "true"
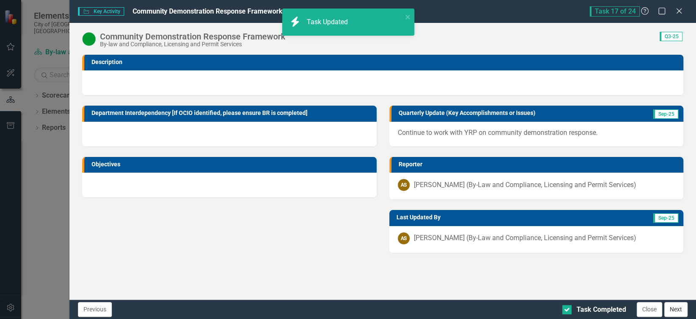
click at [672, 309] on button "Next" at bounding box center [676, 309] width 23 height 15
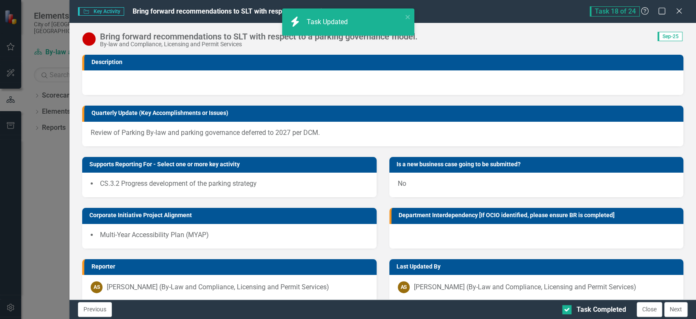
checkbox input "true"
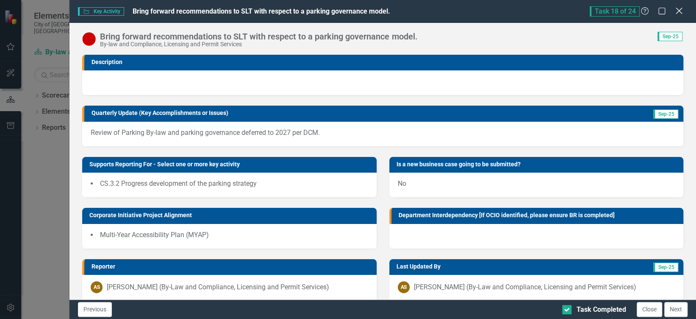
click at [678, 14] on icon "Close" at bounding box center [679, 11] width 11 height 8
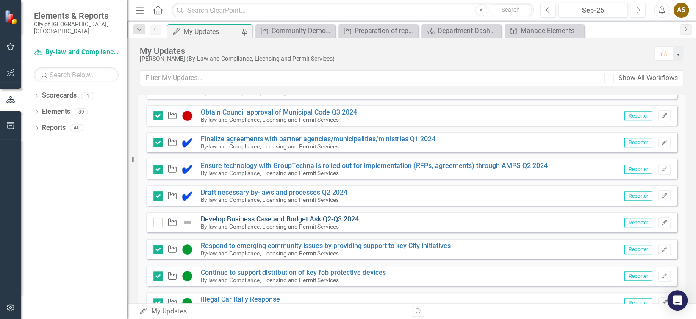
scroll to position [319, 0]
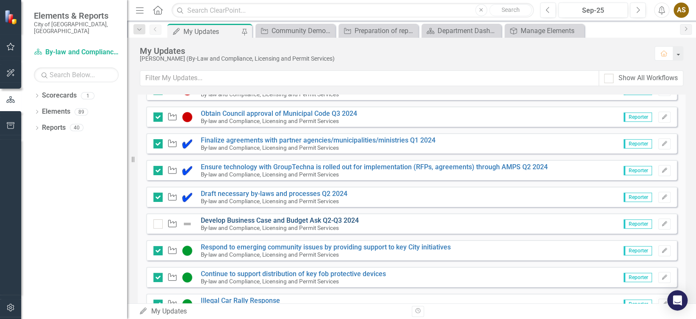
click at [353, 223] on link "Develop Business Case and Budget Ask Q2-Q3 2024" at bounding box center [280, 220] width 158 height 8
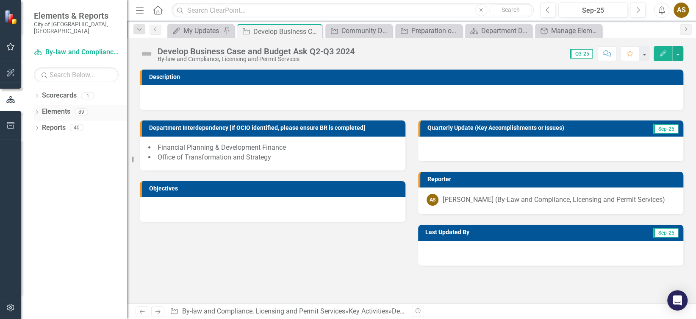
click at [55, 107] on link "Elements" at bounding box center [56, 112] width 28 height 10
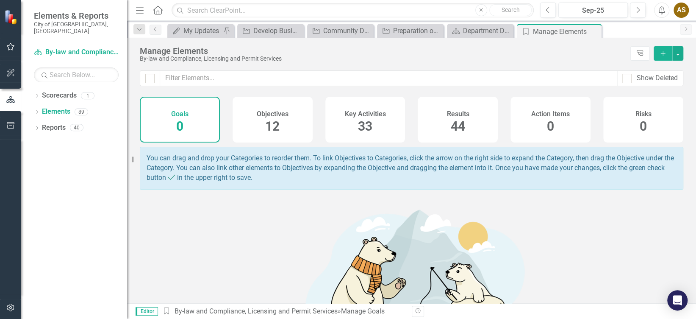
click at [271, 118] on div "12" at bounding box center [272, 126] width 14 height 18
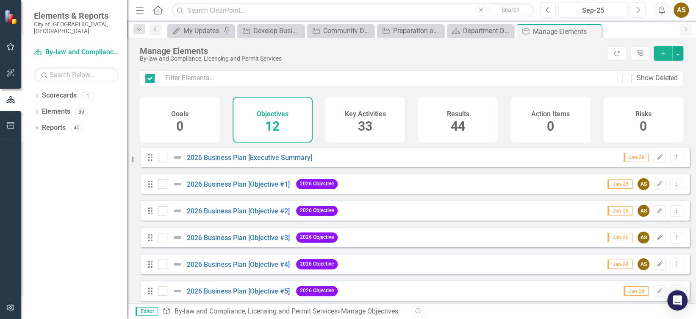
checkbox input "false"
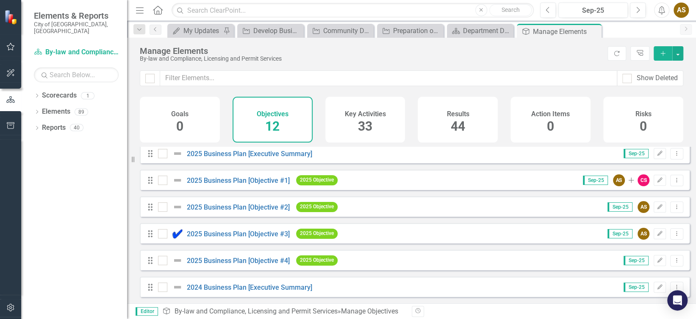
scroll to position [170, 0]
click at [240, 206] on link "2025 Business Plan [Objective #2]" at bounding box center [238, 207] width 103 height 8
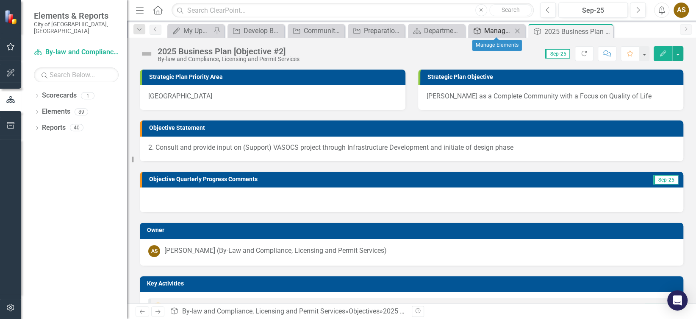
click at [484, 27] on link "Objective Manage Elements" at bounding box center [491, 30] width 42 height 11
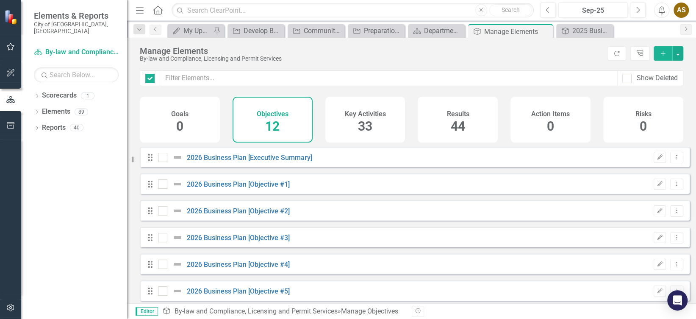
checkbox input "false"
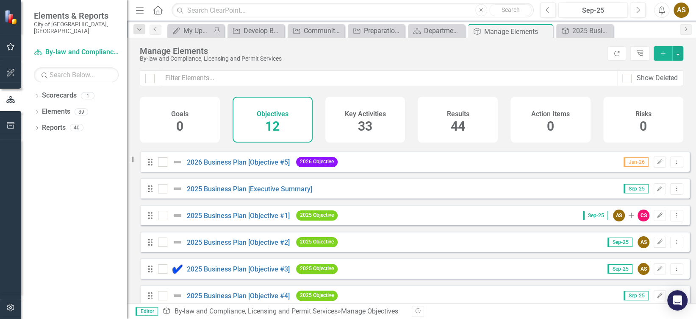
scroll to position [128, 0]
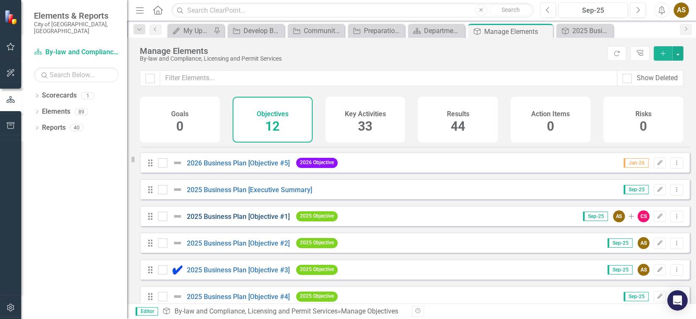
click at [193, 220] on link "2025 Business Plan [Objective #1]" at bounding box center [238, 216] width 103 height 8
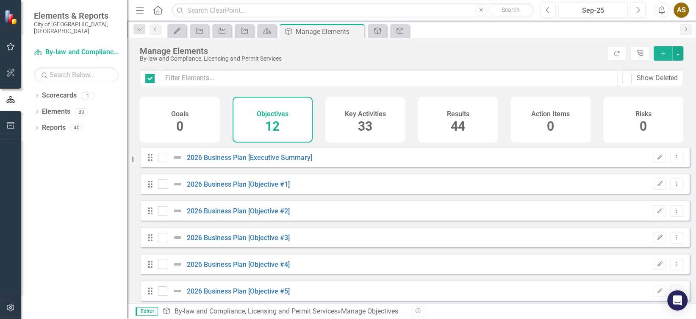
checkbox input "false"
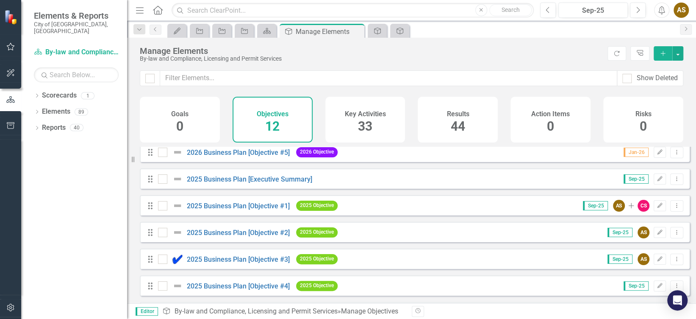
scroll to position [138, 0]
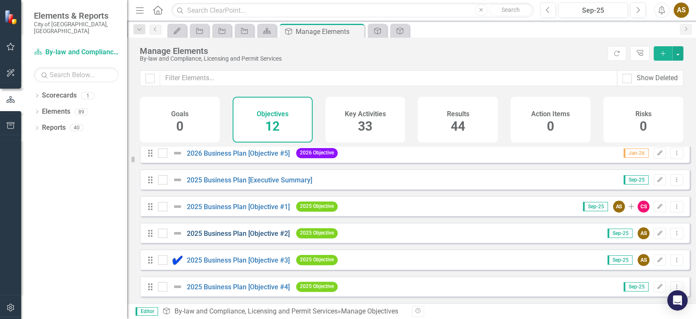
click at [232, 237] on link "2025 Business Plan [Objective #2]" at bounding box center [238, 233] width 103 height 8
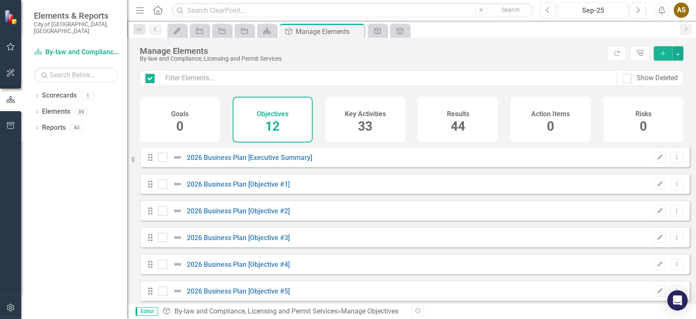
checkbox input "false"
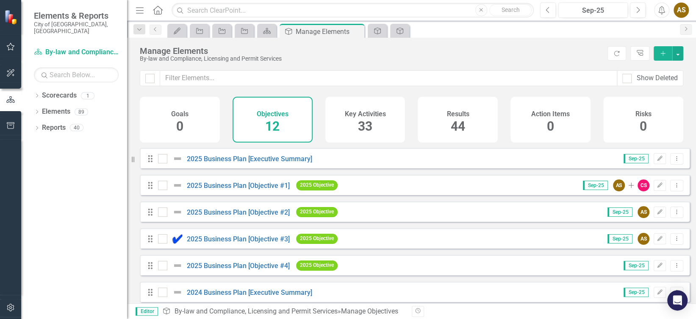
scroll to position [159, 0]
click at [212, 269] on link "2025 Business Plan [Objective #4]" at bounding box center [238, 265] width 103 height 8
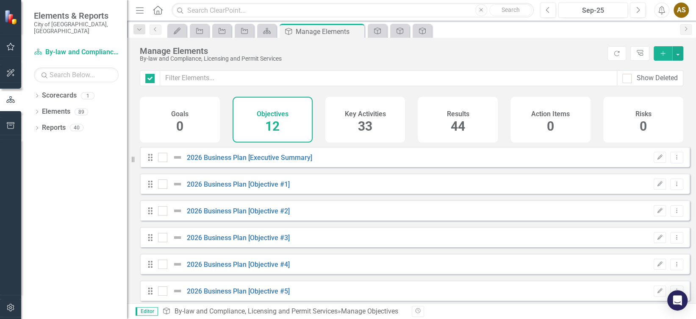
checkbox input "false"
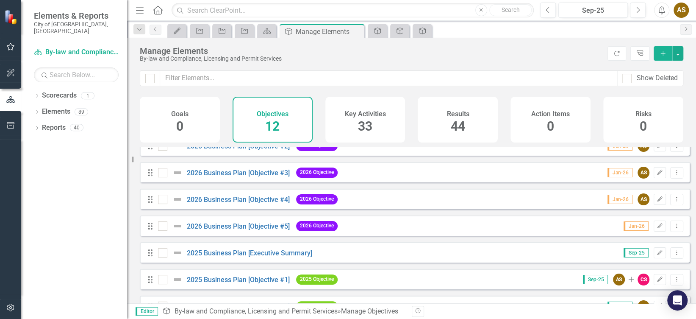
scroll to position [65, 0]
click at [209, 230] on "] "2026 Business Plan [Objective #5]" at bounding box center [238, 226] width 103 height 8
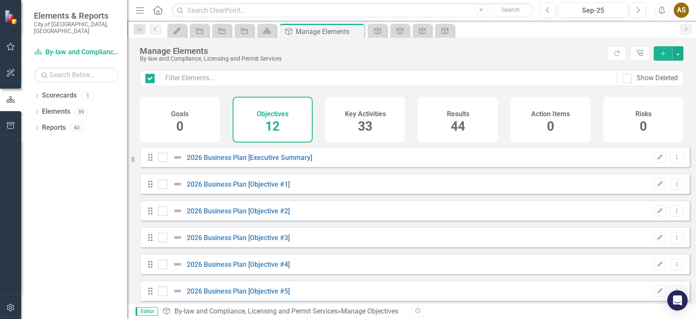
checkbox input "false"
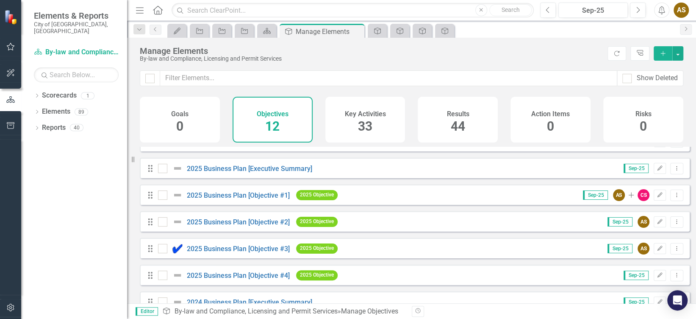
scroll to position [170, 0]
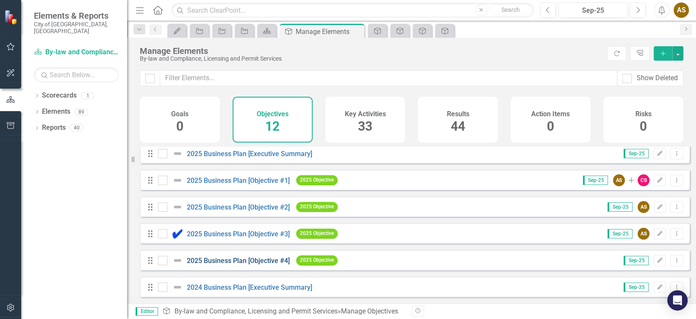
click at [216, 261] on link "2025 Business Plan [Objective #4]" at bounding box center [238, 260] width 103 height 8
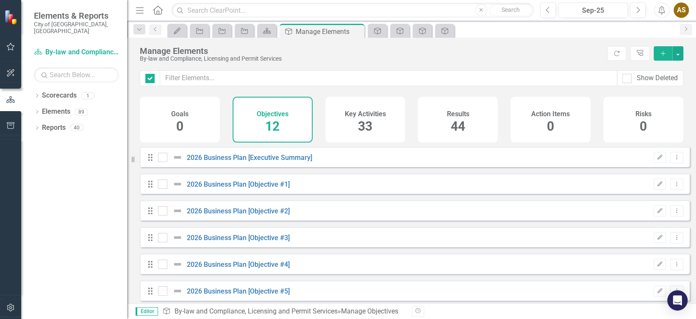
checkbox input "false"
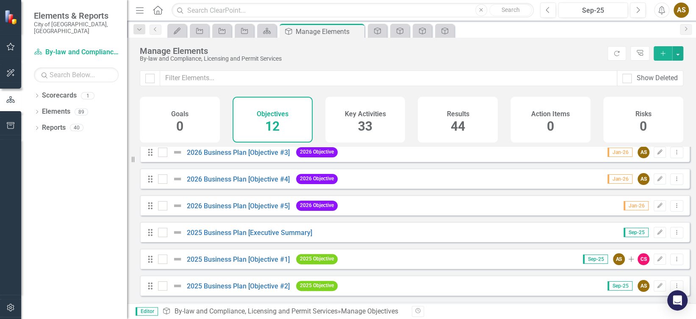
scroll to position [86, 0]
click at [203, 261] on link "2025 Business Plan [Objective #1]" at bounding box center [238, 259] width 103 height 8
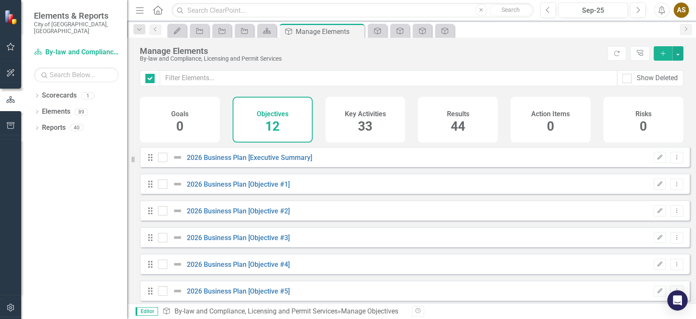
checkbox input "false"
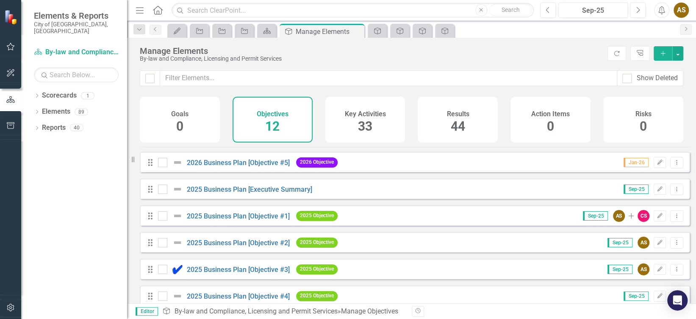
scroll to position [129, 0]
click at [242, 246] on link "2025 Business Plan [Objective #2]" at bounding box center [238, 242] width 103 height 8
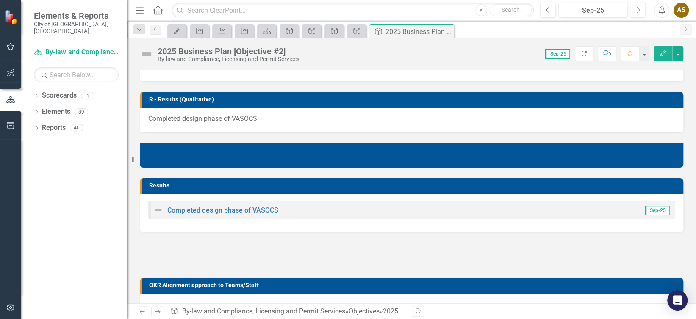
scroll to position [248, 0]
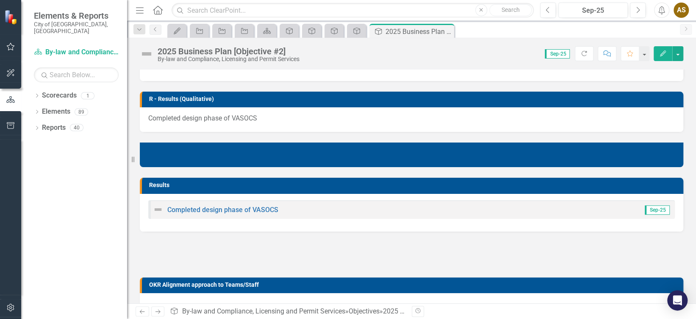
click at [528, 211] on div "Completed design phase of VASOCS Sep-25" at bounding box center [411, 209] width 527 height 19
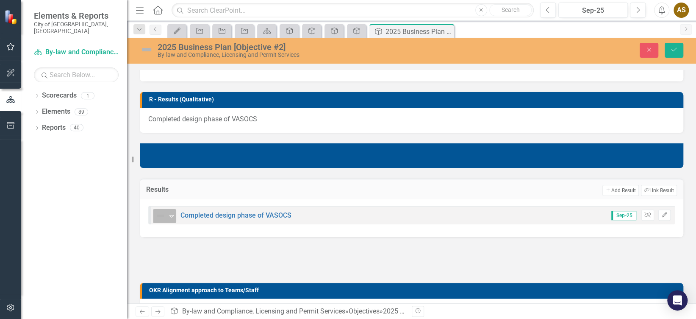
click at [171, 212] on icon "Expand" at bounding box center [171, 215] width 8 height 7
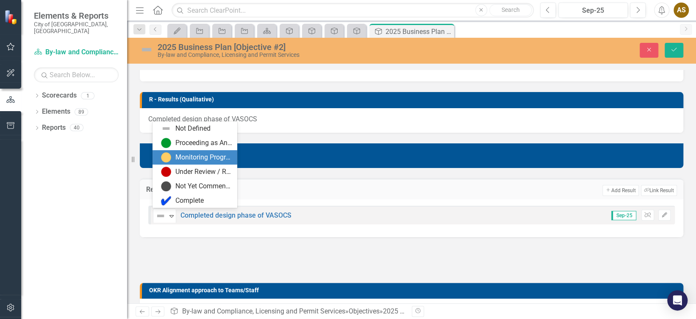
click at [178, 161] on div "Monitoring Progress" at bounding box center [203, 158] width 57 height 10
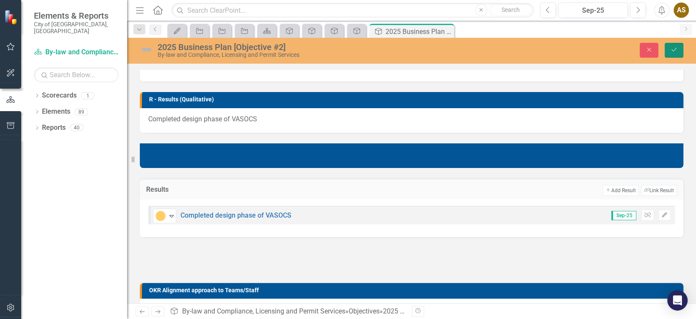
click at [675, 50] on icon "Save" at bounding box center [674, 50] width 8 height 6
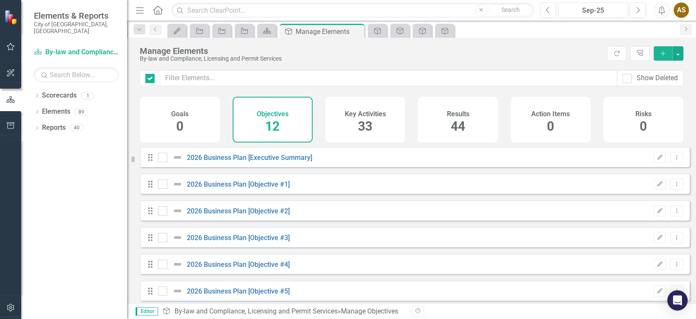
checkbox input "false"
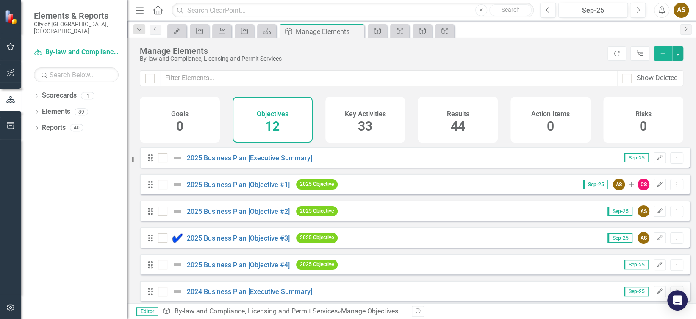
scroll to position [170, 0]
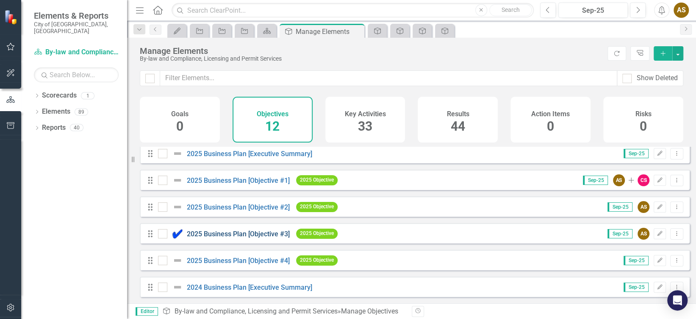
click at [211, 234] on link "2025 Business Plan [Objective #3]" at bounding box center [238, 234] width 103 height 8
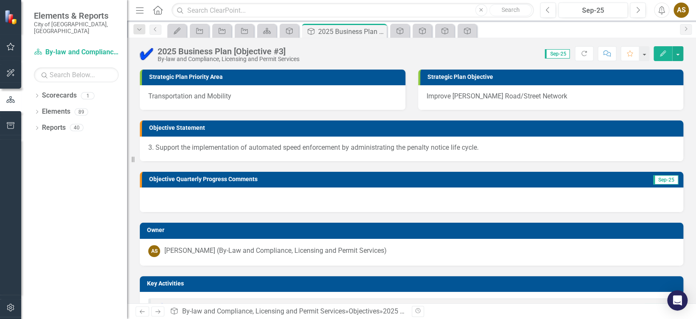
scroll to position [180, 0]
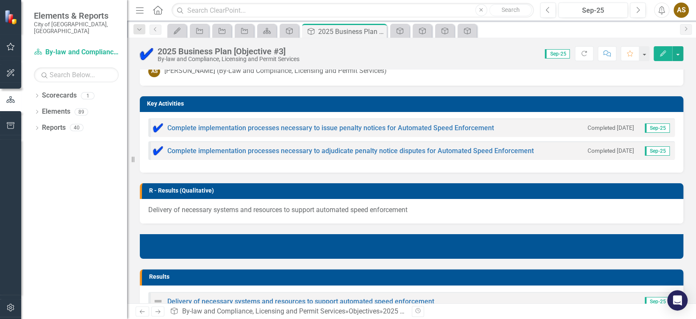
click at [155, 299] on img at bounding box center [158, 301] width 10 height 10
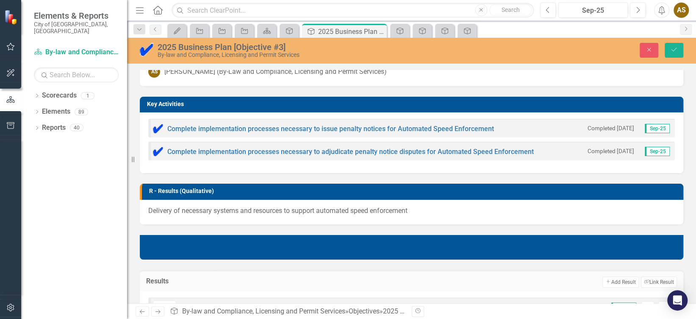
scroll to position [207, 0]
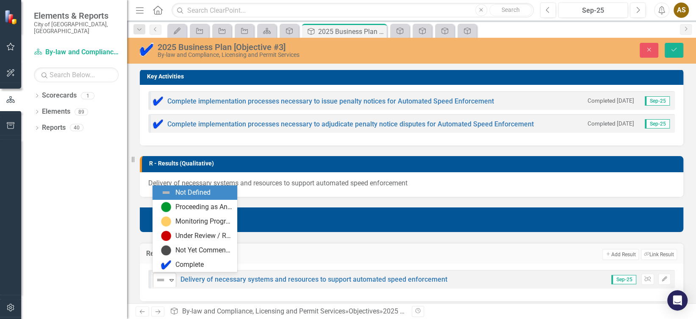
click at [161, 278] on img at bounding box center [161, 280] width 10 height 10
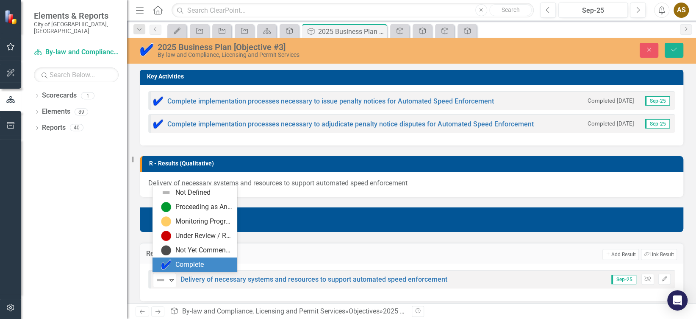
click at [174, 262] on div "Complete" at bounding box center [196, 264] width 71 height 10
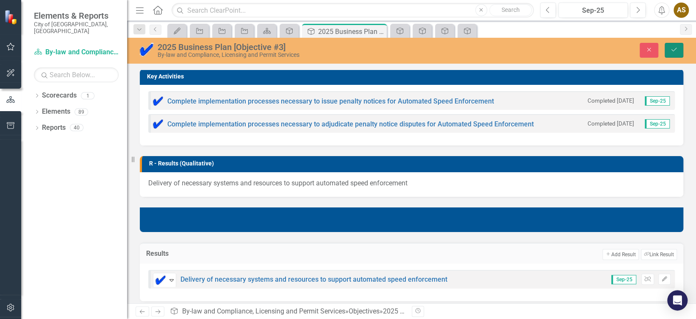
click at [673, 47] on icon "Save" at bounding box center [674, 50] width 8 height 6
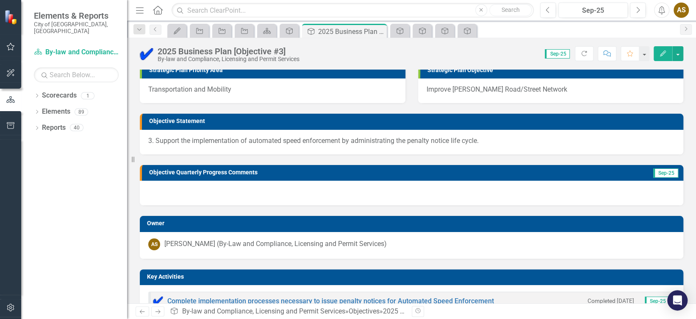
scroll to position [0, 0]
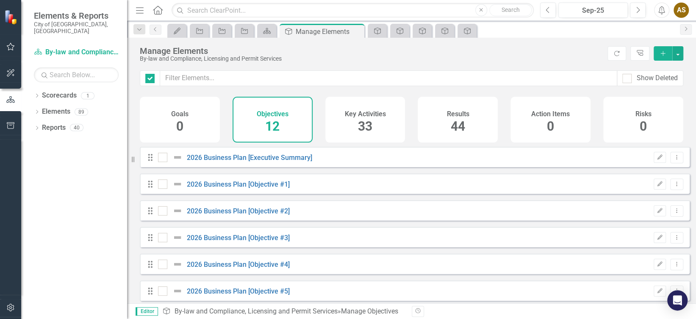
checkbox input "false"
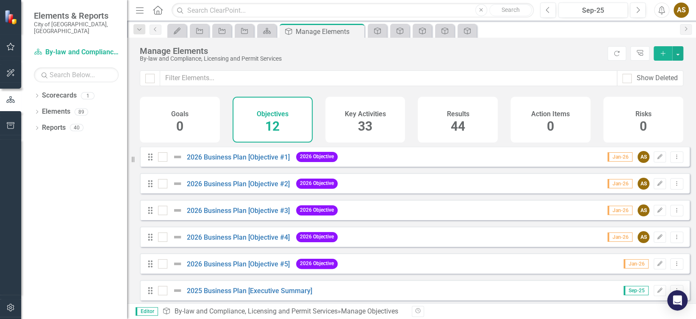
scroll to position [170, 0]
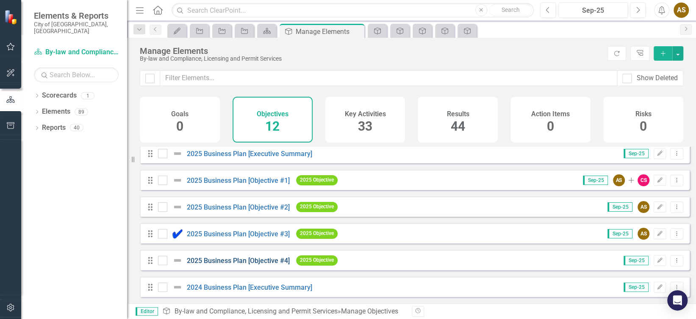
click at [207, 262] on link "2025 Business Plan [Objective #4]" at bounding box center [238, 260] width 103 height 8
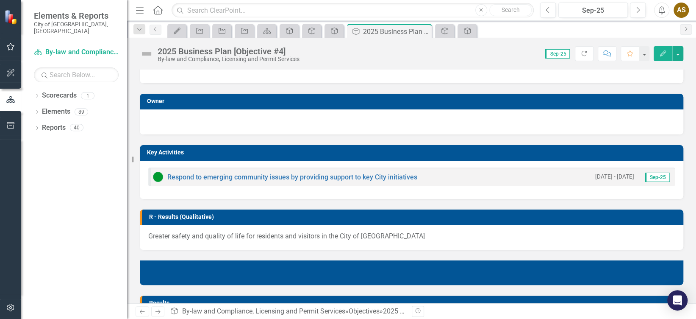
scroll to position [37, 0]
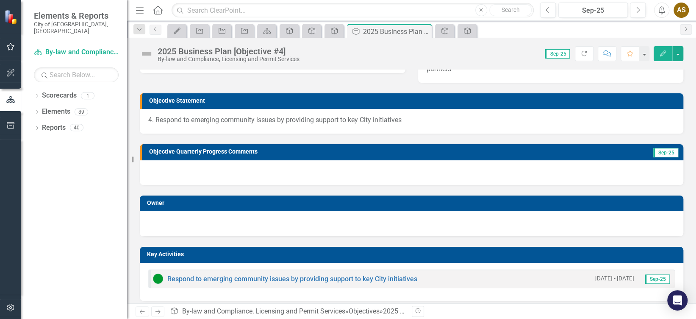
click at [160, 8] on icon "Home" at bounding box center [157, 10] width 11 height 9
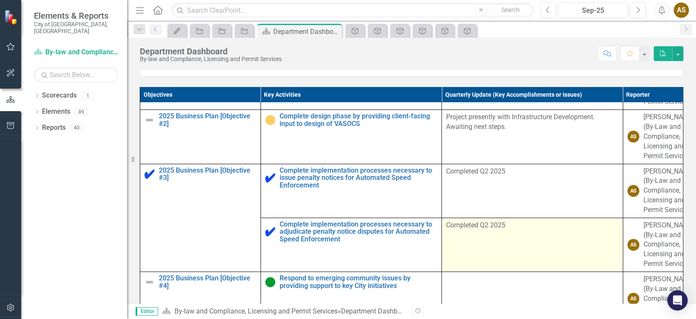
scroll to position [295, 0]
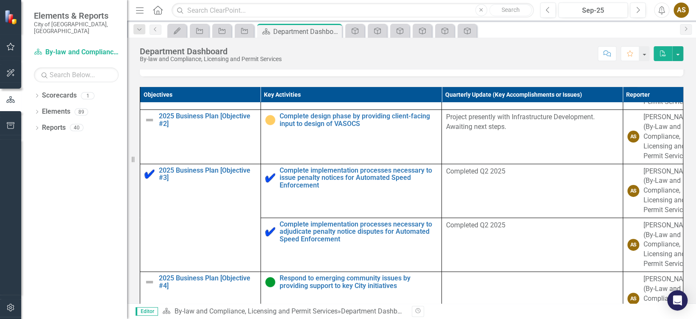
click at [137, 11] on icon "Menu" at bounding box center [139, 10] width 11 height 9
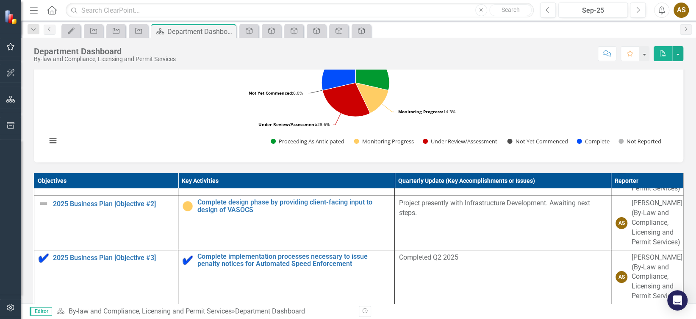
scroll to position [289, 0]
click at [368, 26] on link "Objective" at bounding box center [361, 30] width 15 height 11
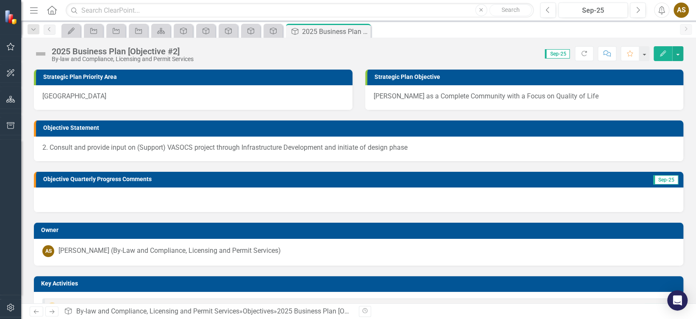
click at [44, 53] on img at bounding box center [41, 54] width 14 height 14
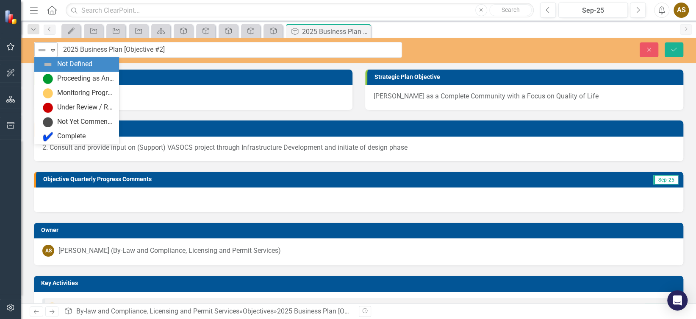
click at [50, 52] on icon "Expand" at bounding box center [53, 50] width 8 height 7
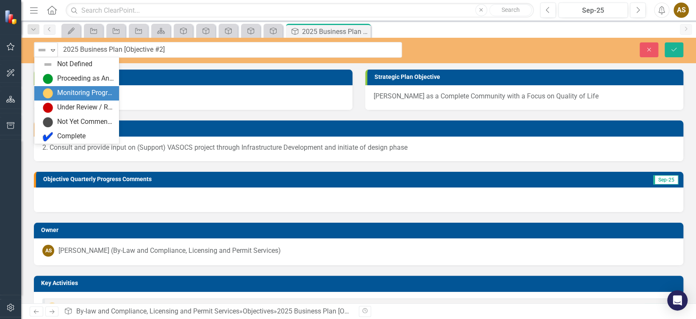
click at [53, 92] on div "Monitoring Progress" at bounding box center [78, 93] width 71 height 10
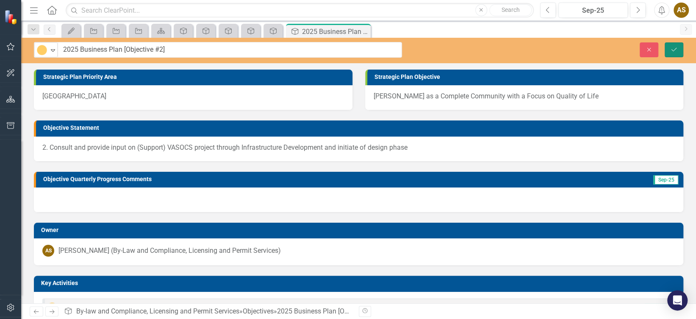
click at [671, 54] on button "Save" at bounding box center [674, 49] width 19 height 15
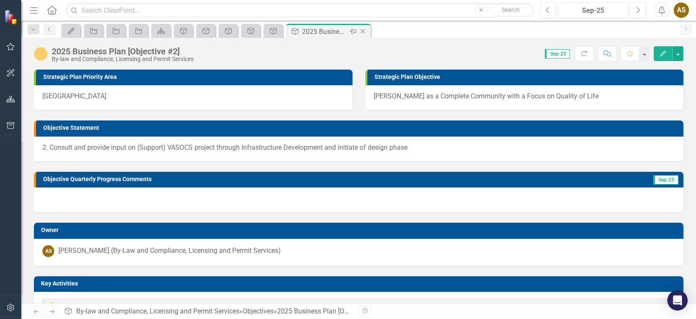
click at [364, 29] on icon at bounding box center [363, 31] width 5 height 5
click at [37, 49] on img at bounding box center [41, 54] width 14 height 14
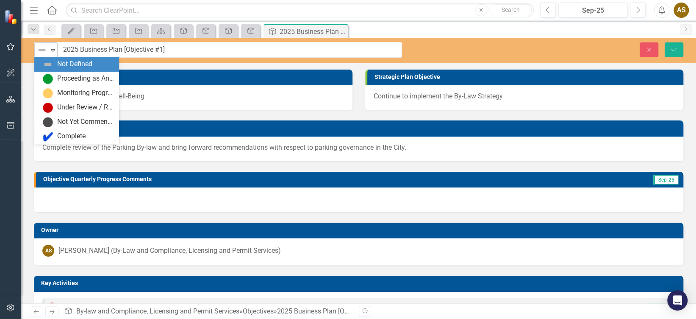
click at [50, 51] on icon "Expand" at bounding box center [53, 50] width 8 height 7
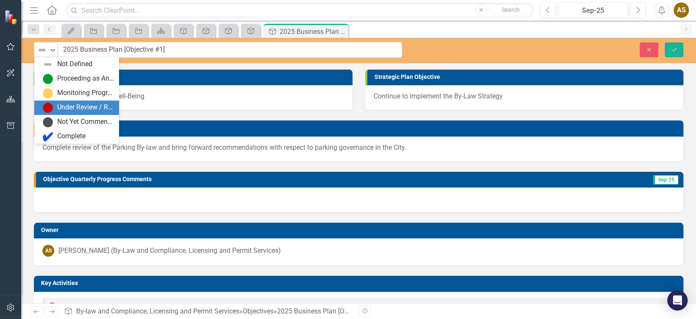
click at [57, 108] on div "Under Review / Reassessment" at bounding box center [85, 108] width 57 height 10
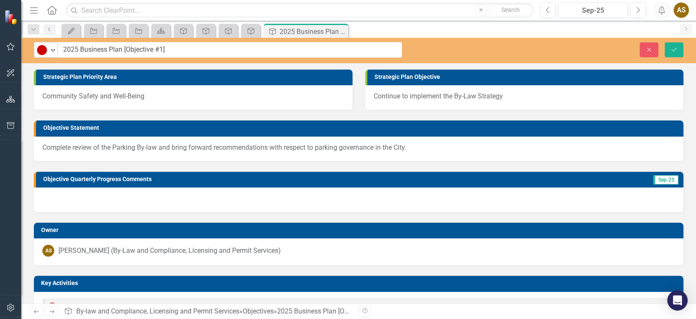
click at [678, 58] on div "Under Review / Reassessment Expand 2025 Business Plan [Objective #1] Close Save" at bounding box center [358, 50] width 675 height 25
click at [676, 49] on icon "Save" at bounding box center [674, 50] width 8 height 6
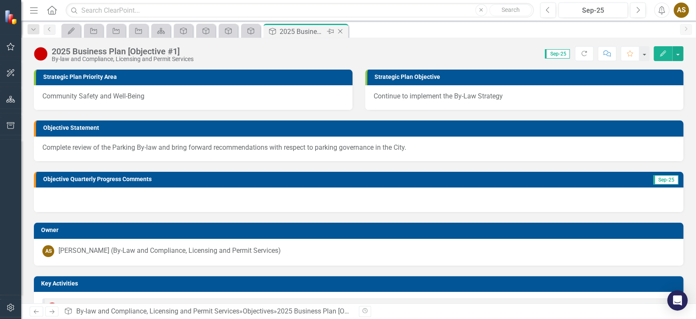
click at [338, 31] on icon "Close" at bounding box center [340, 31] width 8 height 7
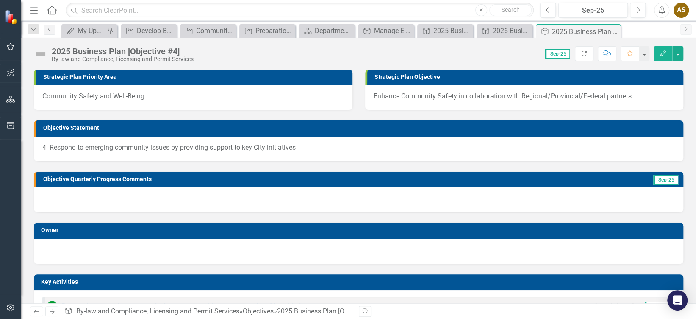
click at [40, 51] on img at bounding box center [41, 54] width 14 height 14
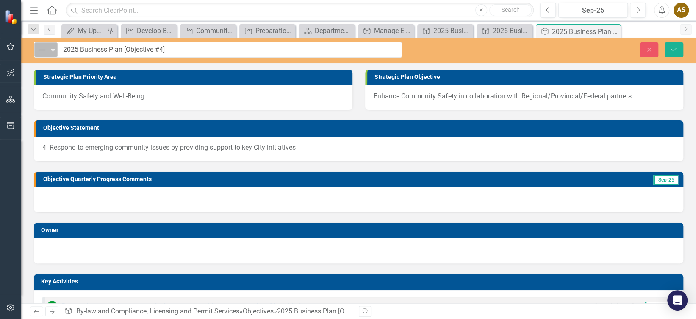
click at [53, 47] on icon "Expand" at bounding box center [53, 50] width 8 height 7
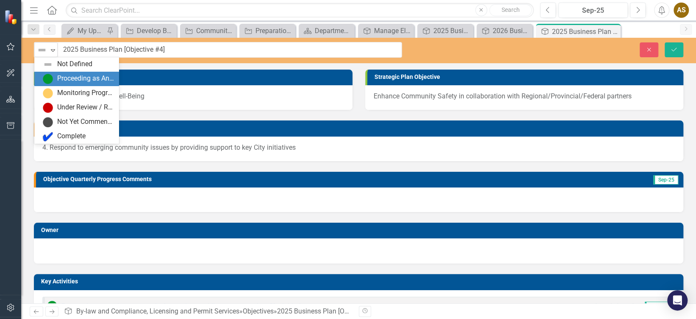
click at [55, 78] on div "Proceeding as Anticipated" at bounding box center [78, 79] width 71 height 10
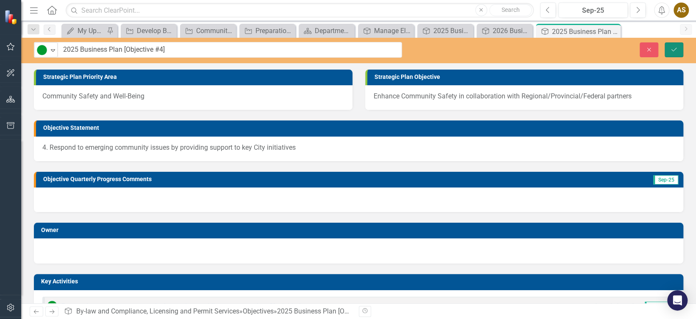
click at [673, 50] on icon "Save" at bounding box center [674, 50] width 8 height 6
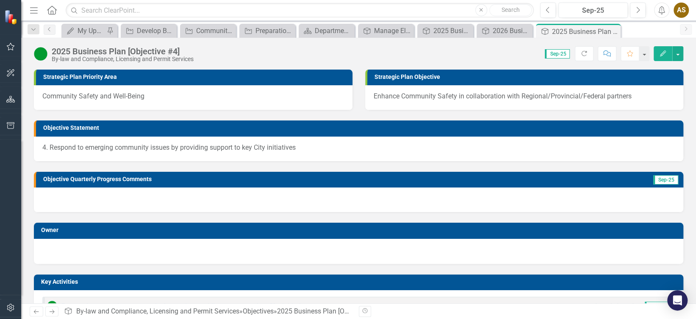
drag, startPoint x: 206, startPoint y: 149, endPoint x: 488, endPoint y: 95, distance: 287.3
click at [614, 31] on icon "Close" at bounding box center [613, 31] width 8 height 7
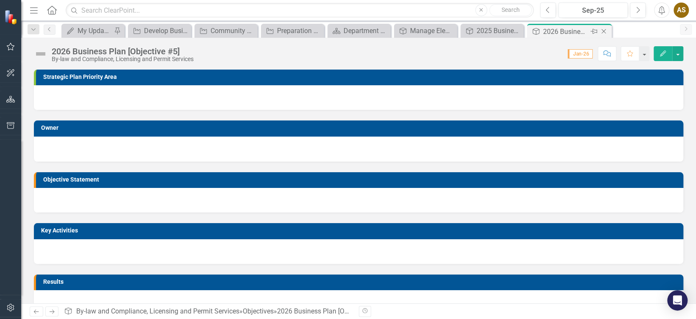
click at [604, 31] on icon at bounding box center [604, 31] width 5 height 5
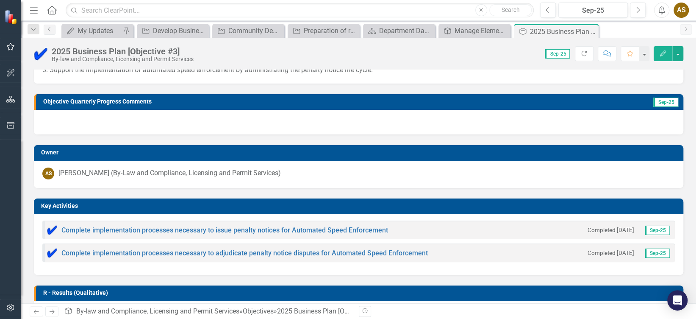
scroll to position [39, 0]
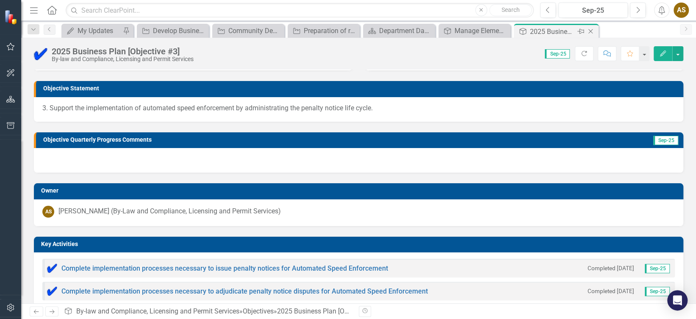
click at [591, 31] on icon at bounding box center [591, 31] width 5 height 5
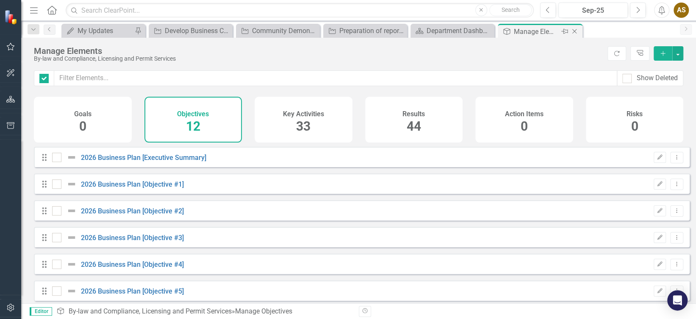
checkbox input "false"
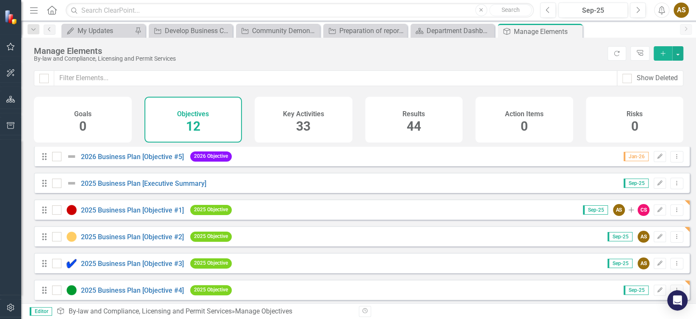
scroll to position [133, 0]
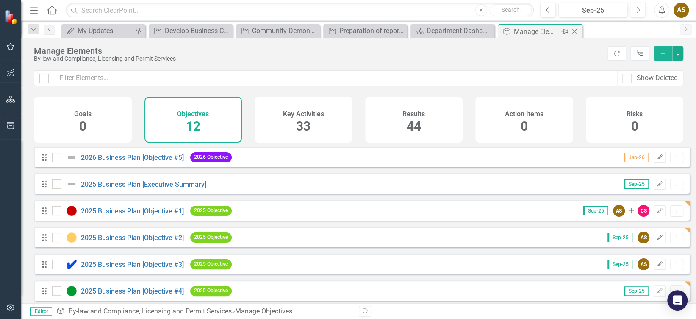
click at [576, 30] on icon "Close" at bounding box center [574, 31] width 8 height 7
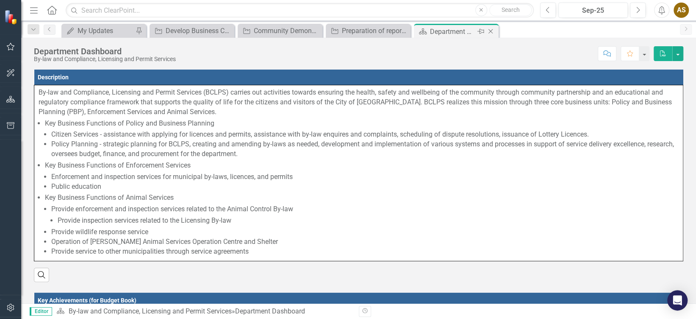
click at [493, 29] on icon "Close" at bounding box center [491, 31] width 8 height 7
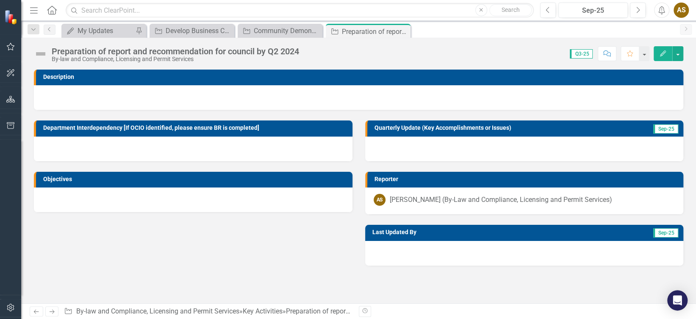
click at [44, 53] on img at bounding box center [41, 54] width 14 height 14
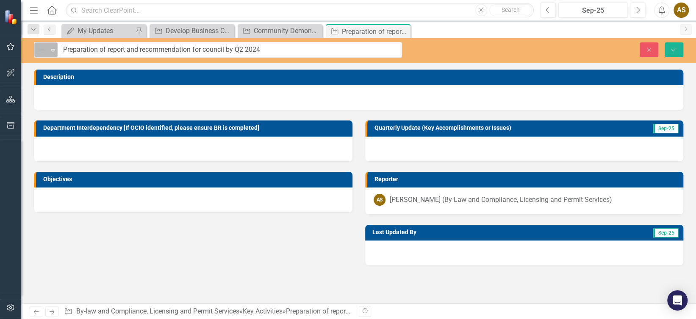
click at [44, 51] on img at bounding box center [42, 50] width 10 height 10
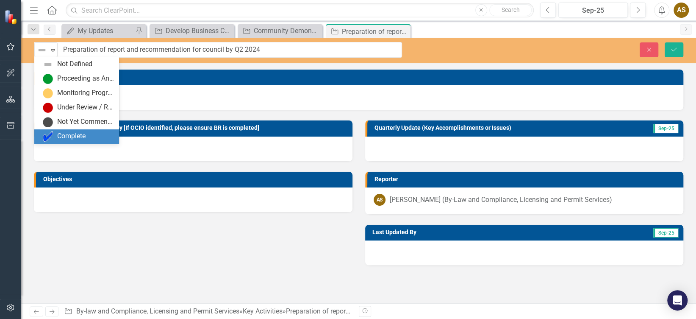
click at [51, 133] on img at bounding box center [48, 136] width 10 height 10
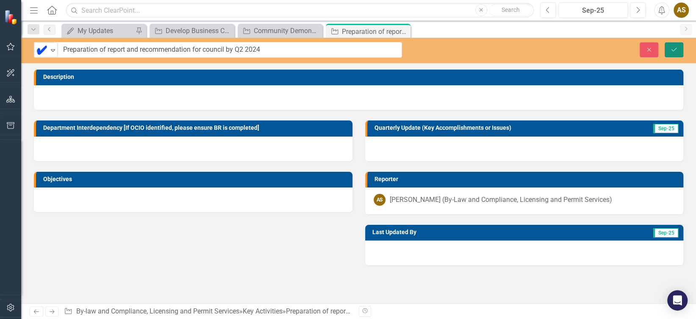
click at [676, 54] on button "Save" at bounding box center [674, 49] width 19 height 15
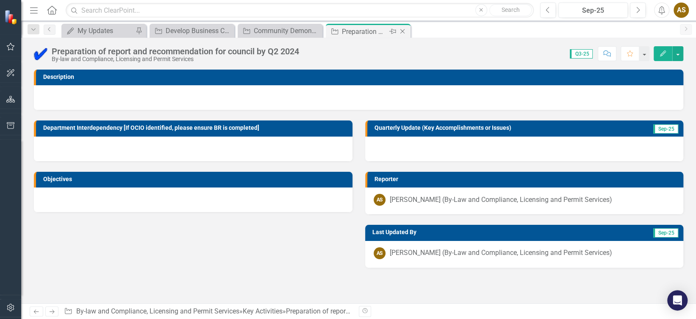
click at [407, 31] on icon "Close" at bounding box center [402, 31] width 8 height 7
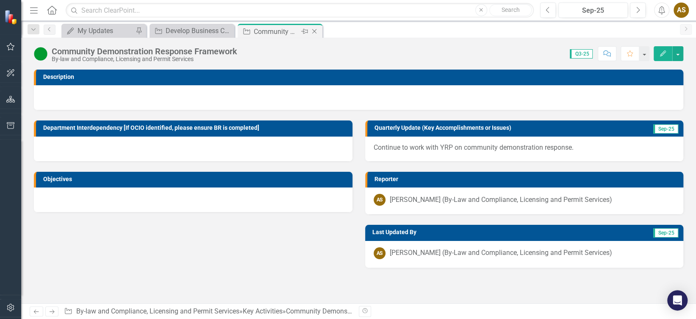
click at [317, 29] on icon "Close" at bounding box center [314, 31] width 8 height 7
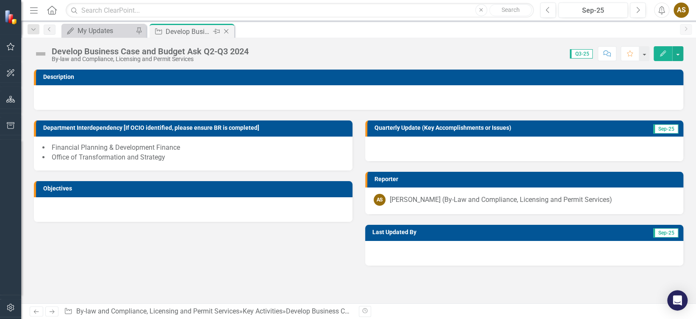
click at [226, 31] on icon "Close" at bounding box center [226, 31] width 8 height 7
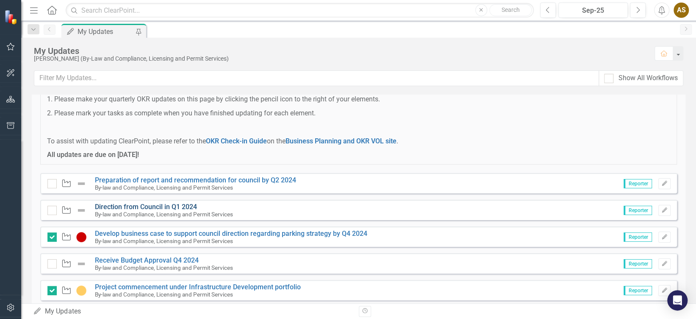
scroll to position [51, 0]
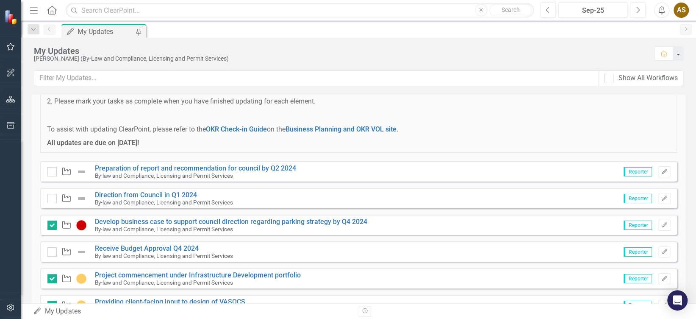
click at [79, 196] on img at bounding box center [81, 198] width 10 height 10
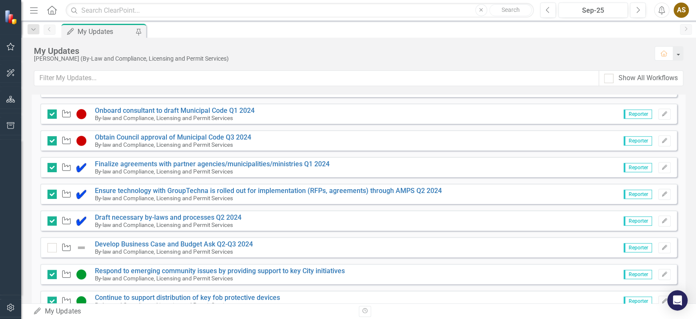
scroll to position [296, 0]
click at [361, 53] on div "My Updates" at bounding box center [340, 50] width 612 height 9
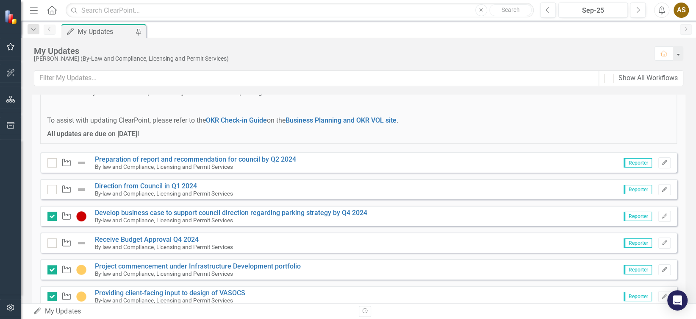
scroll to position [69, 0]
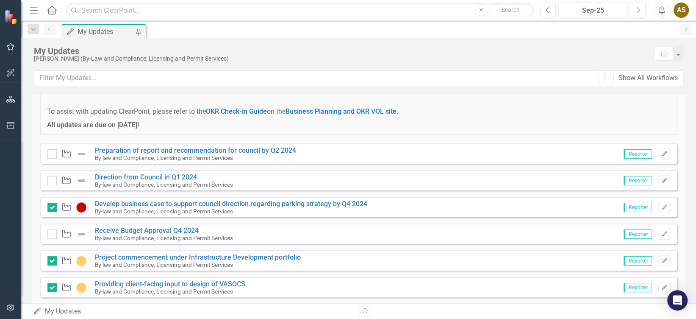
click at [64, 150] on icon "Key Activity" at bounding box center [66, 153] width 11 height 8
click at [129, 150] on link "Preparation of report and recommendation for council by Q2 2024" at bounding box center [195, 150] width 201 height 8
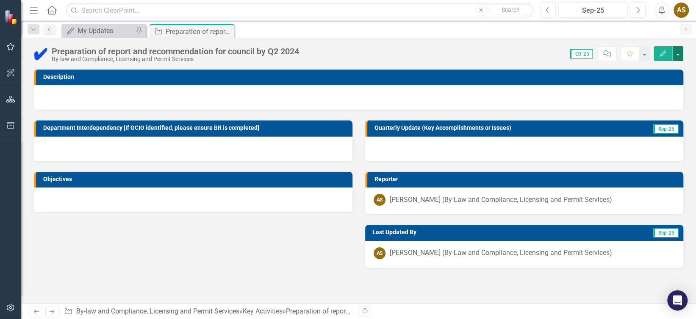
click at [683, 56] on button "button" at bounding box center [678, 53] width 11 height 15
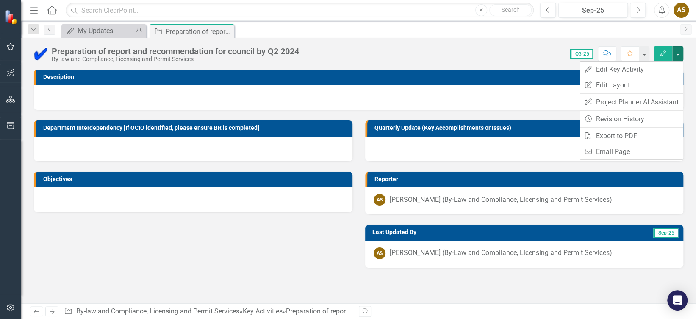
click at [448, 50] on div "Score: 0.00 Q3-25 Completed Comment Favorite Edit" at bounding box center [493, 53] width 380 height 14
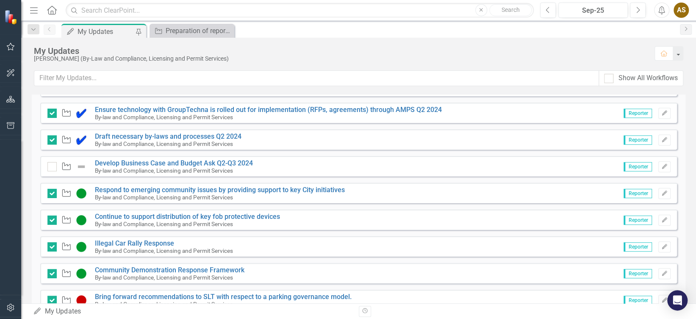
scroll to position [376, 0]
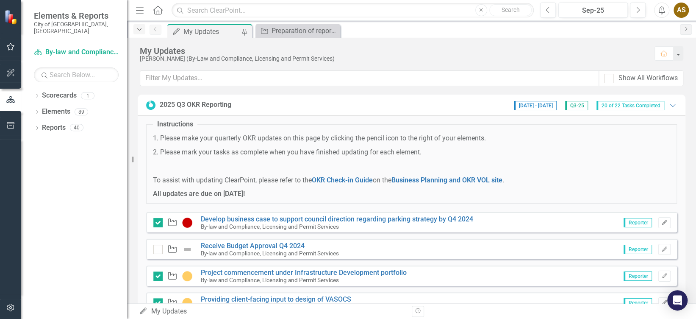
click at [137, 29] on icon "Dropdown" at bounding box center [140, 30] width 8 height 6
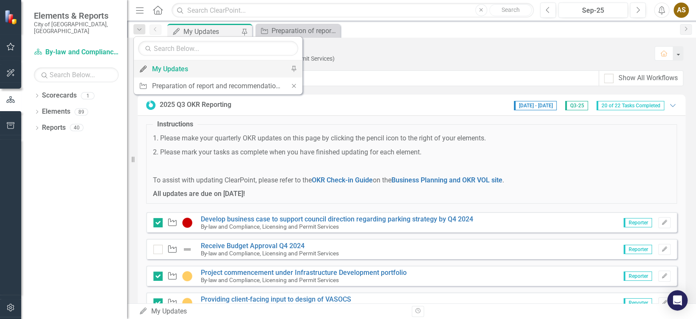
click at [159, 66] on div "My Updates" at bounding box center [216, 69] width 129 height 11
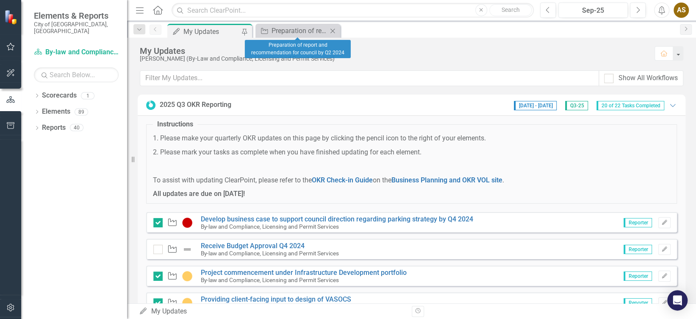
click at [338, 31] on div "Close" at bounding box center [333, 30] width 11 height 11
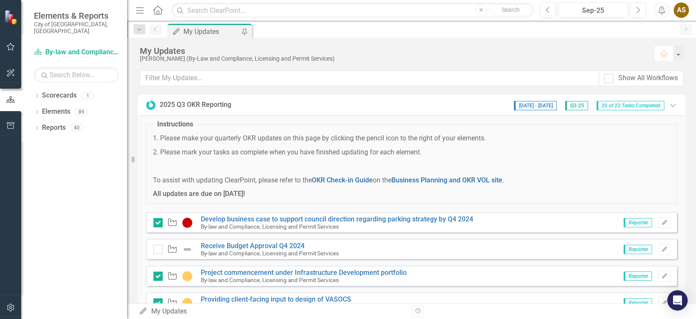
click at [662, 51] on icon "button" at bounding box center [664, 53] width 7 height 6
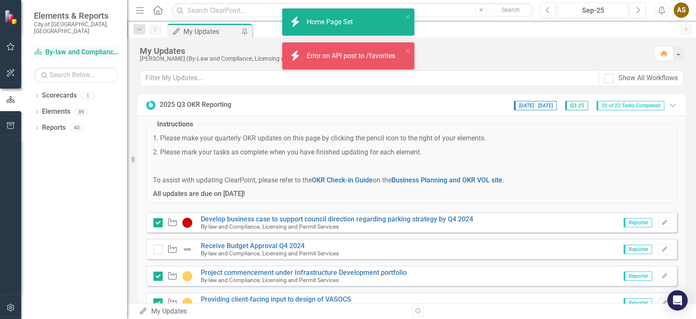
click at [69, 47] on link "Scorecard By-law and Compliance, Licensing and Permit Services" at bounding box center [76, 52] width 85 height 10
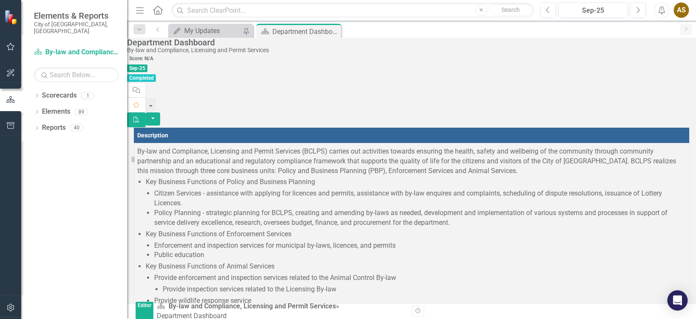
click at [139, 9] on icon "Menu" at bounding box center [139, 10] width 11 height 9
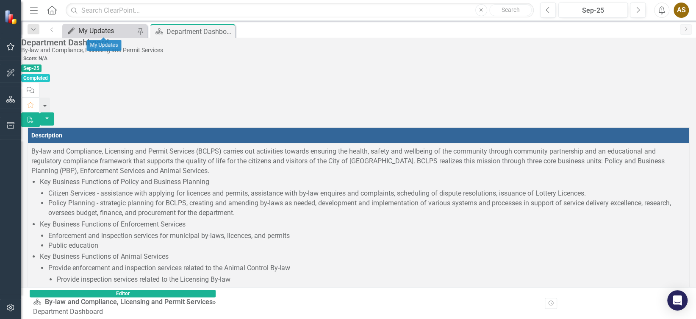
click at [100, 34] on div "My Updates" at bounding box center [107, 30] width 58 height 11
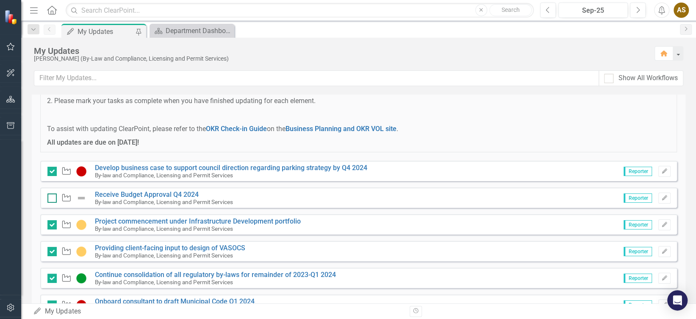
scroll to position [52, 0]
click at [662, 196] on icon "Edit" at bounding box center [665, 197] width 6 height 5
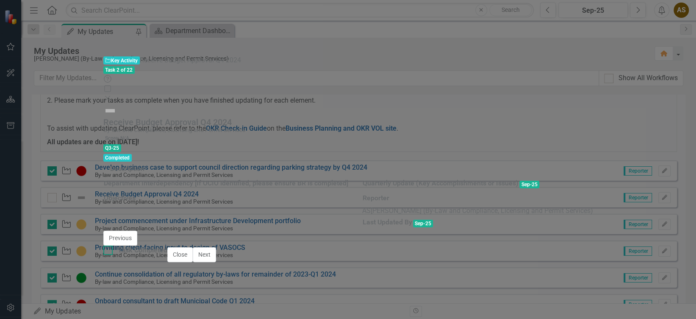
click at [113, 255] on div at bounding box center [107, 249] width 9 height 9
click at [109, 251] on input "Task Completed" at bounding box center [106, 248] width 6 height 6
checkbox input "true"
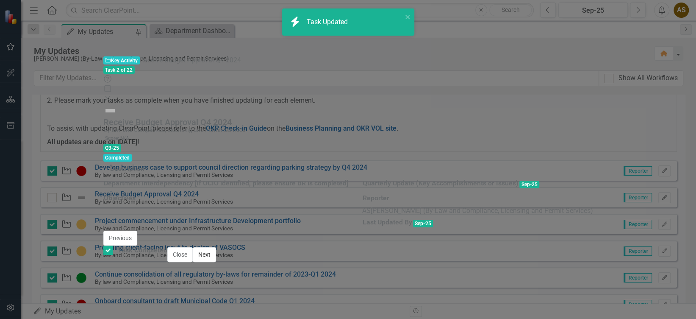
click at [216, 262] on button "Next" at bounding box center [204, 254] width 23 height 15
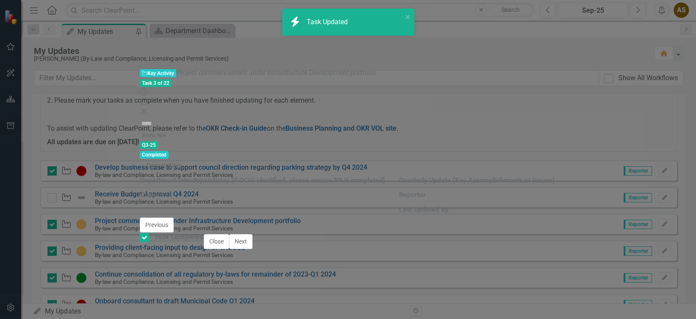
checkbox input "true"
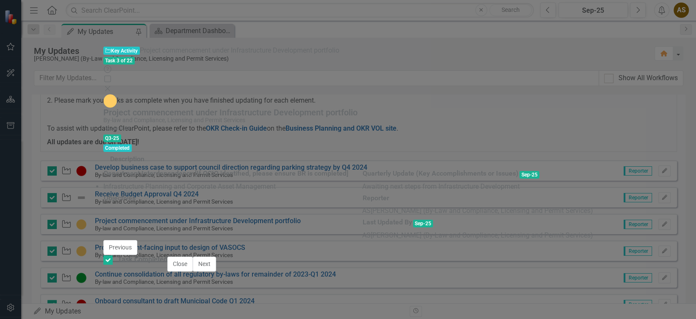
click at [593, 46] on div "Key Activity Key Activity Project commencement under Infrastructure Development…" at bounding box center [348, 70] width 490 height 48
click at [112, 85] on icon "Close" at bounding box center [107, 88] width 8 height 7
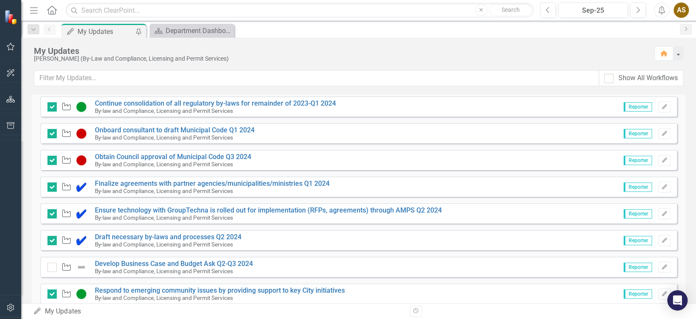
scroll to position [275, 0]
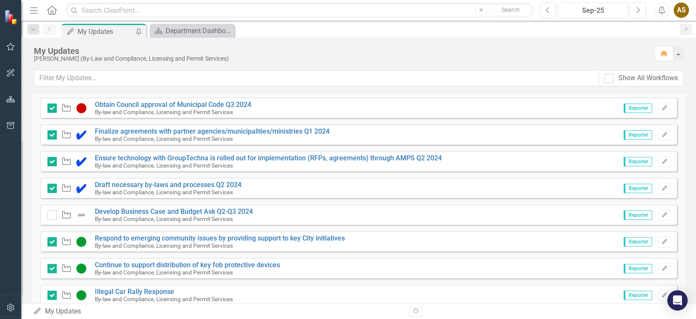
click at [50, 220] on div "Key Activity Develop Business Case and Budget Ask Q2-Q3 2024 By-law and Complia…" at bounding box center [152, 215] width 210 height 15
click at [50, 212] on input "checkbox" at bounding box center [50, 213] width 6 height 6
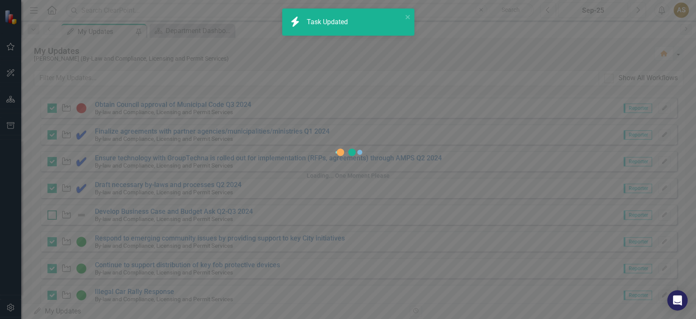
checkbox input "true"
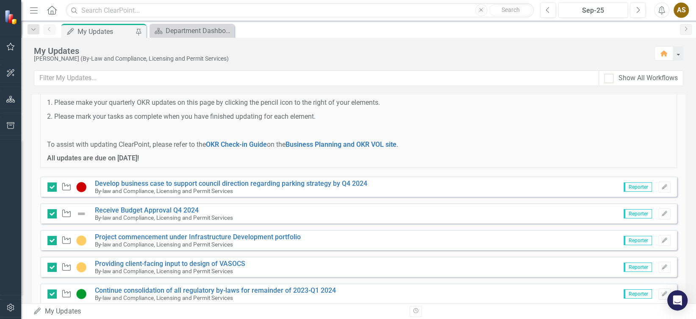
scroll to position [0, 0]
